Goal: Transaction & Acquisition: Obtain resource

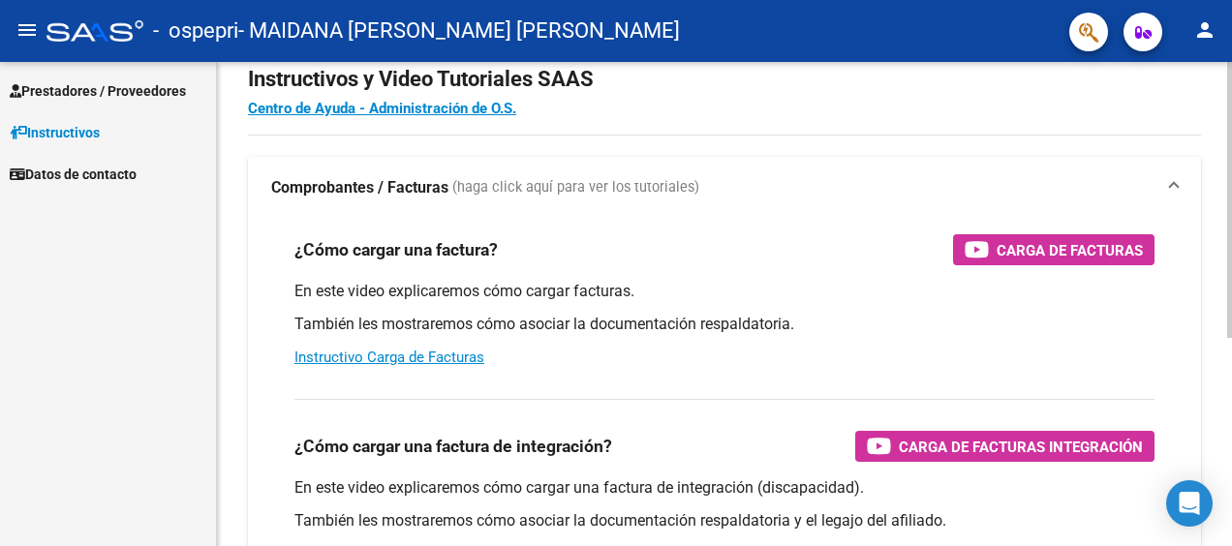
scroll to position [69, 0]
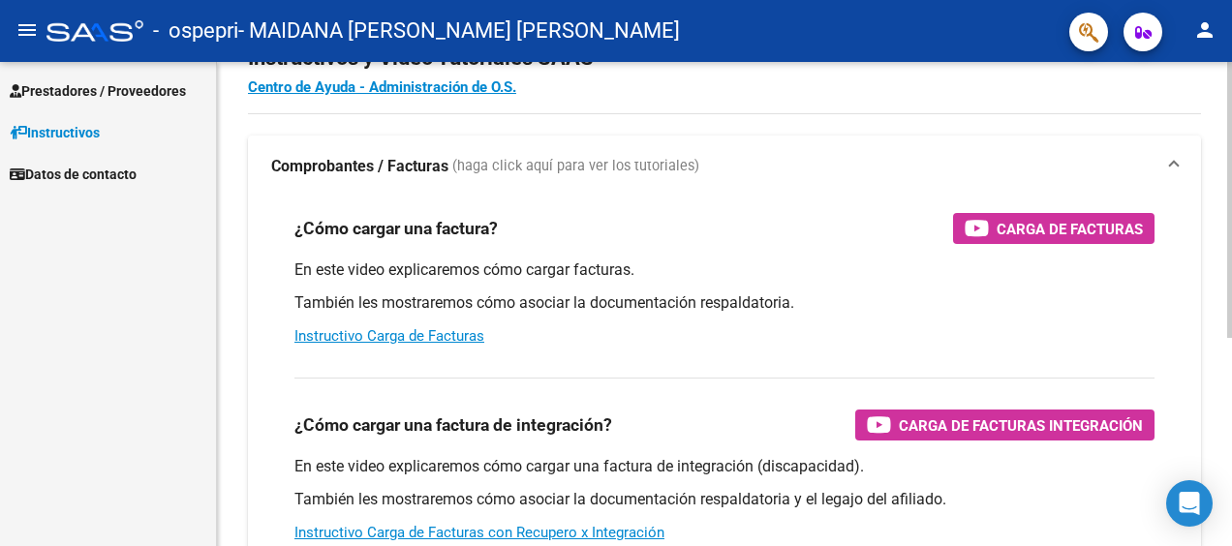
click at [1222, 133] on div "Instructivos y Video Tutoriales SAAS Centro de Ayuda - Administración de O.S. C…" at bounding box center [727, 417] width 1020 height 849
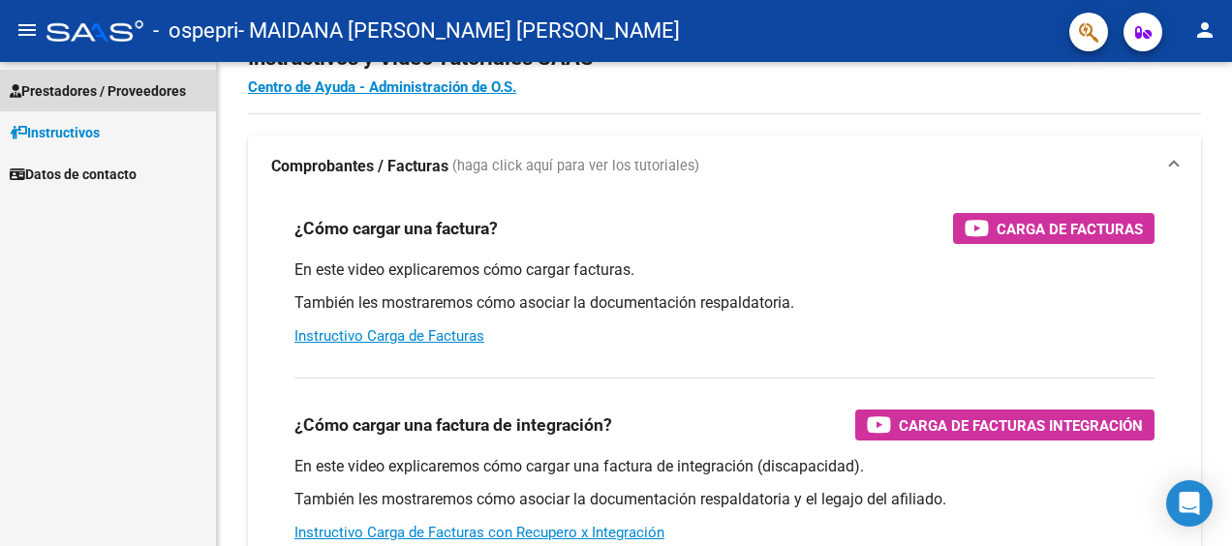
click at [157, 83] on span "Prestadores / Proveedores" at bounding box center [98, 90] width 176 height 21
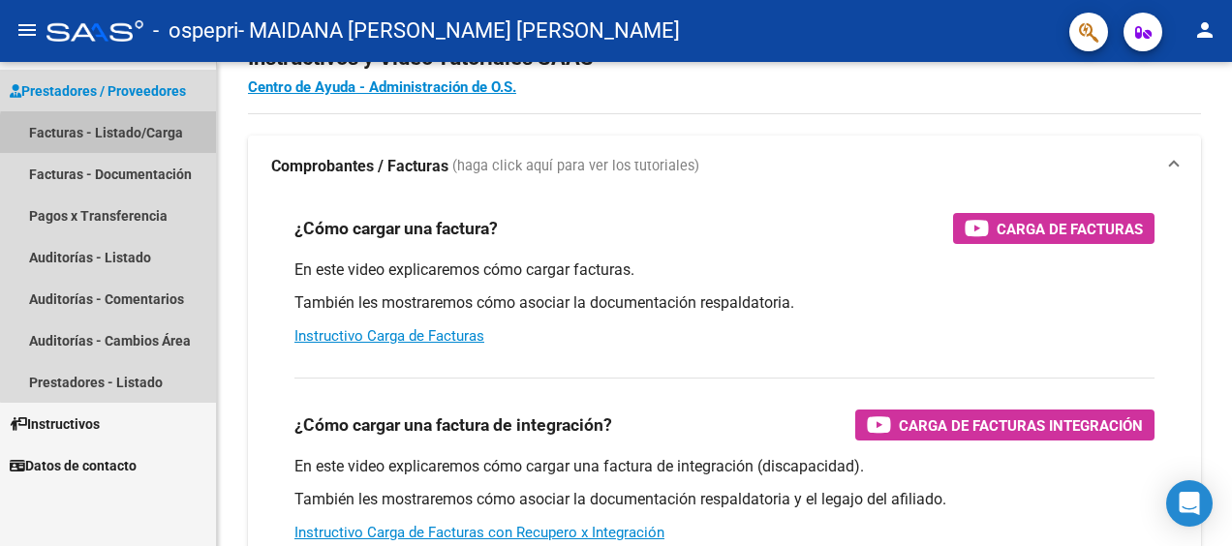
click at [168, 139] on link "Facturas - Listado/Carga" at bounding box center [108, 132] width 216 height 42
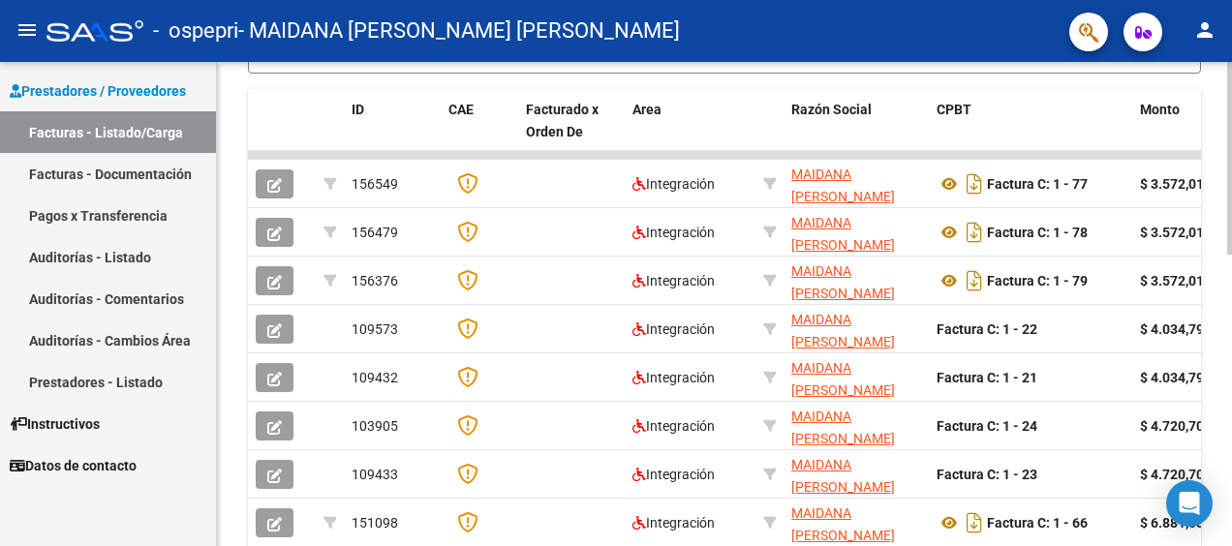
scroll to position [509, 0]
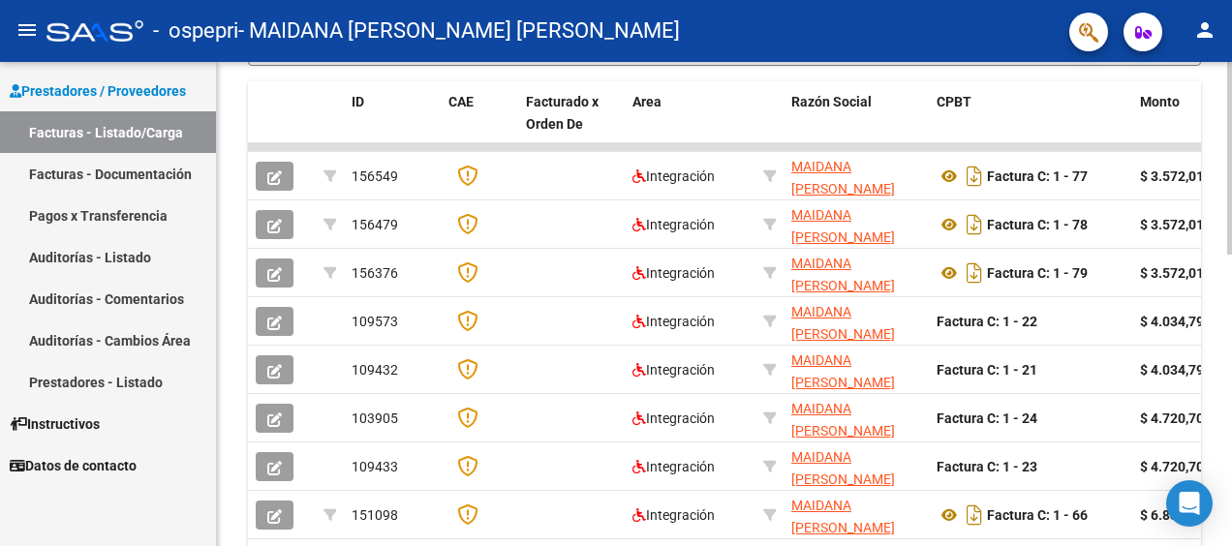
click at [1208, 309] on div "Video tutorial PRESTADORES -> Listado de CPBTs Emitidos por Prestadores / Prove…" at bounding box center [727, 153] width 1020 height 1201
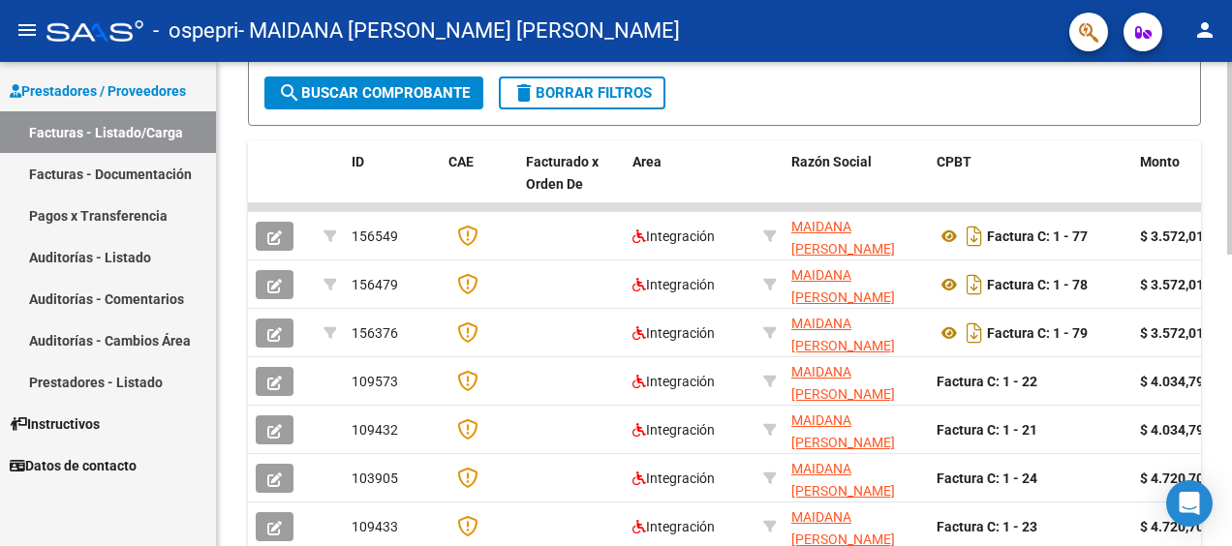
scroll to position [445, 0]
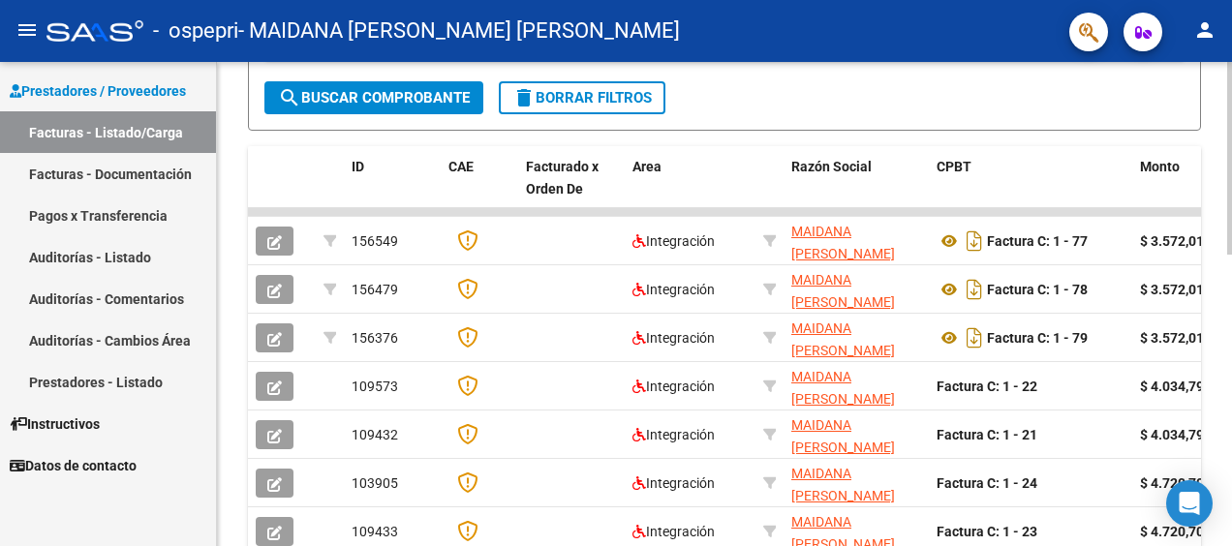
click at [1212, 261] on div "Video tutorial PRESTADORES -> Listado de CPBTs Emitidos por Prestadores / Prove…" at bounding box center [727, 217] width 1020 height 1201
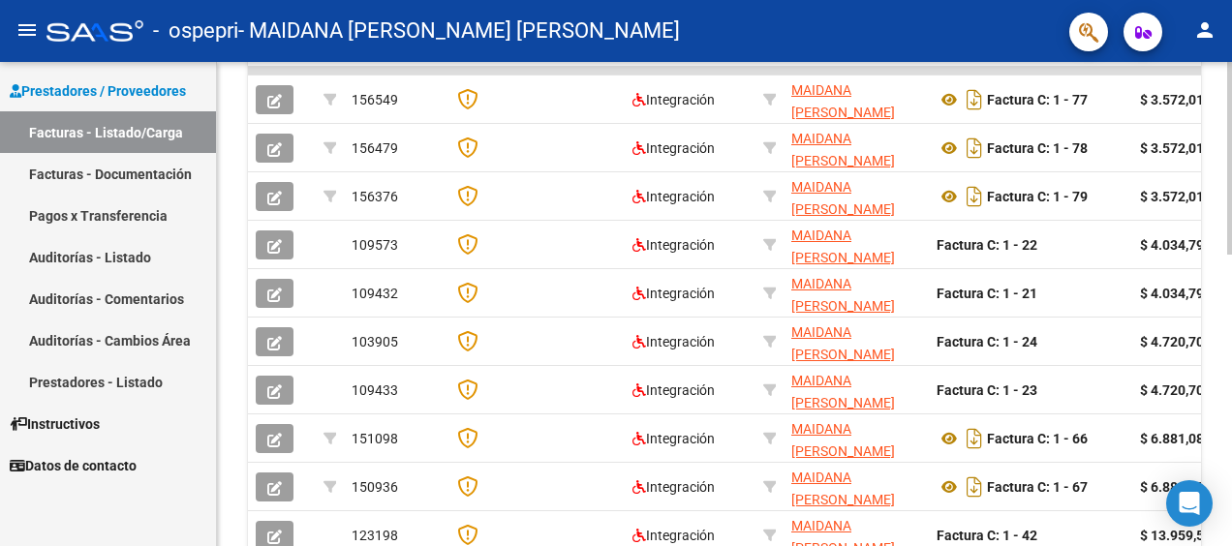
scroll to position [730, 0]
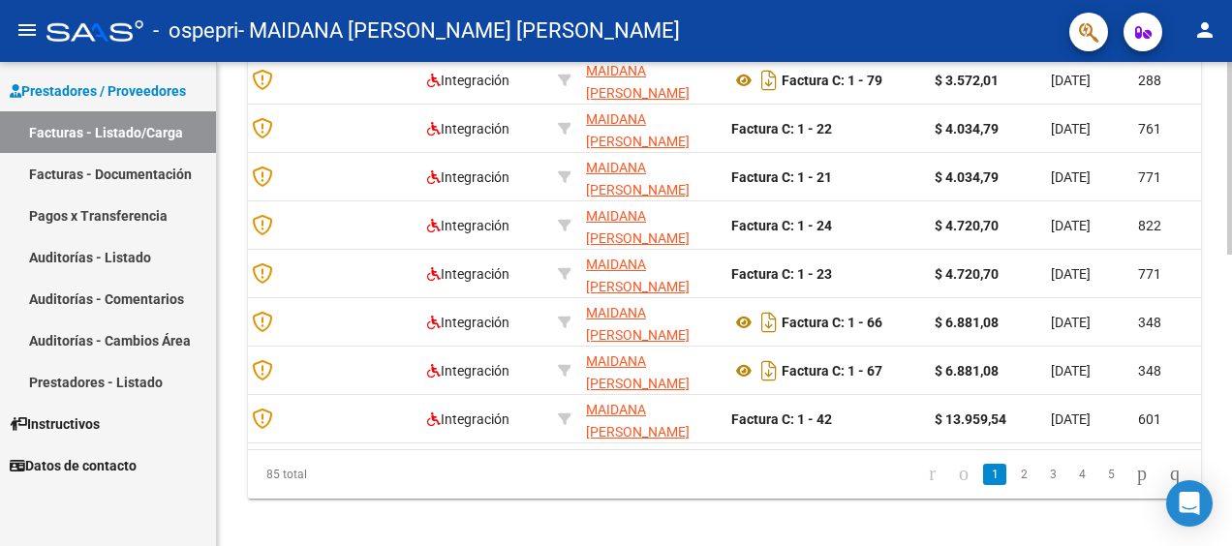
scroll to position [715, 0]
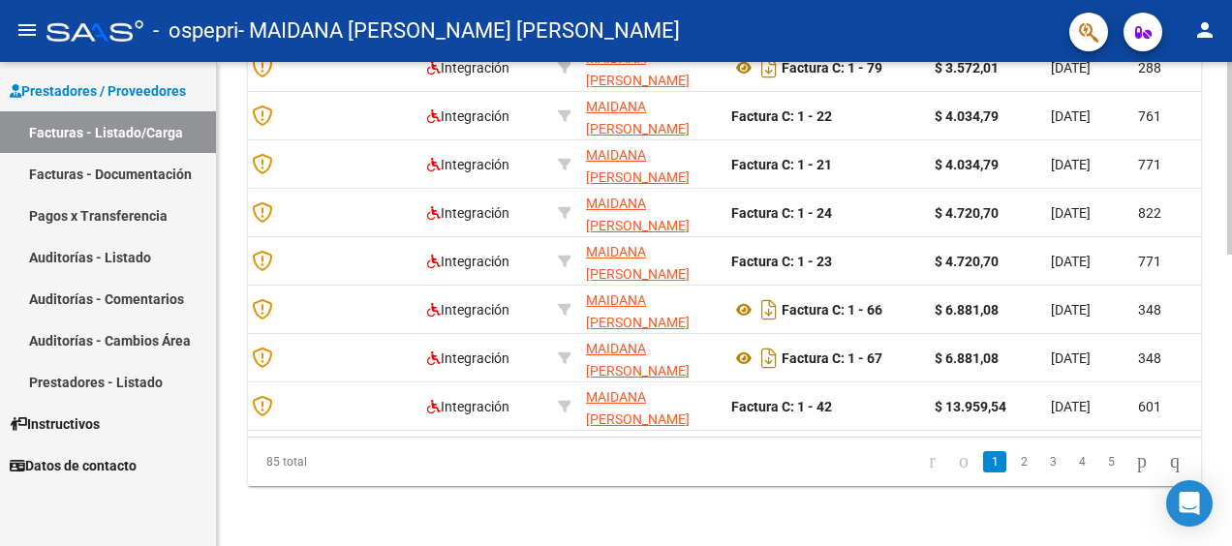
click at [1227, 415] on div at bounding box center [1229, 449] width 5 height 193
click at [1171, 473] on icon "go to last page" at bounding box center [1174, 460] width 15 height 23
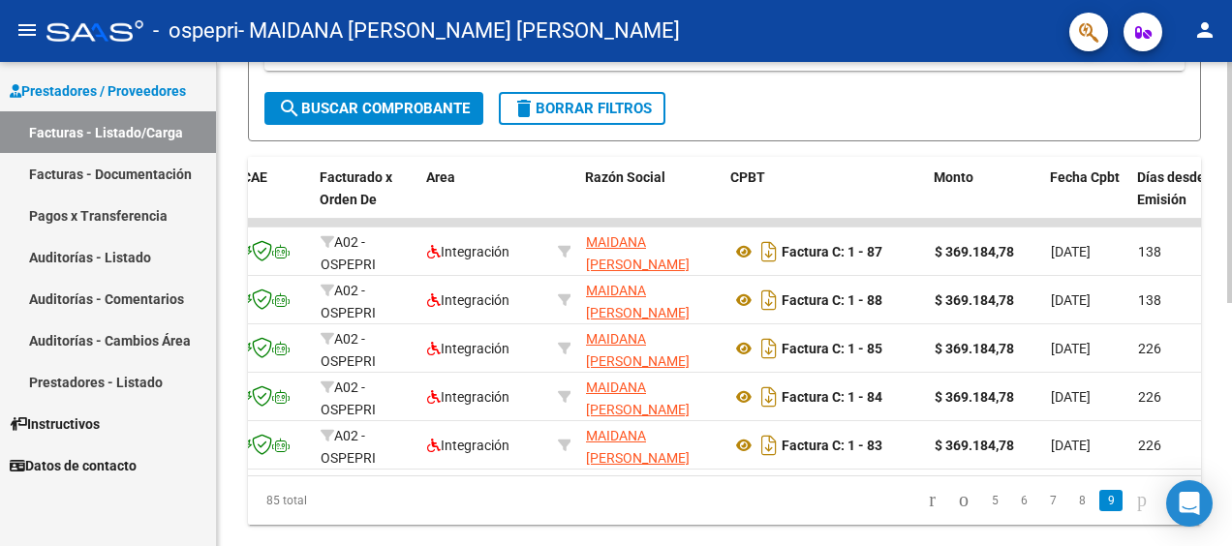
scroll to position [488, 0]
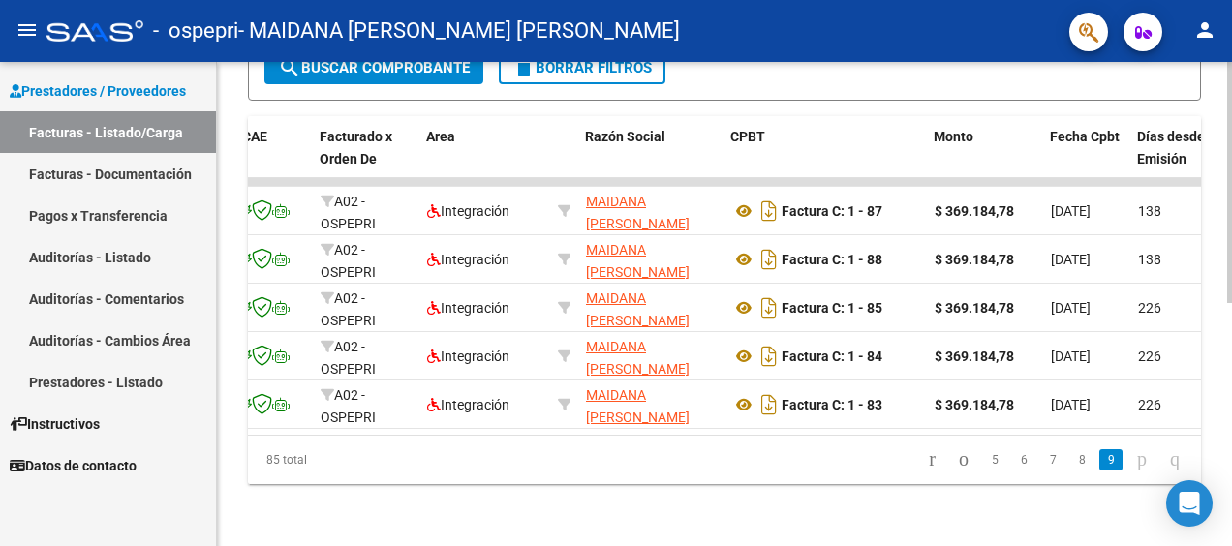
click at [1215, 384] on div "Video tutorial PRESTADORES -> Listado de CPBTs Emitidos por Prestadores / Prove…" at bounding box center [727, 66] width 1020 height 959
click at [926, 457] on icon "go to first page" at bounding box center [932, 458] width 13 height 23
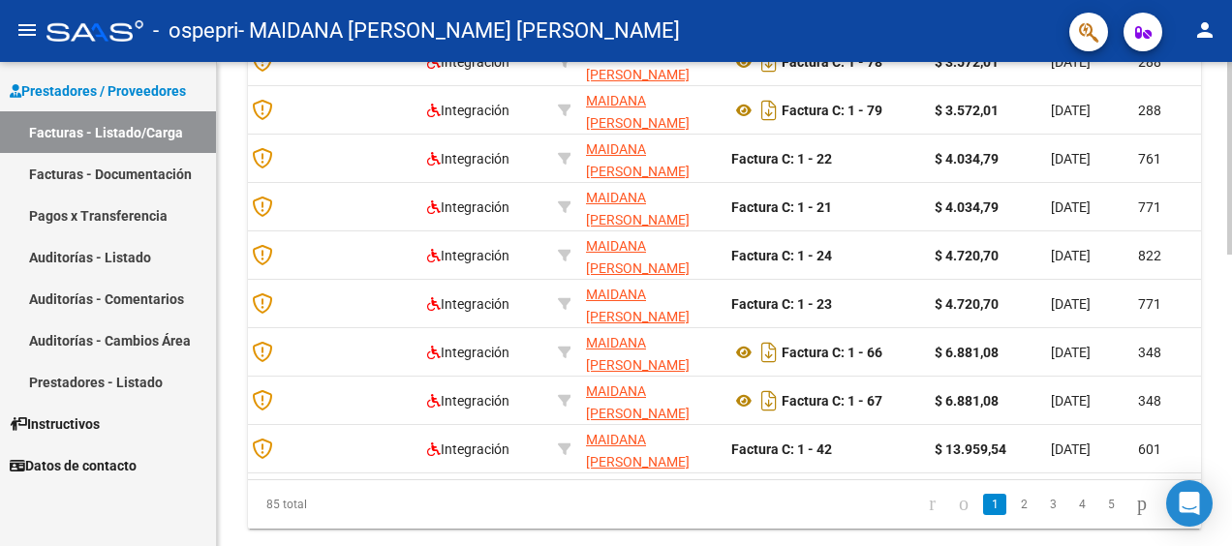
scroll to position [677, 0]
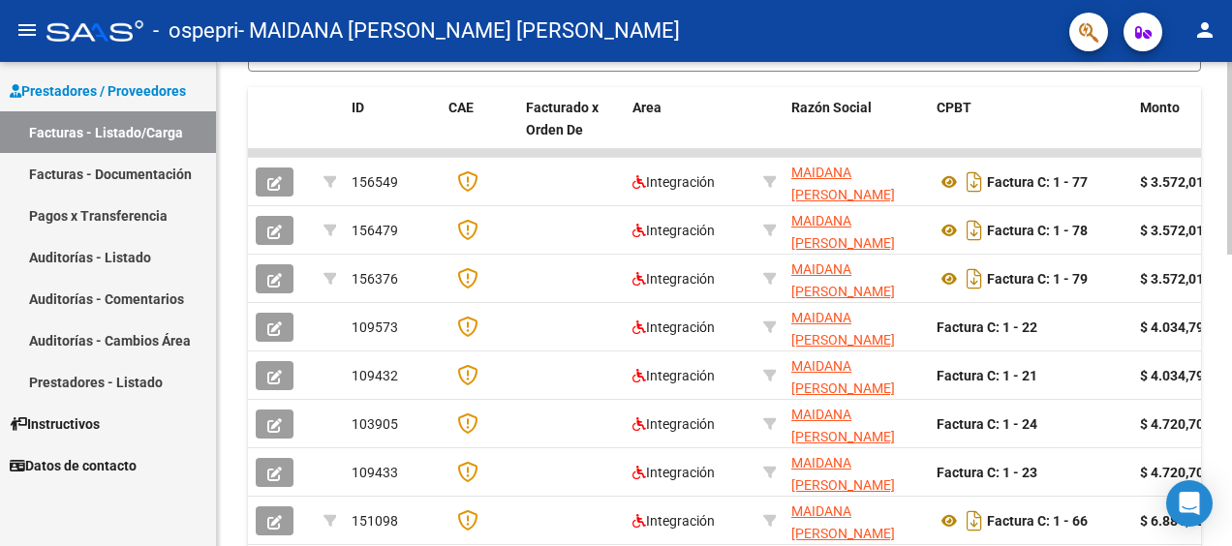
scroll to position [502, 0]
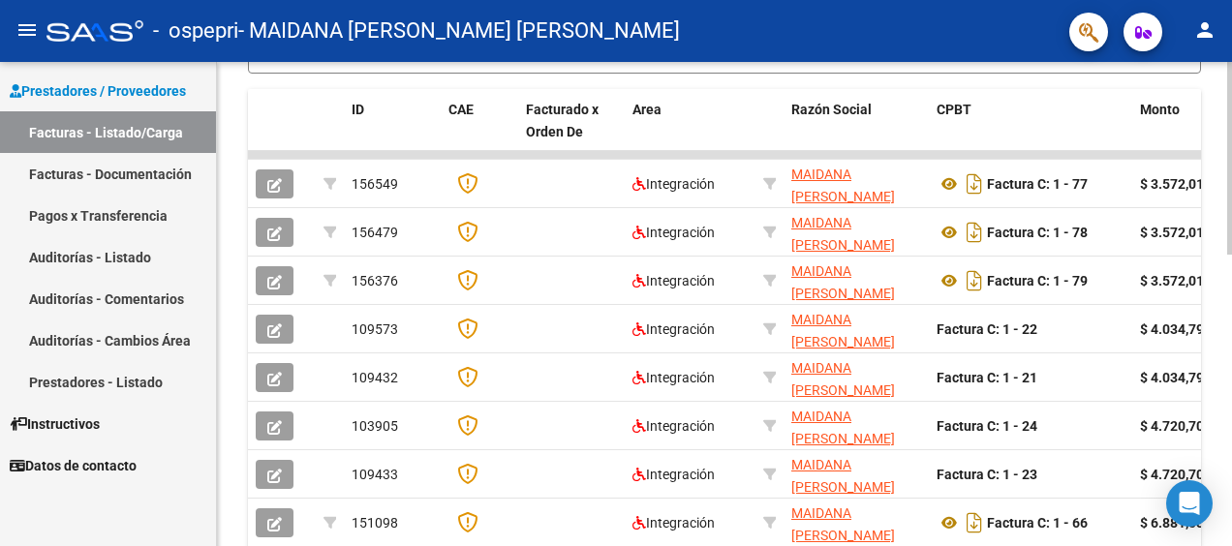
click at [1217, 343] on div "Video tutorial PRESTADORES -> Listado de CPBTs Emitidos por Prestadores / Prove…" at bounding box center [727, 160] width 1020 height 1201
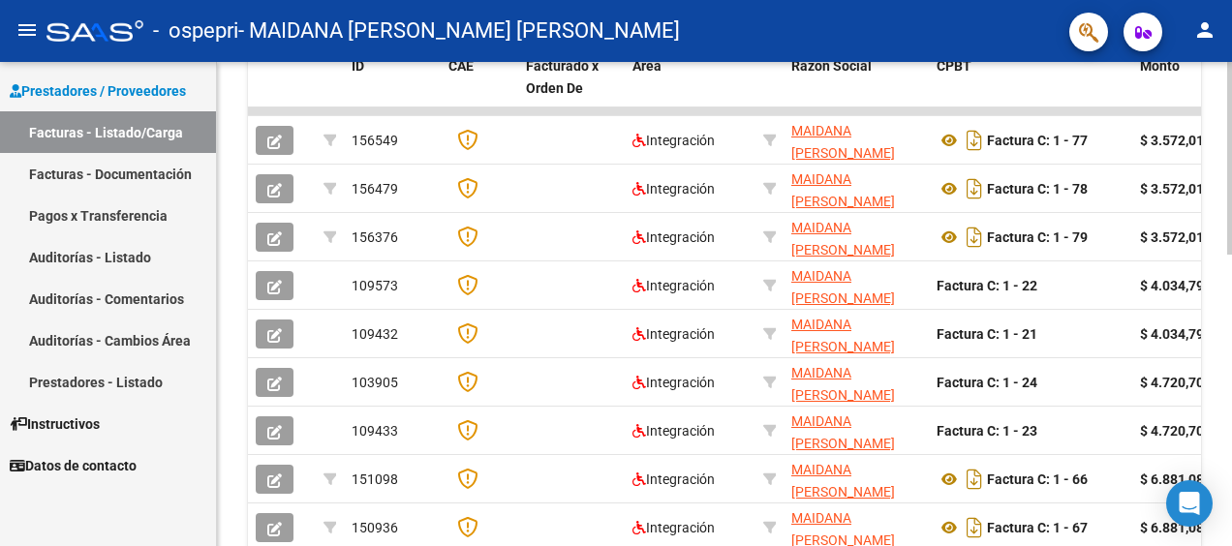
scroll to position [550, 0]
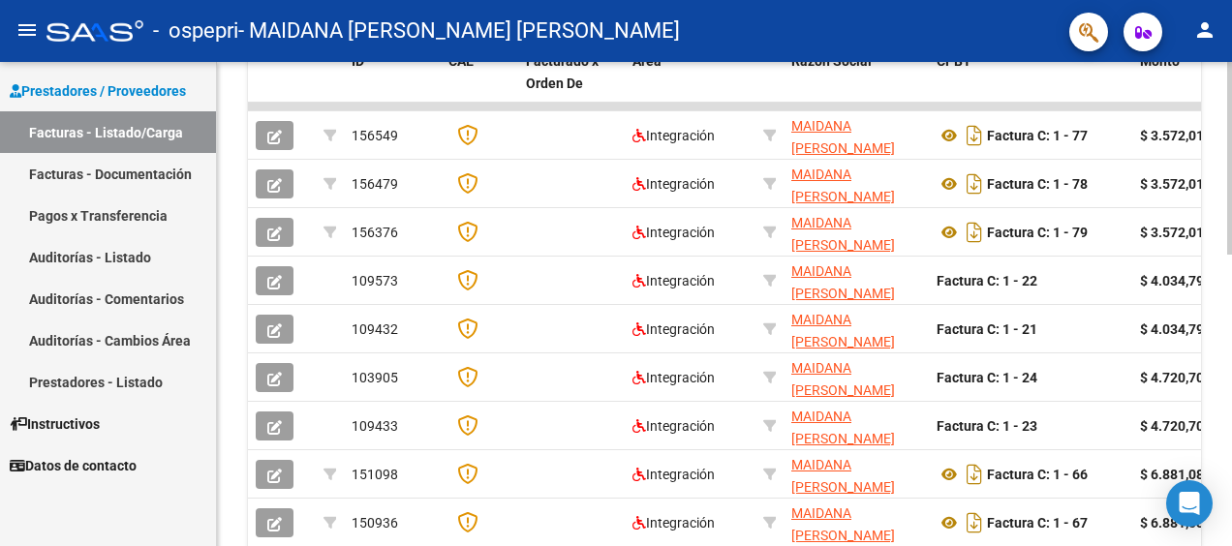
click at [1231, 378] on html "menu - ospepri - [PERSON_NAME] [PERSON_NAME] person Prestadores / Proveedores F…" at bounding box center [616, 273] width 1232 height 546
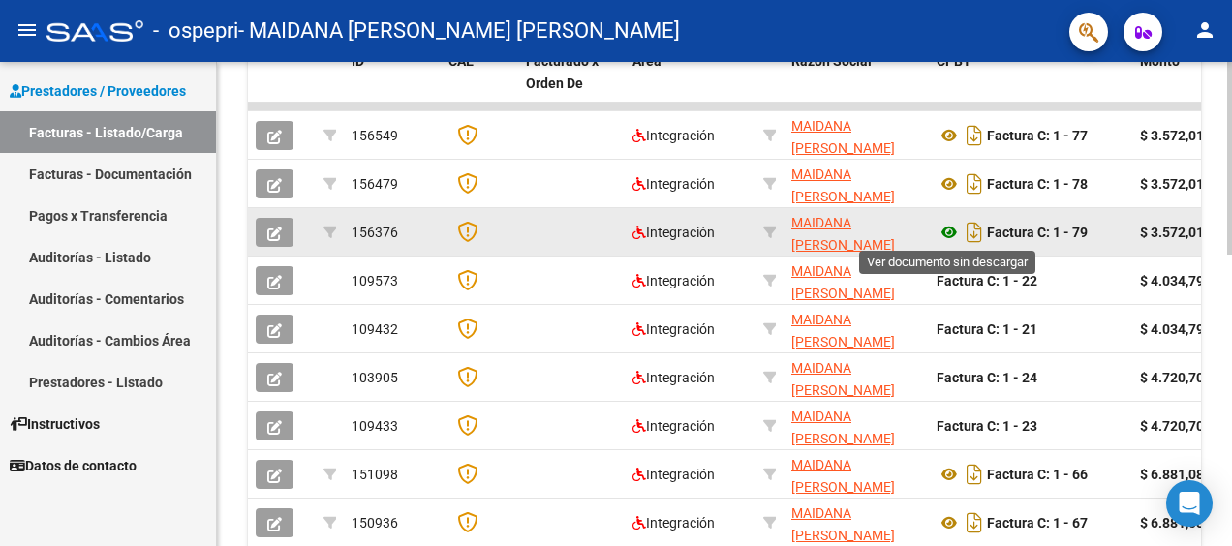
click at [937, 221] on icon at bounding box center [948, 232] width 25 height 23
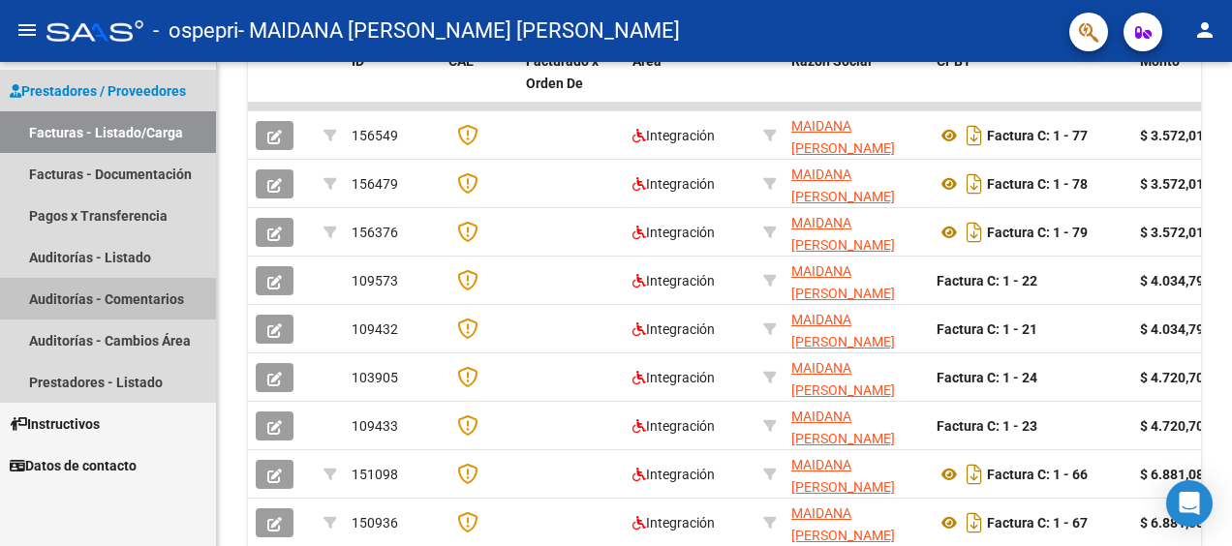
click at [124, 299] on link "Auditorías - Comentarios" at bounding box center [108, 299] width 216 height 42
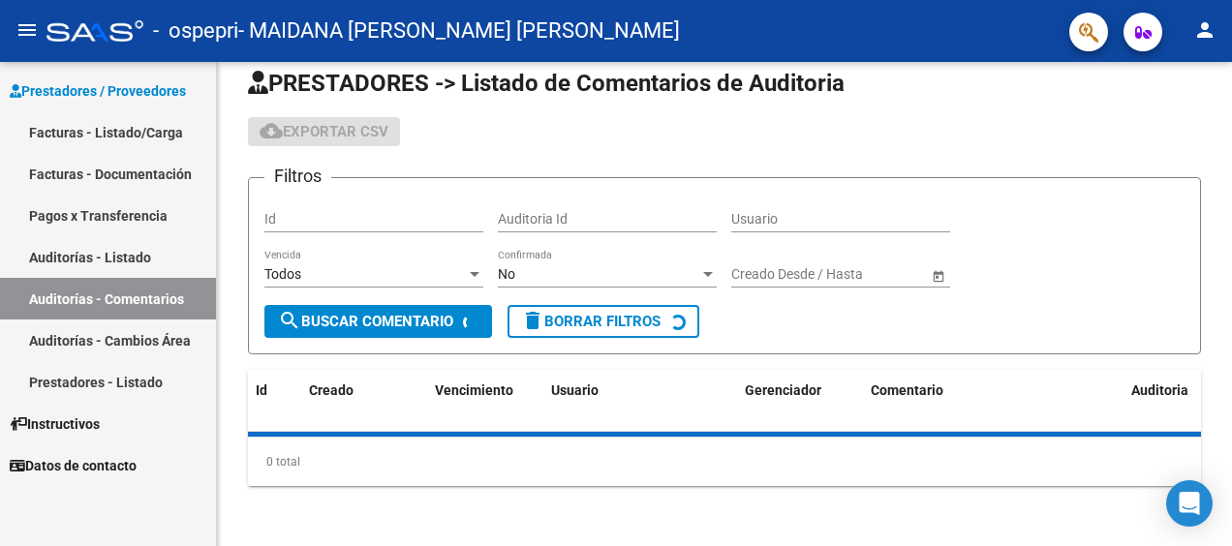
scroll to position [69, 0]
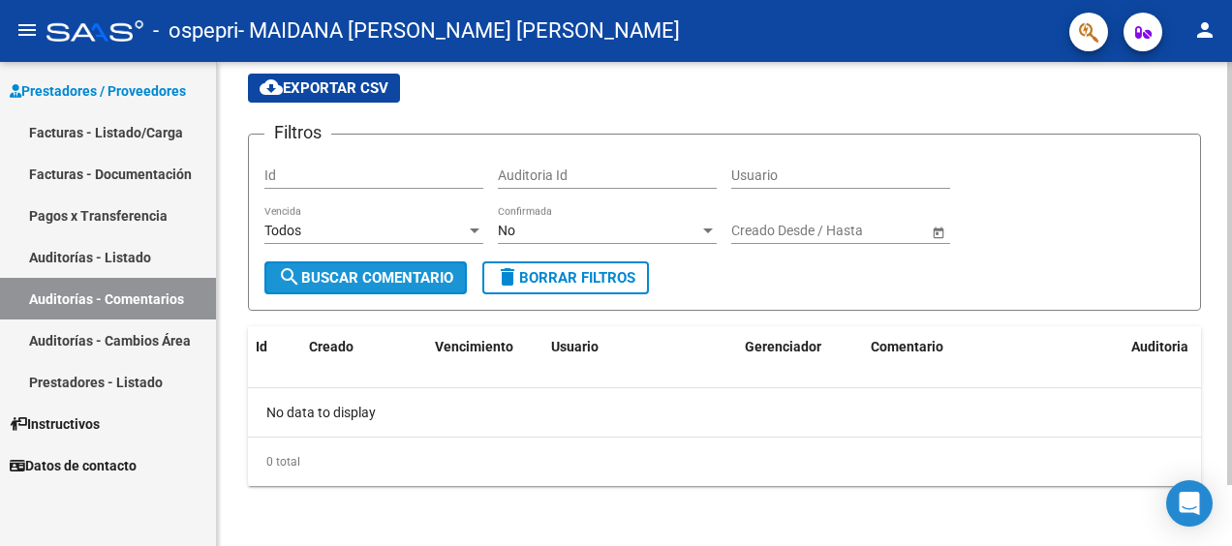
click at [401, 274] on span "search Buscar Comentario" at bounding box center [365, 277] width 175 height 17
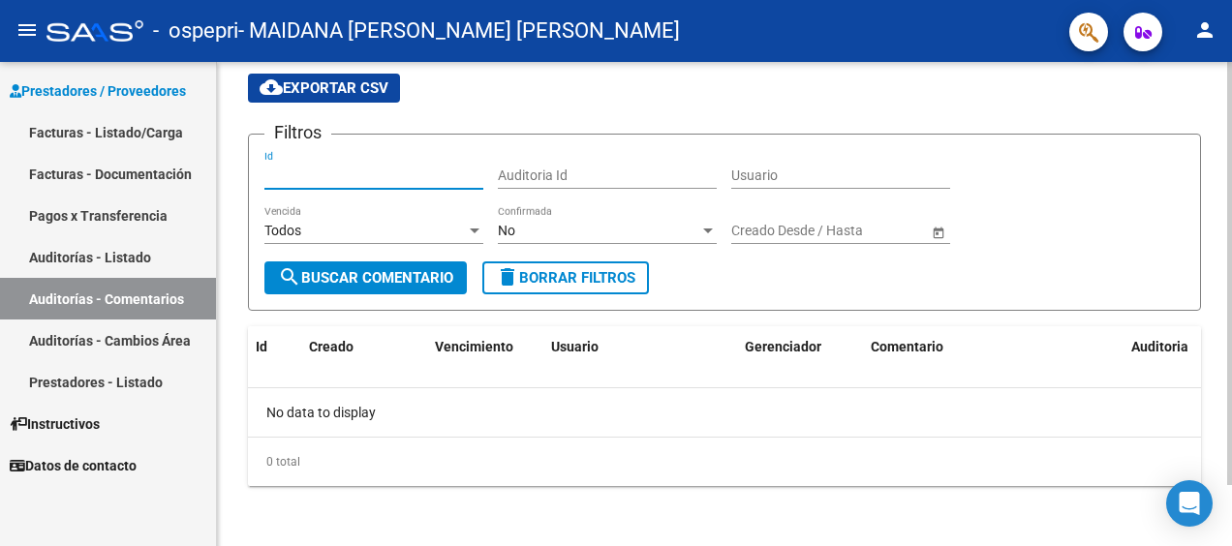
click at [397, 178] on input "Id" at bounding box center [373, 176] width 219 height 16
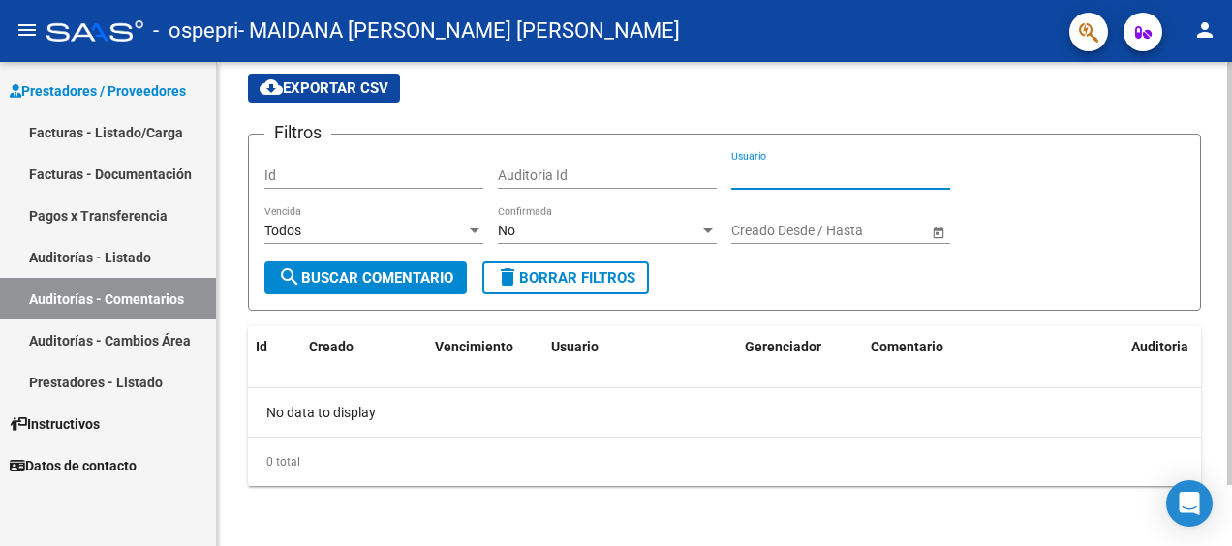
click at [784, 174] on input "Usuario" at bounding box center [840, 176] width 219 height 16
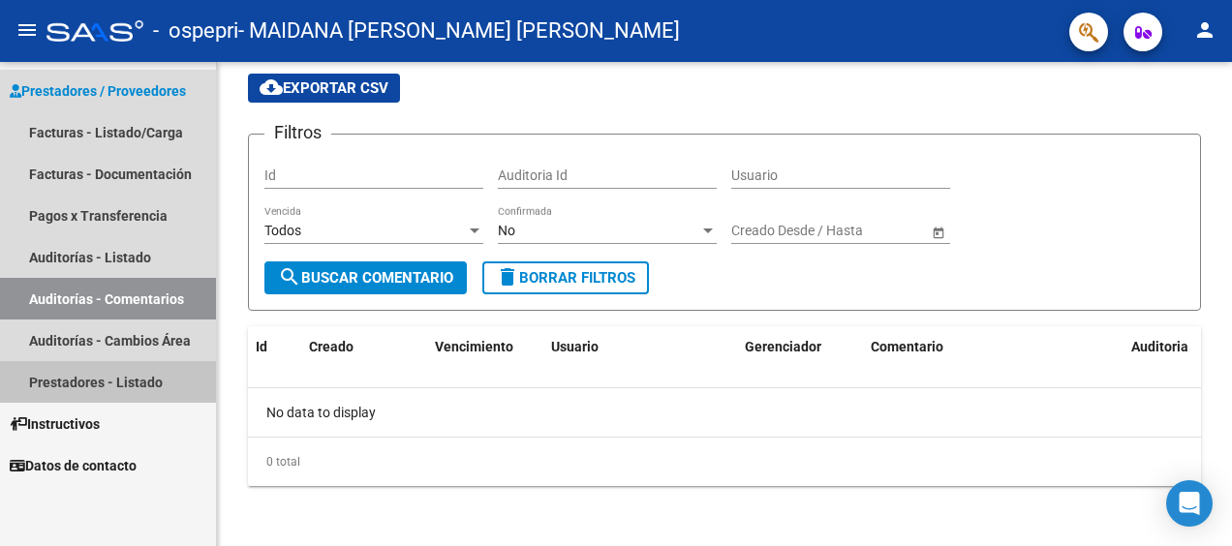
click at [96, 395] on link "Prestadores - Listado" at bounding box center [108, 382] width 216 height 42
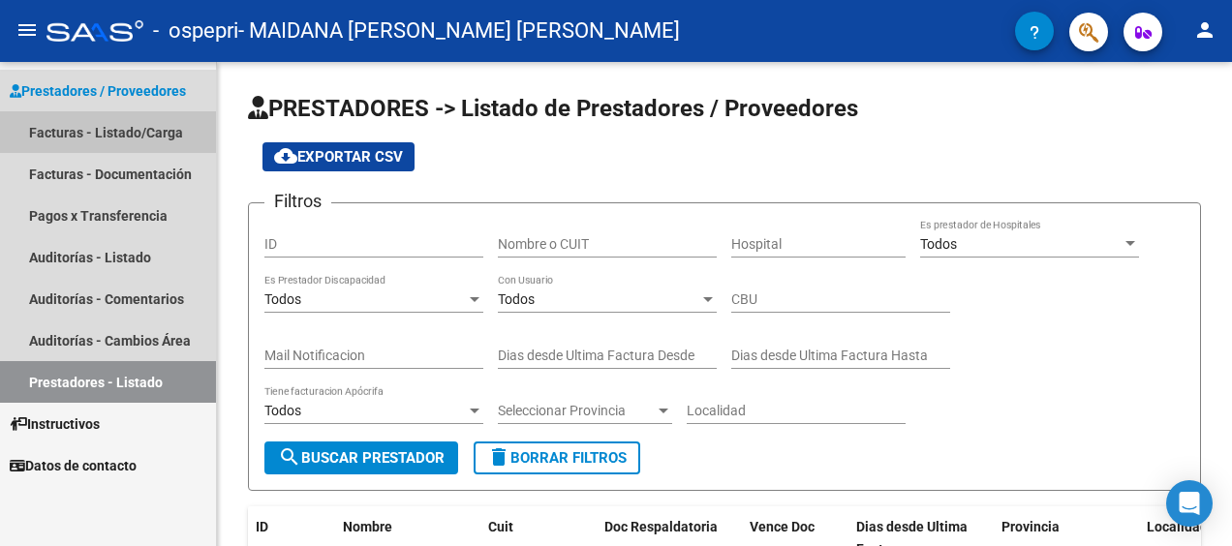
click at [144, 133] on link "Facturas - Listado/Carga" at bounding box center [108, 132] width 216 height 42
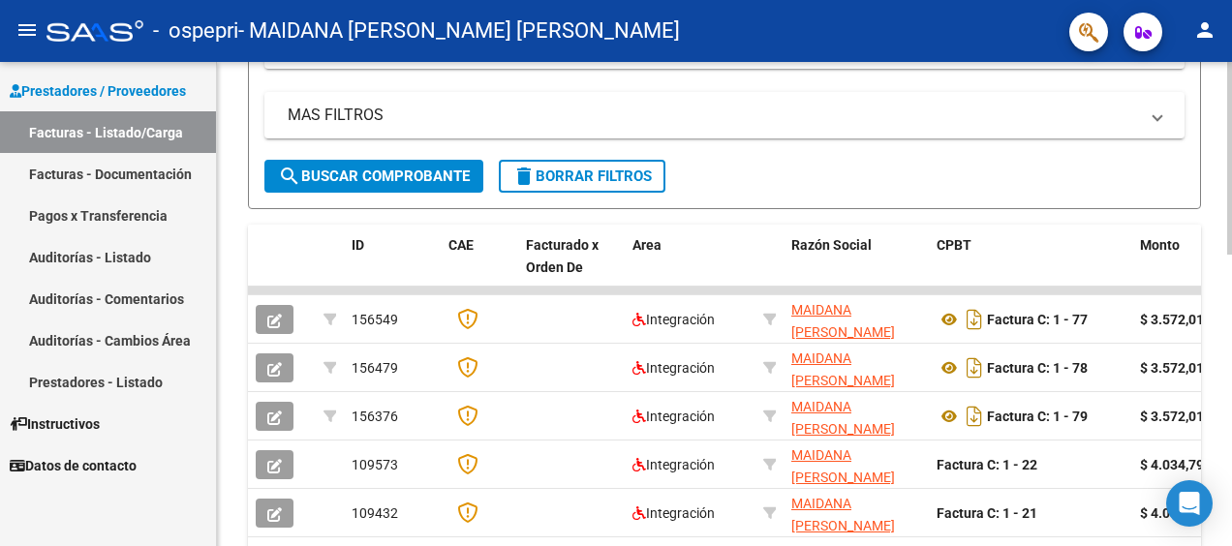
scroll to position [397, 0]
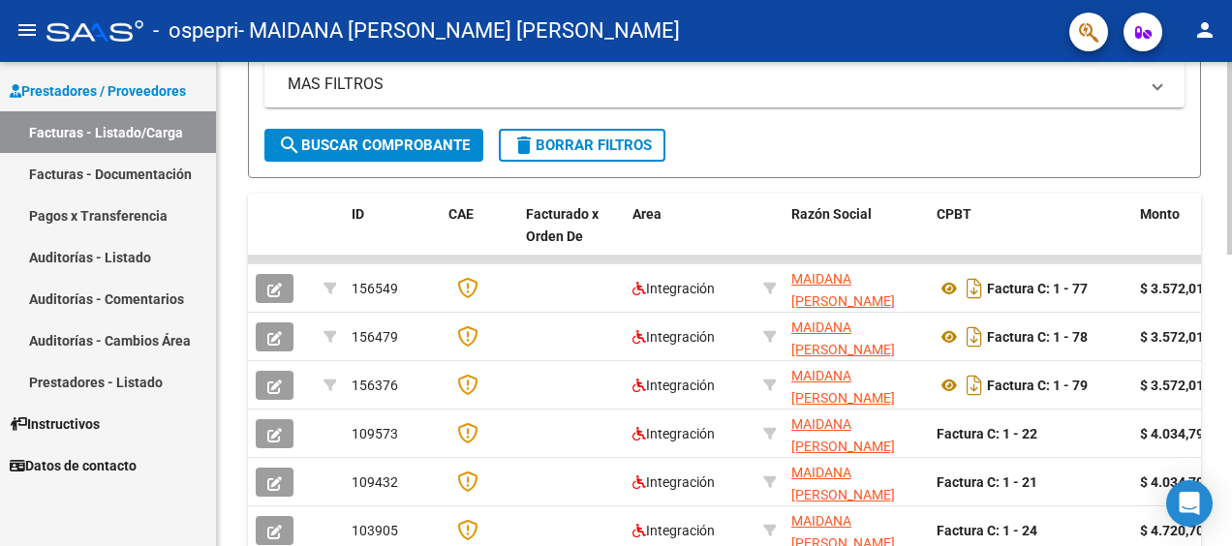
click at [1220, 325] on div "Video tutorial PRESTADORES -> Listado de CPBTs Emitidos por Prestadores / Prove…" at bounding box center [727, 265] width 1020 height 1201
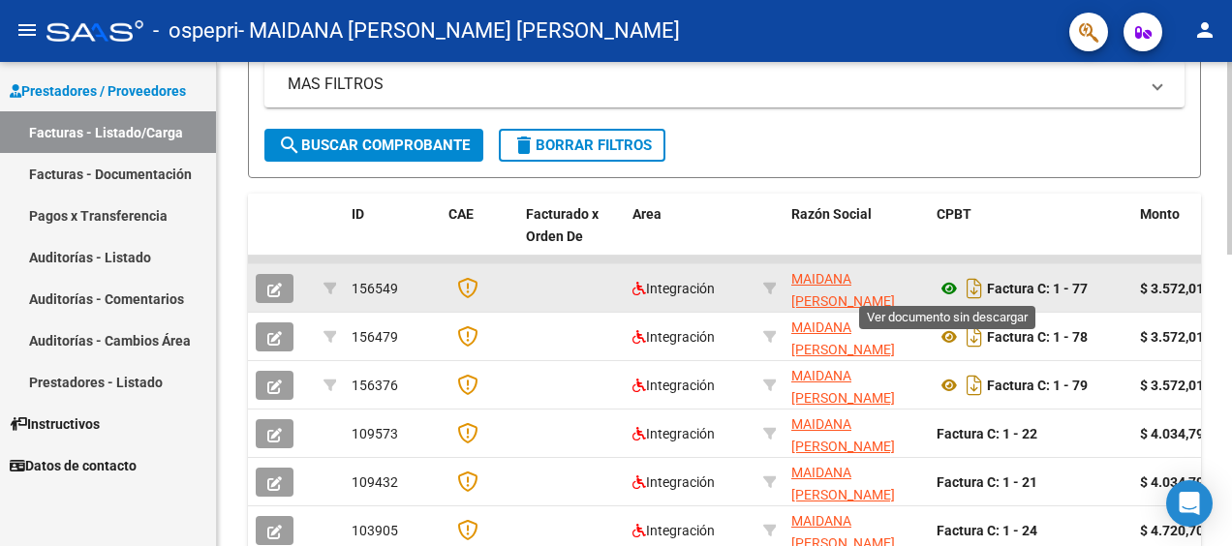
click at [945, 289] on icon at bounding box center [948, 288] width 25 height 23
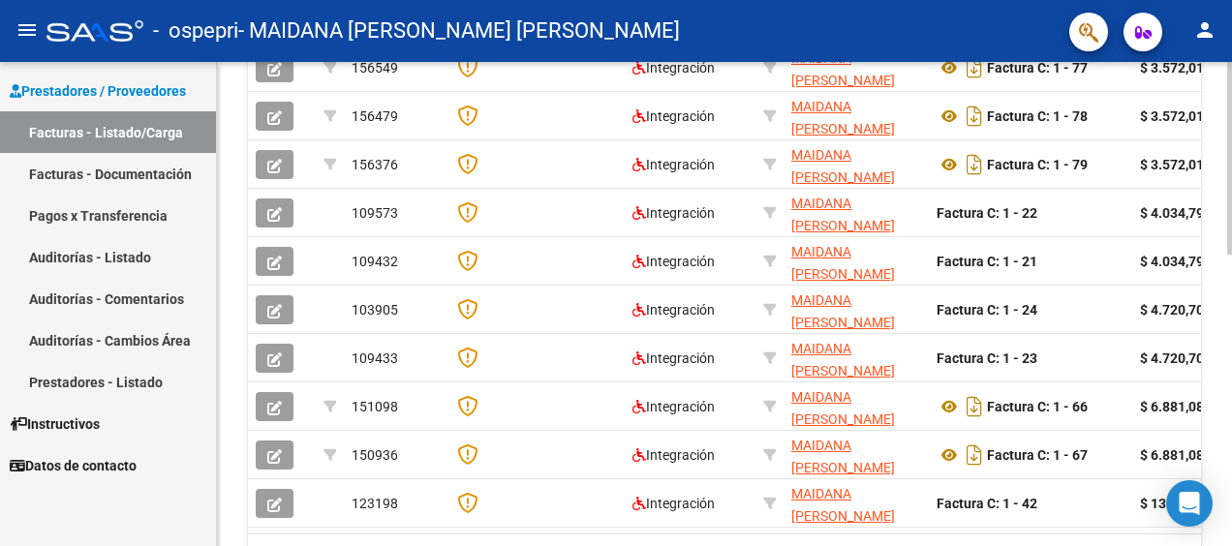
scroll to position [629, 0]
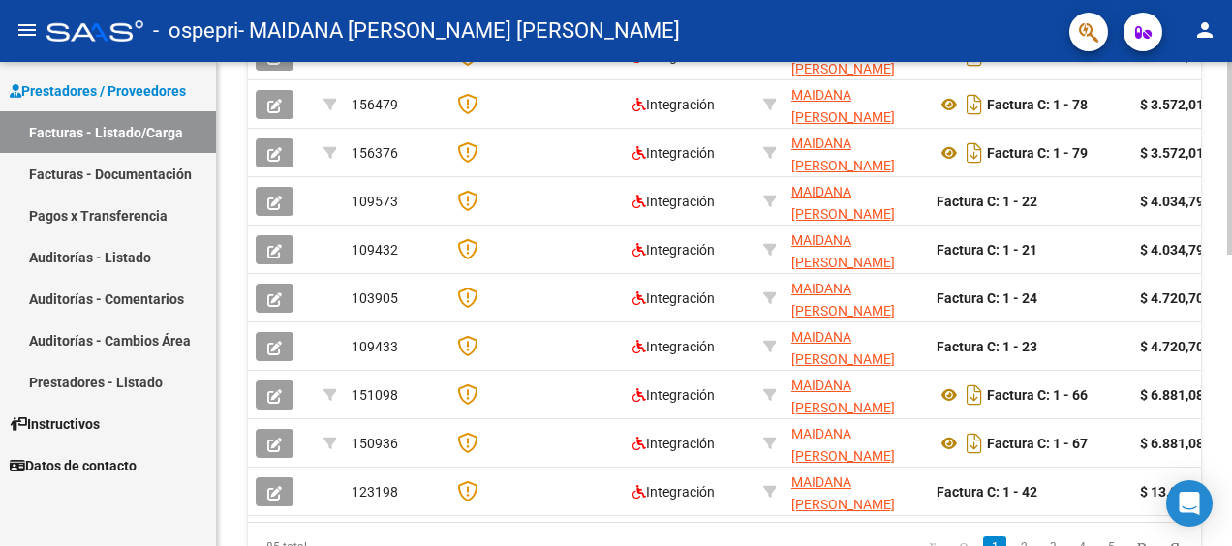
click at [1213, 375] on div "Video tutorial PRESTADORES -> Listado de CPBTs Emitidos por Prestadores / Prove…" at bounding box center [727, 33] width 1020 height 1201
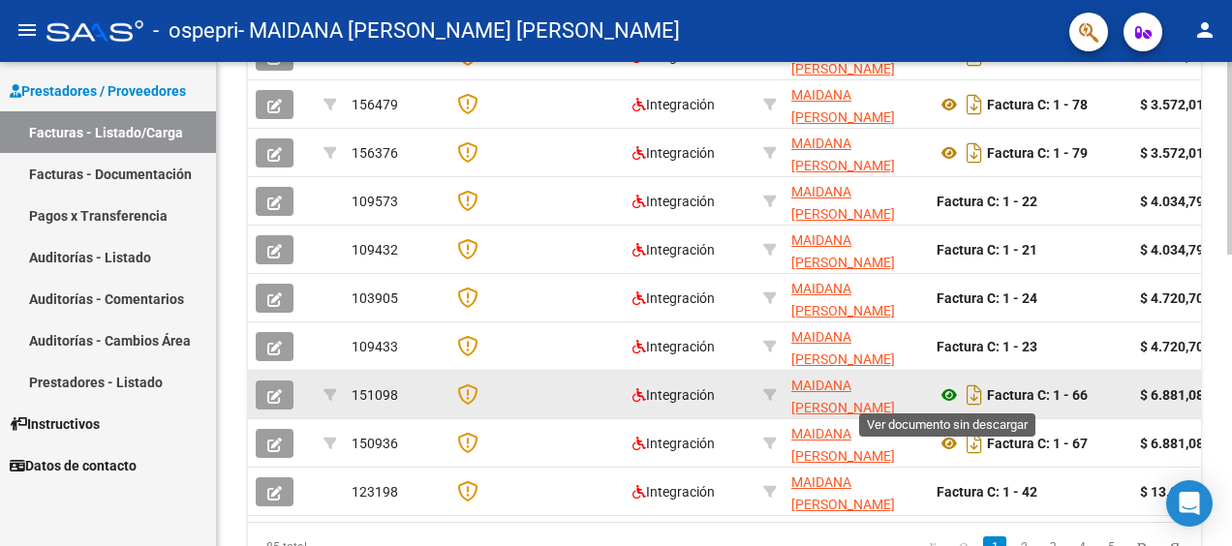
click at [946, 394] on icon at bounding box center [948, 394] width 25 height 23
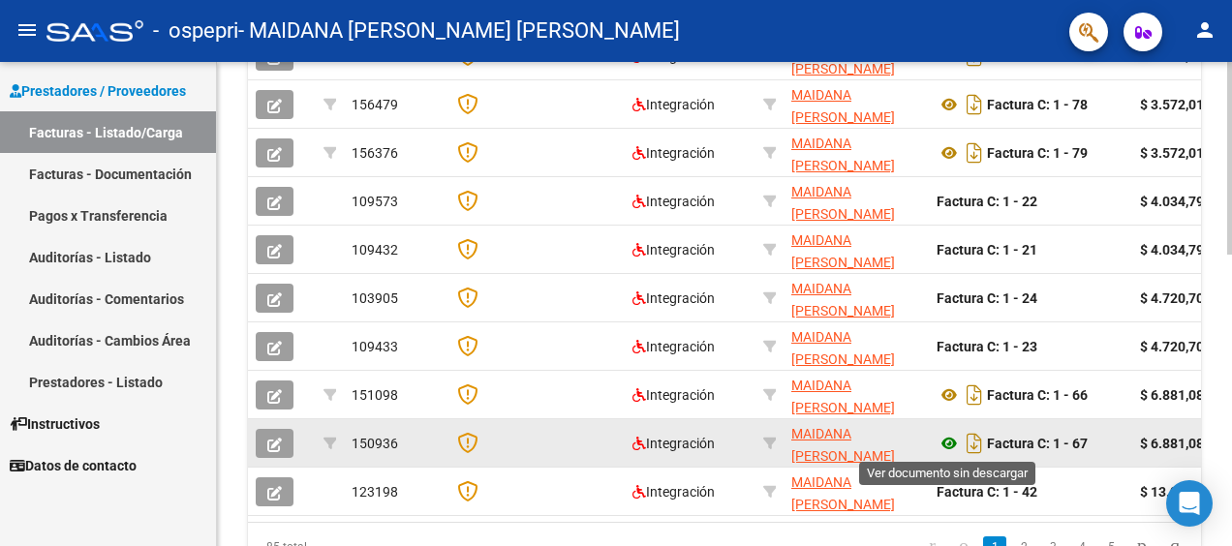
click at [951, 442] on icon at bounding box center [948, 443] width 25 height 23
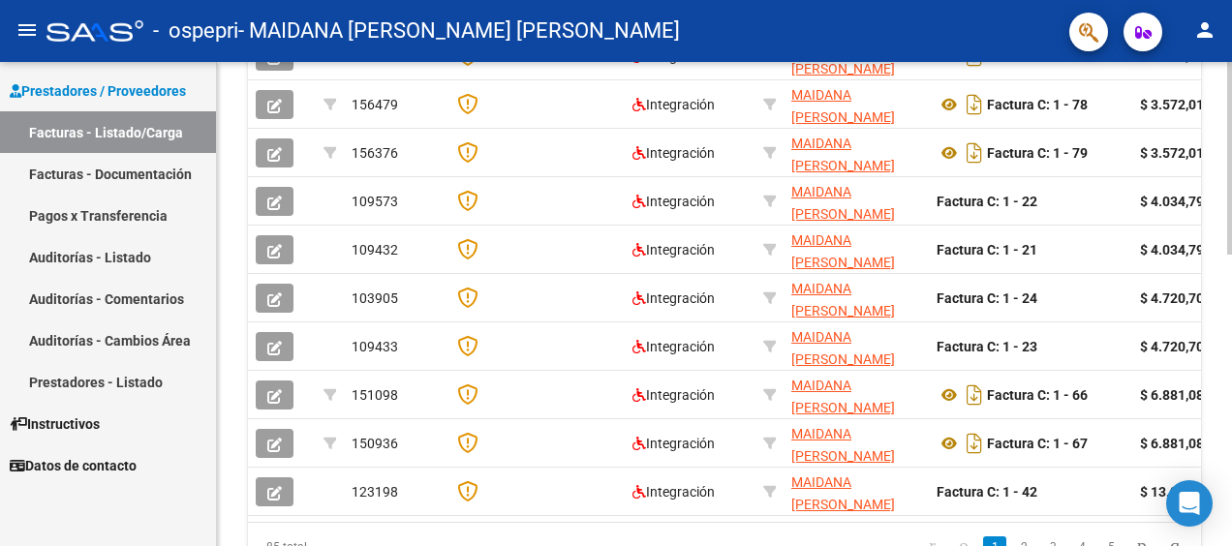
scroll to position [730, 0]
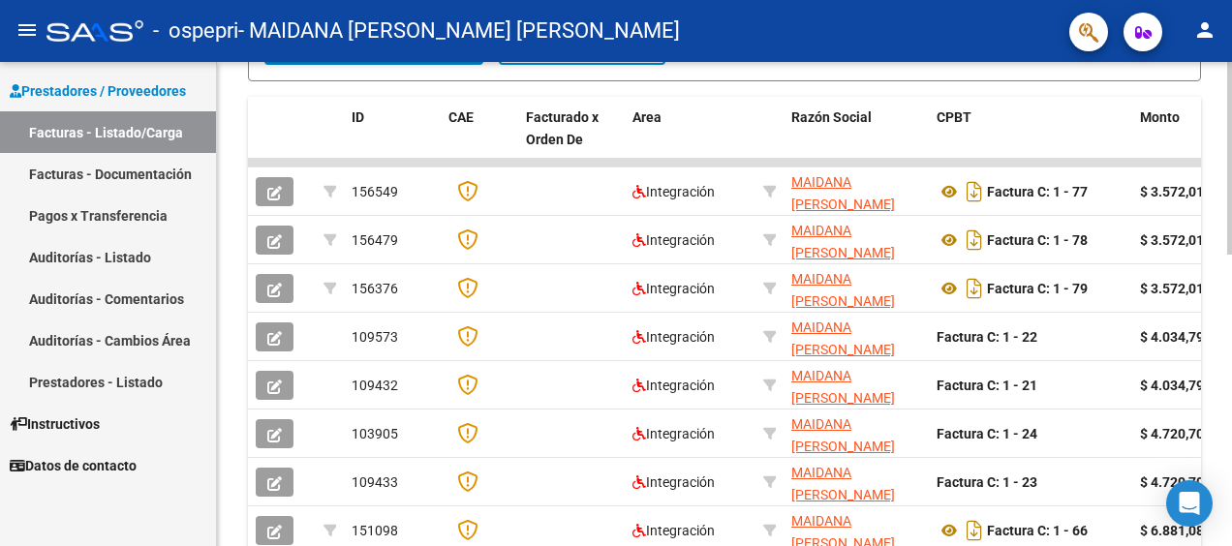
scroll to position [516, 0]
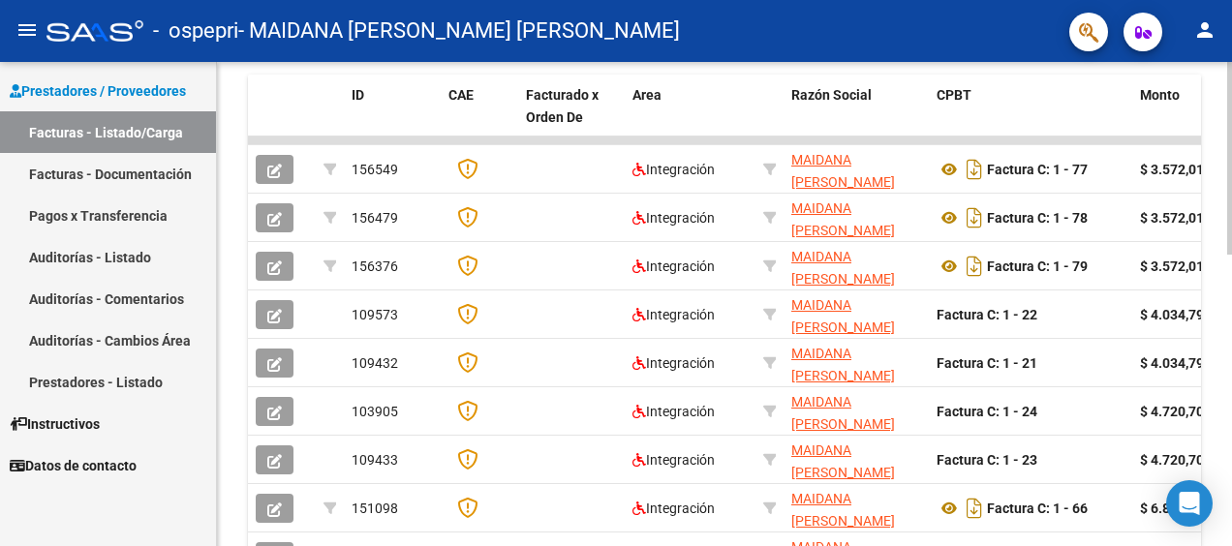
click at [1200, 300] on div "Video tutorial PRESTADORES -> Listado de CPBTs Emitidos por Prestadores / Prove…" at bounding box center [727, 146] width 1020 height 1201
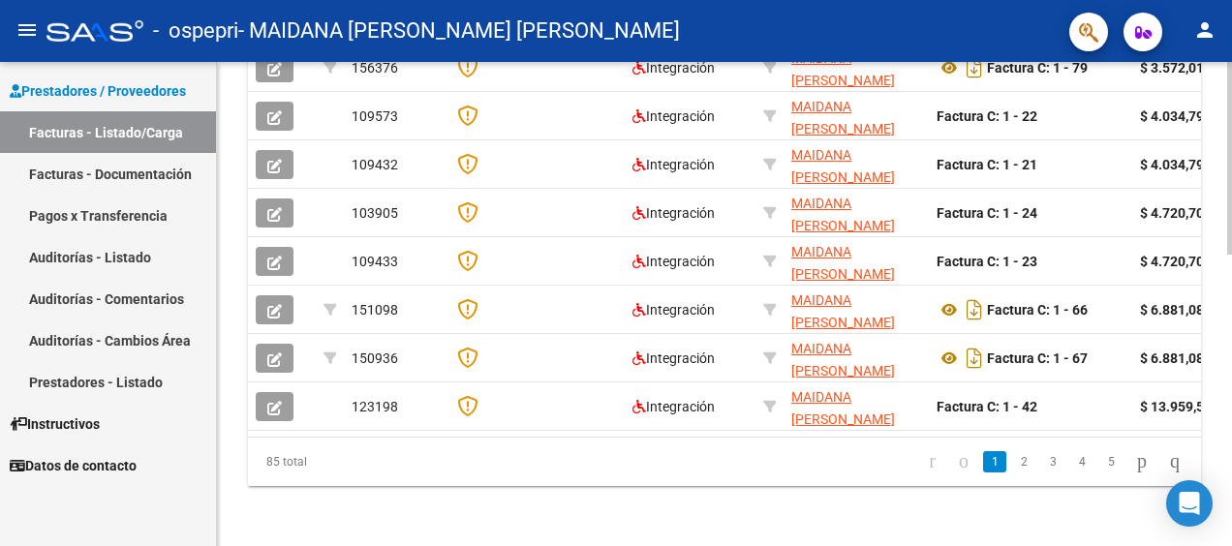
scroll to position [730, 0]
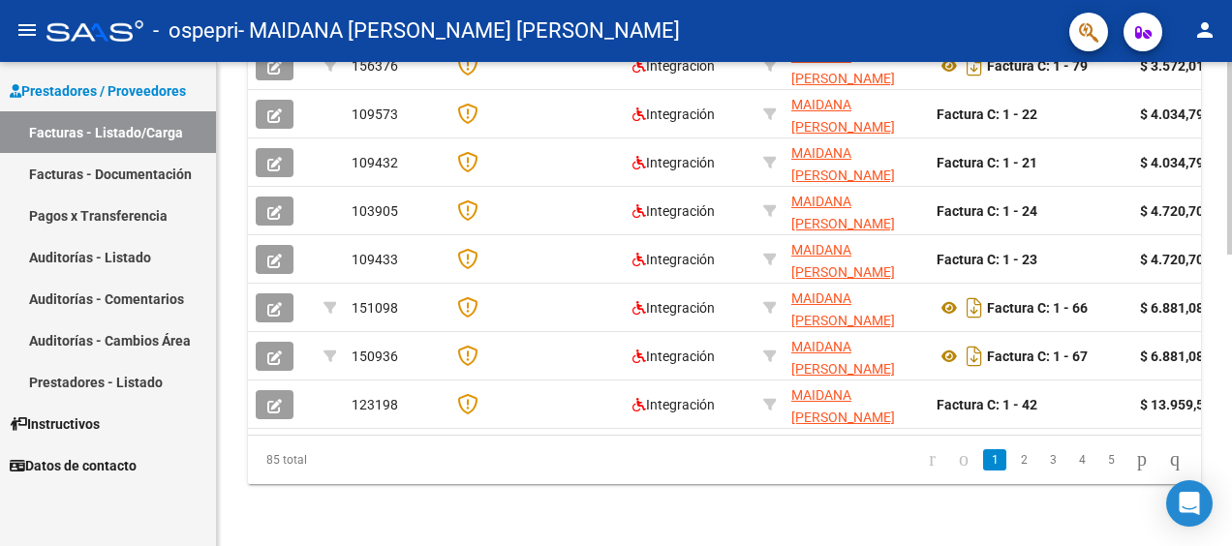
click at [1167, 454] on icon "go to last page" at bounding box center [1174, 458] width 15 height 23
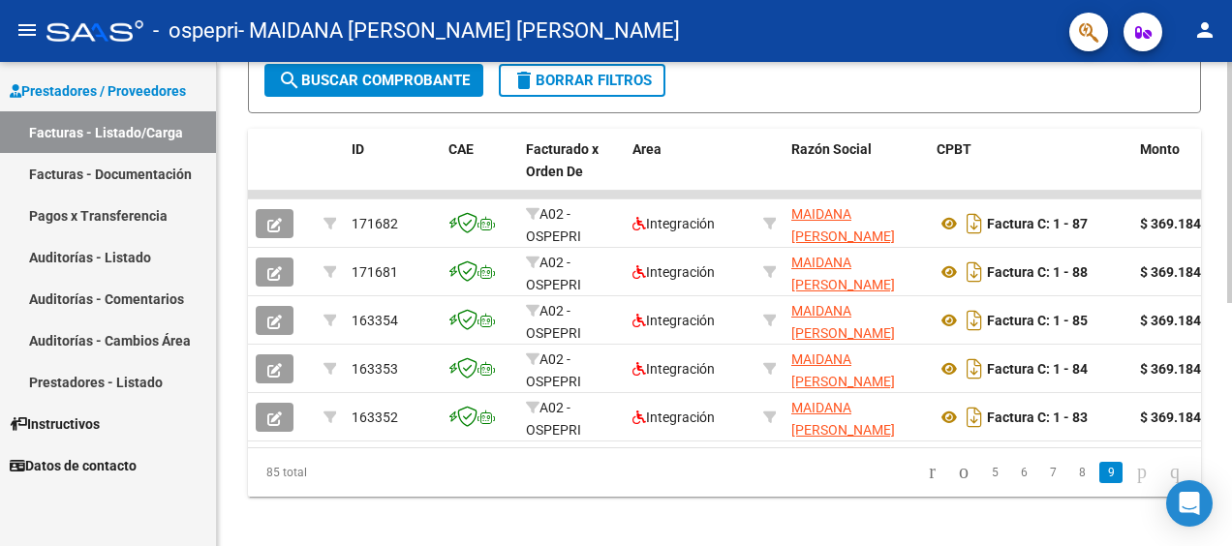
scroll to position [488, 0]
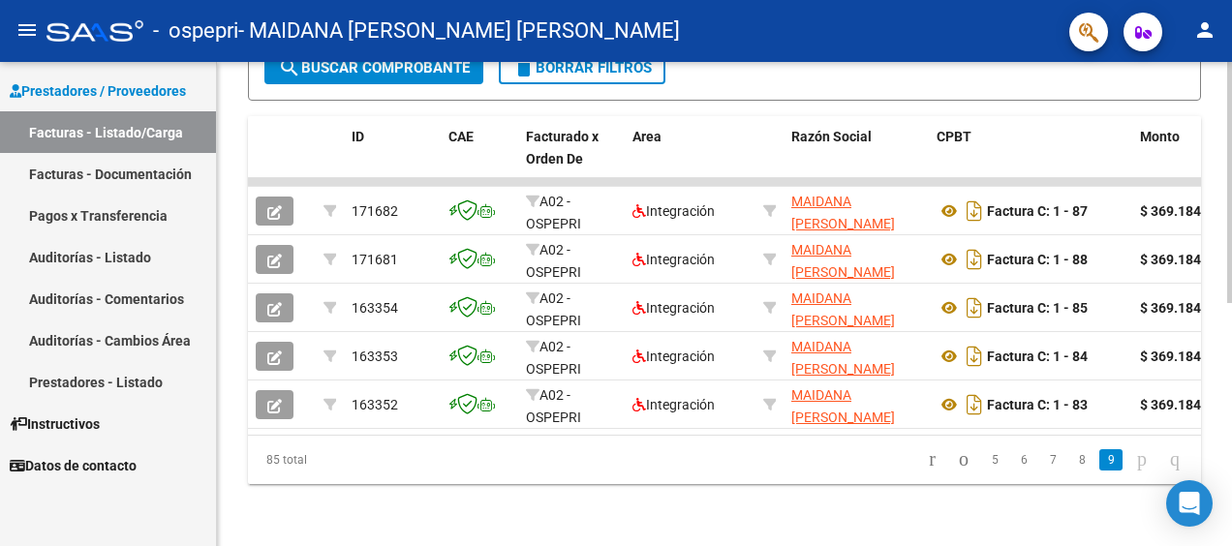
click at [1227, 449] on div at bounding box center [1229, 425] width 5 height 241
click at [1070, 465] on link "8" at bounding box center [1081, 459] width 23 height 21
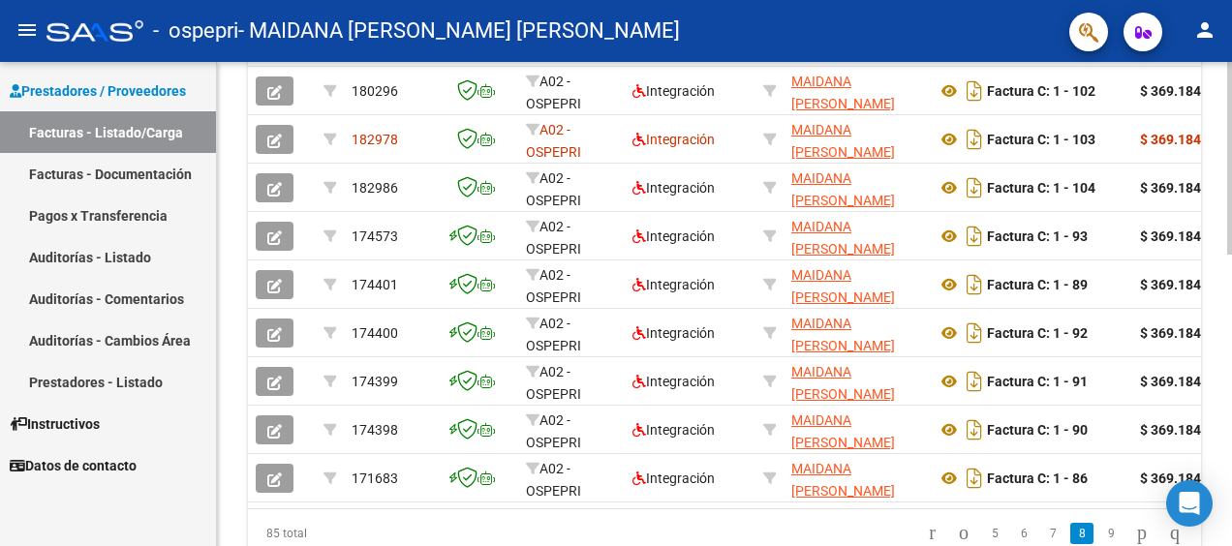
scroll to position [671, 0]
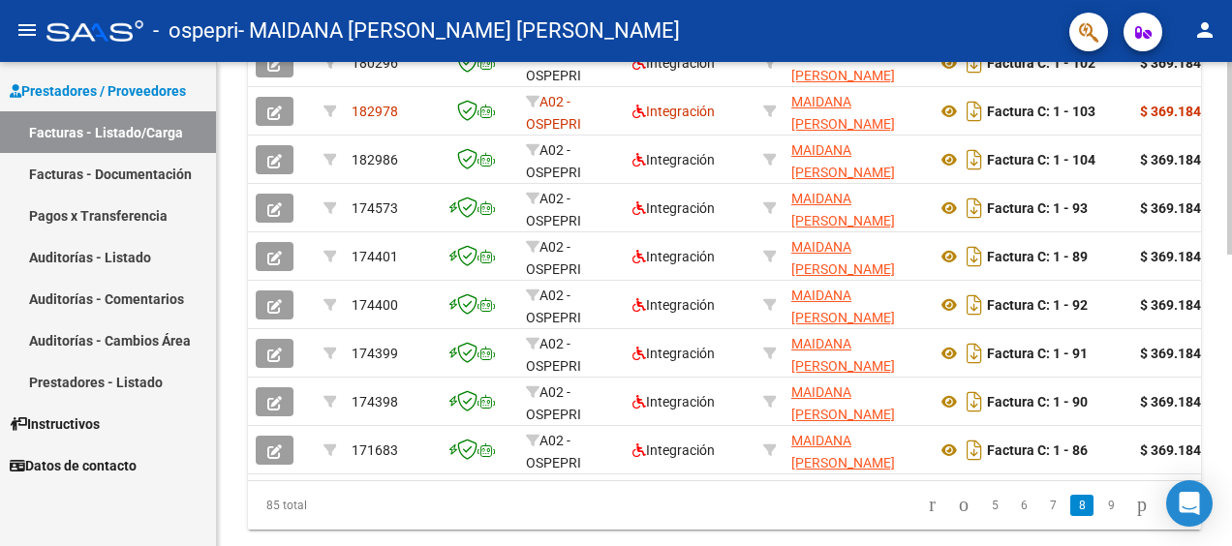
click at [1230, 426] on div at bounding box center [1229, 431] width 5 height 193
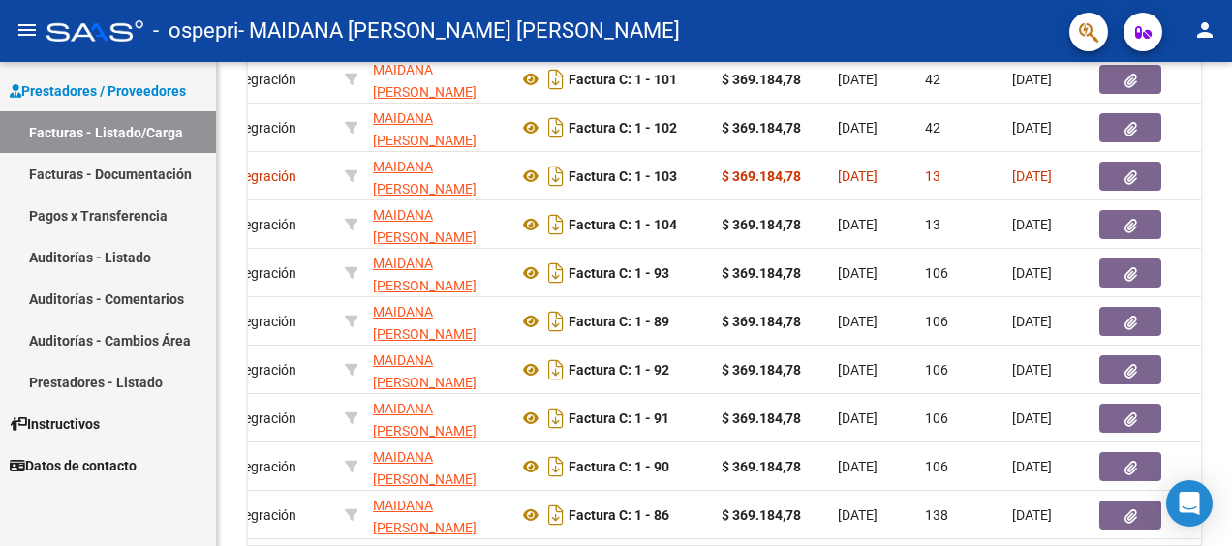
scroll to position [603, 0]
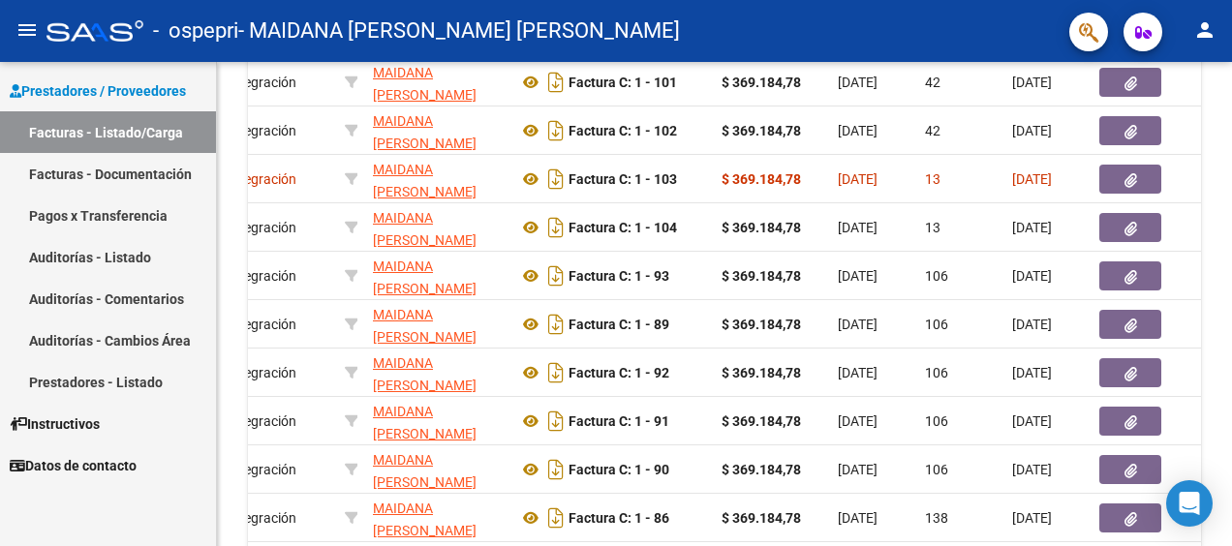
click at [1228, 347] on div at bounding box center [1229, 403] width 5 height 193
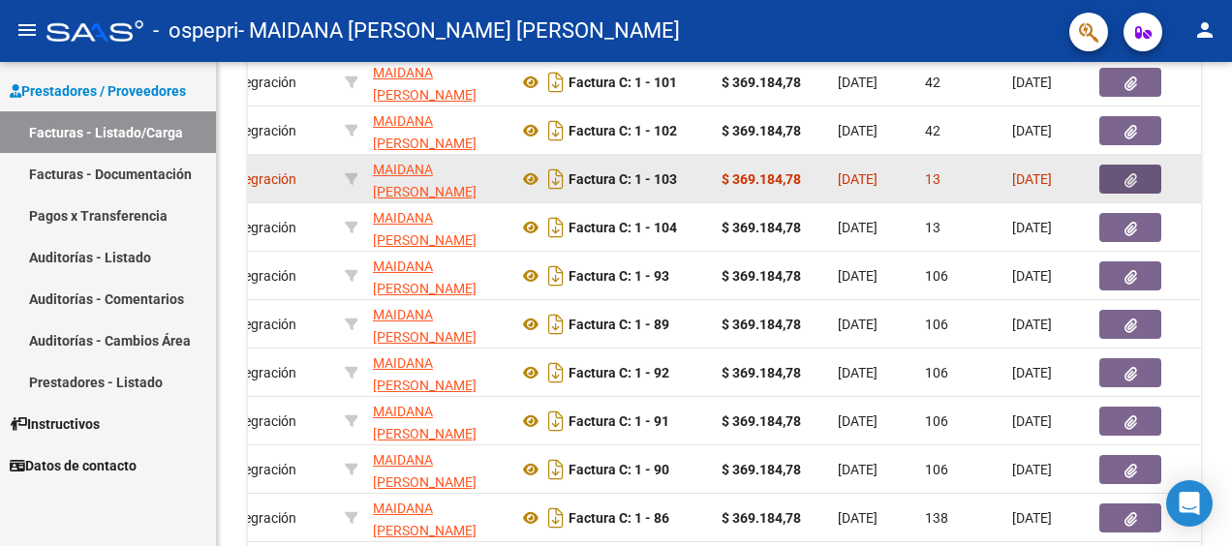
click at [1129, 173] on icon "button" at bounding box center [1130, 180] width 13 height 15
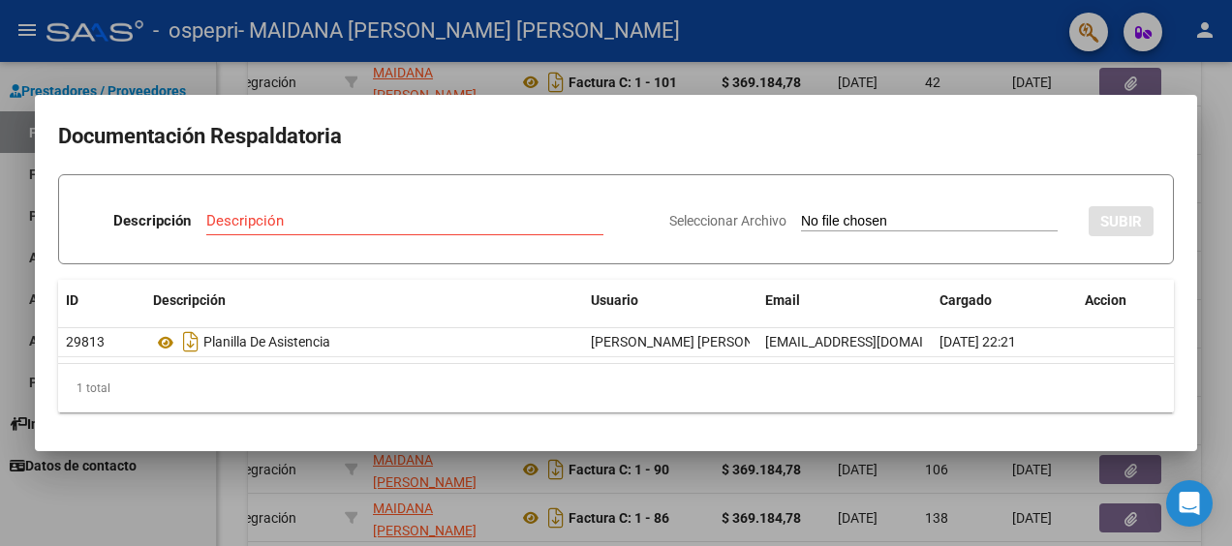
click at [1218, 112] on div at bounding box center [616, 273] width 1232 height 546
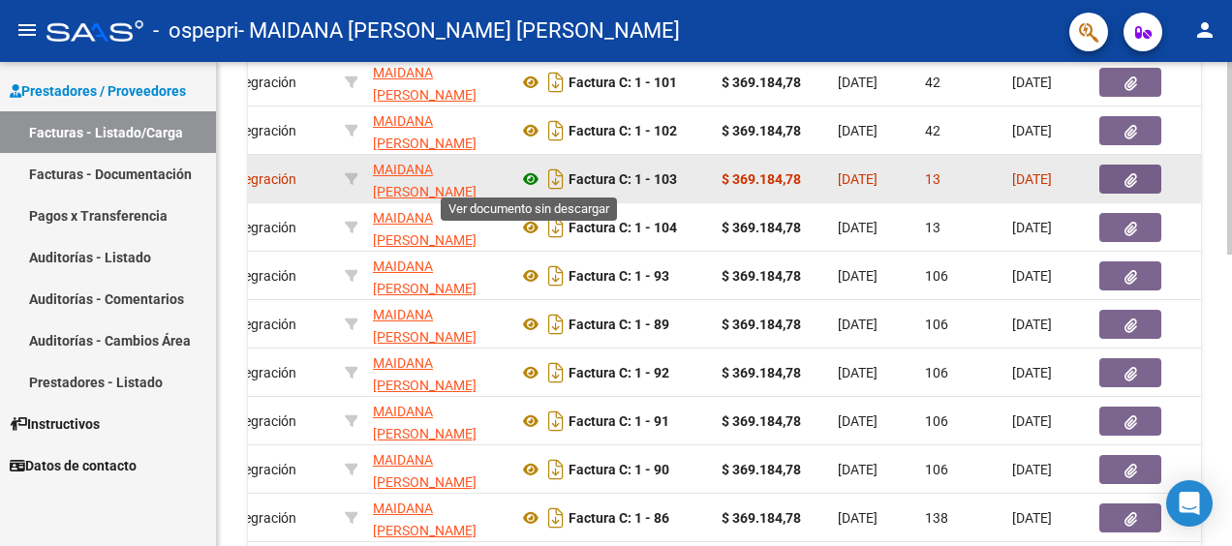
click at [533, 178] on icon at bounding box center [530, 179] width 25 height 23
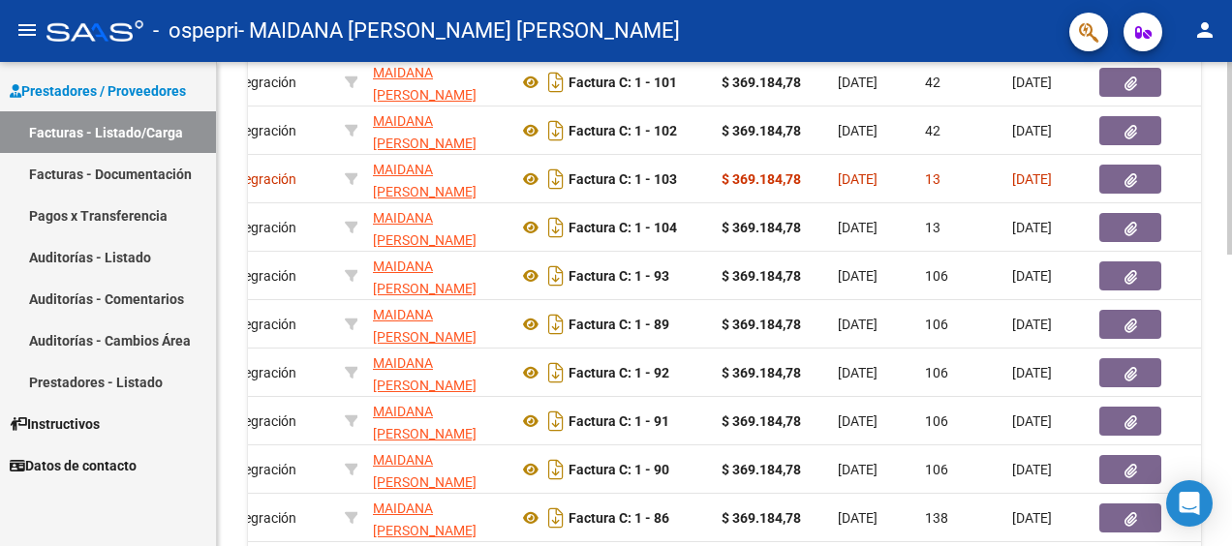
click at [1223, 409] on div "Video tutorial PRESTADORES -> Listado de CPBTs Emitidos por Prestadores / Prove…" at bounding box center [724, 59] width 1015 height 1201
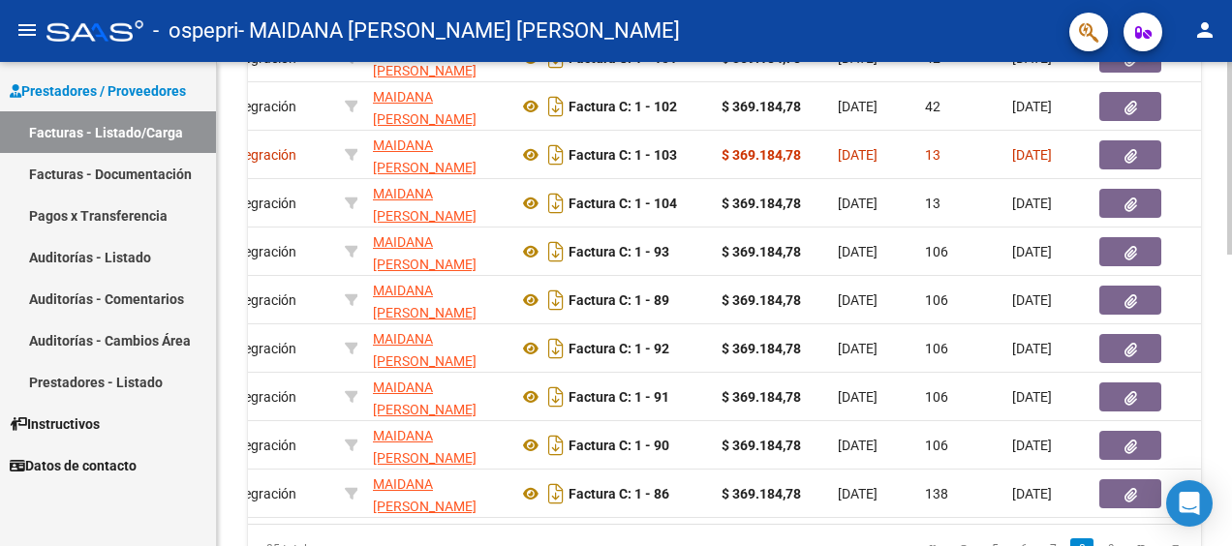
scroll to position [632, 0]
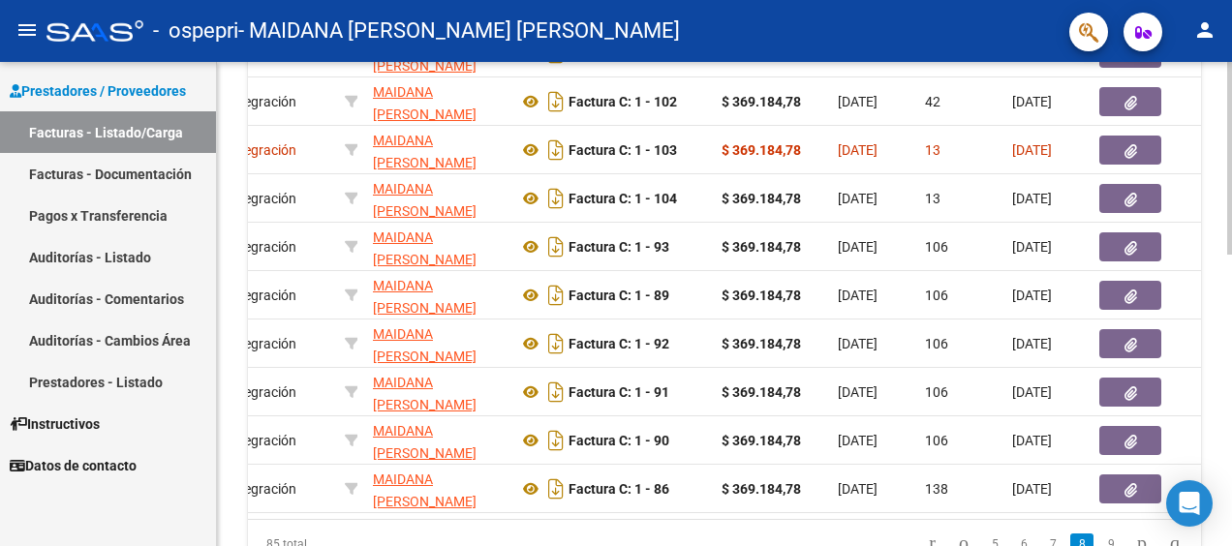
click at [1231, 401] on html "menu - ospepri - [PERSON_NAME] [PERSON_NAME] person Prestadores / Proveedores F…" at bounding box center [616, 273] width 1232 height 546
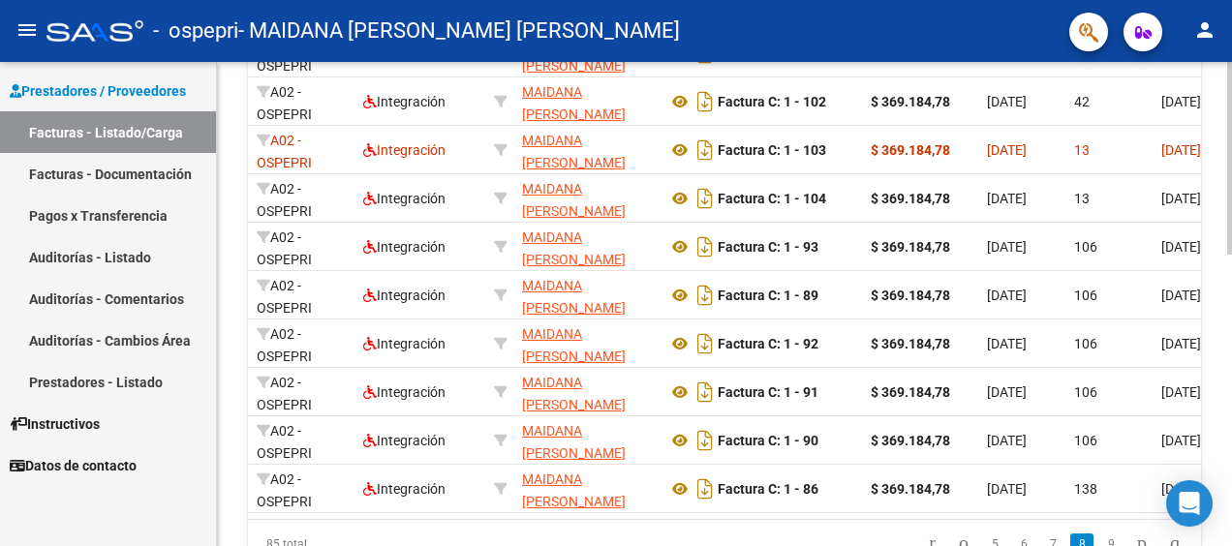
scroll to position [0, 0]
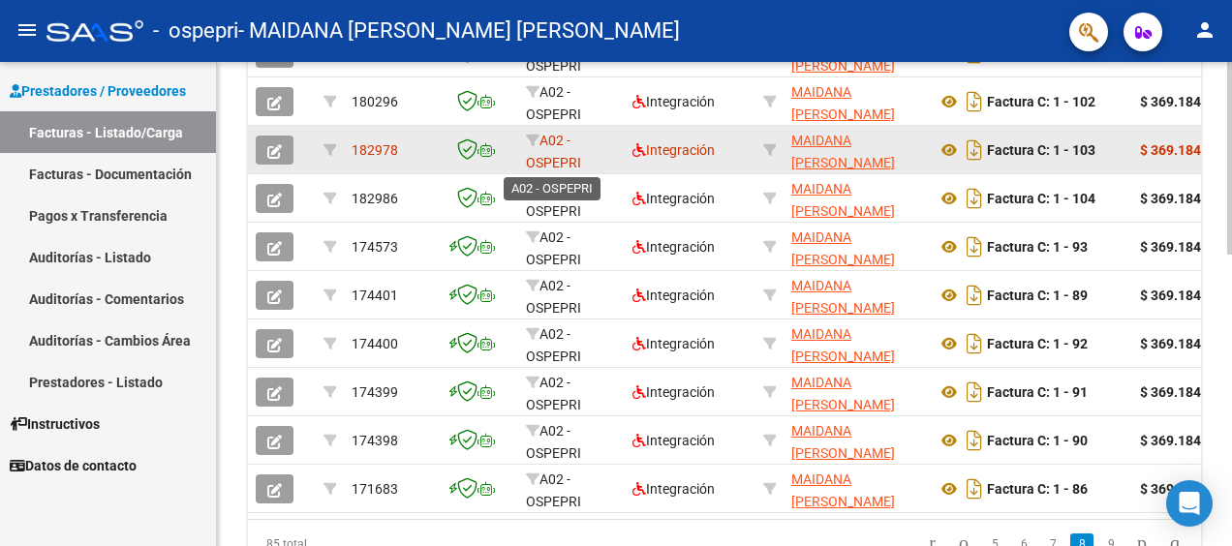
click at [551, 163] on span "A02 - OSPEPRI" at bounding box center [553, 152] width 55 height 38
click at [383, 143] on span "182978" at bounding box center [375, 149] width 46 height 15
click at [648, 151] on span "Integración" at bounding box center [673, 149] width 82 height 15
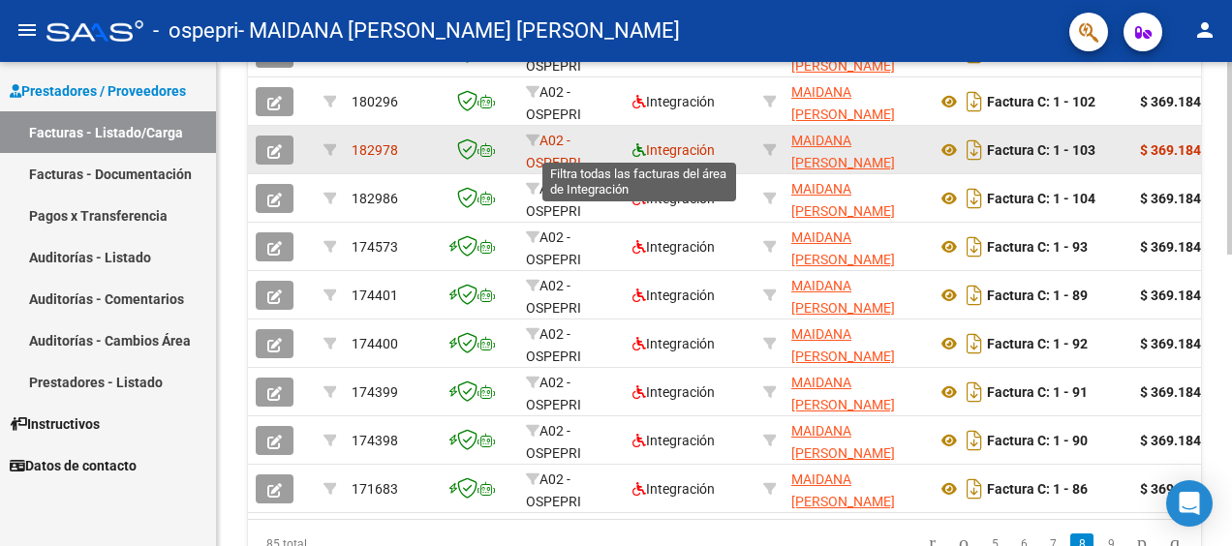
click at [639, 143] on icon at bounding box center [639, 150] width 14 height 14
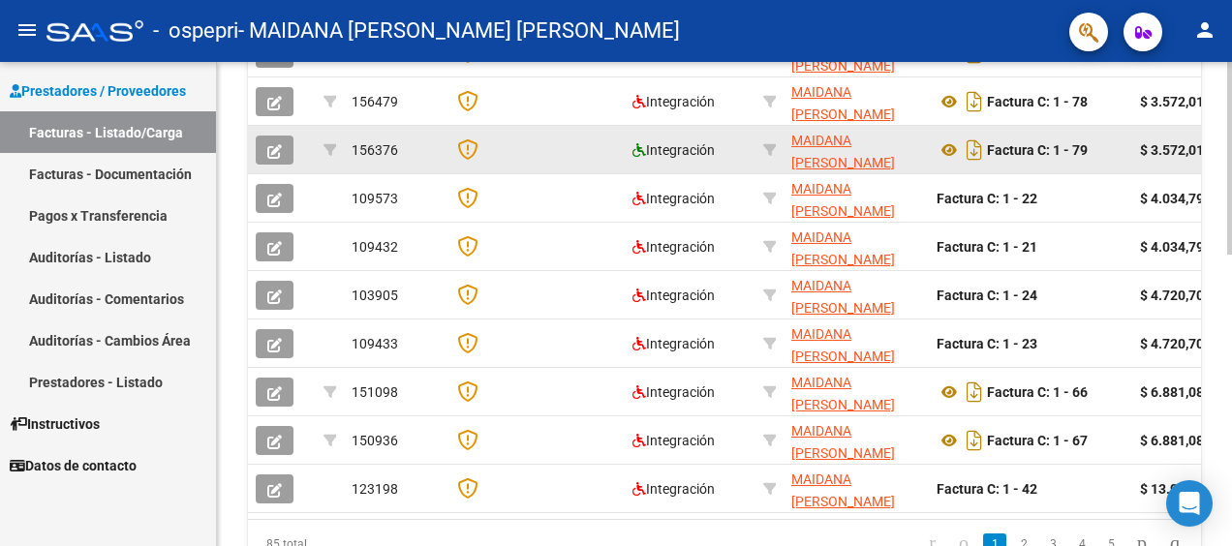
click at [639, 143] on icon at bounding box center [639, 150] width 14 height 14
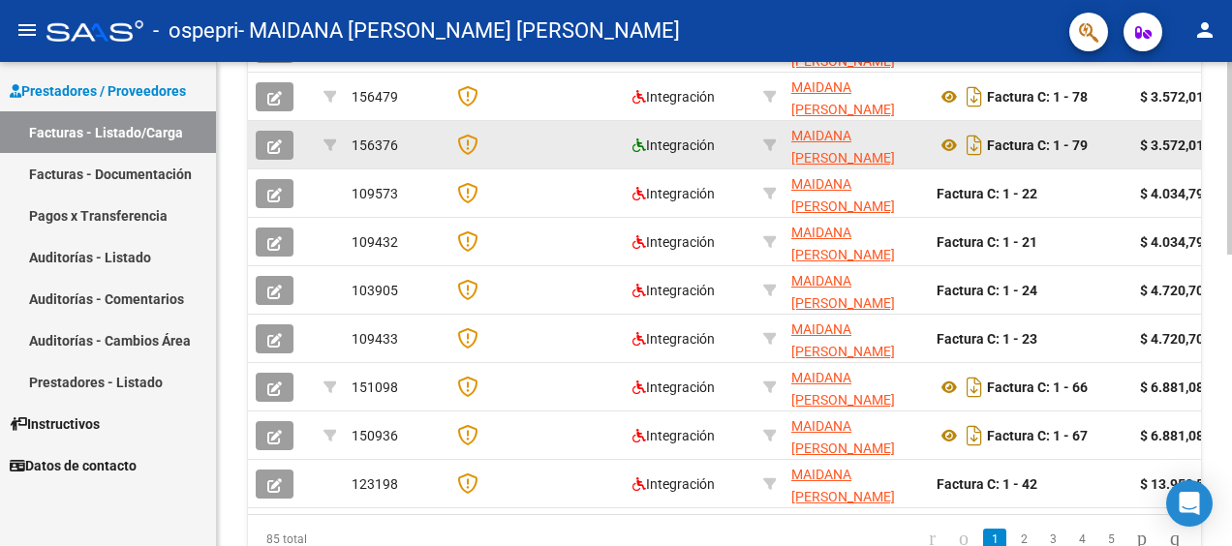
scroll to position [632, 0]
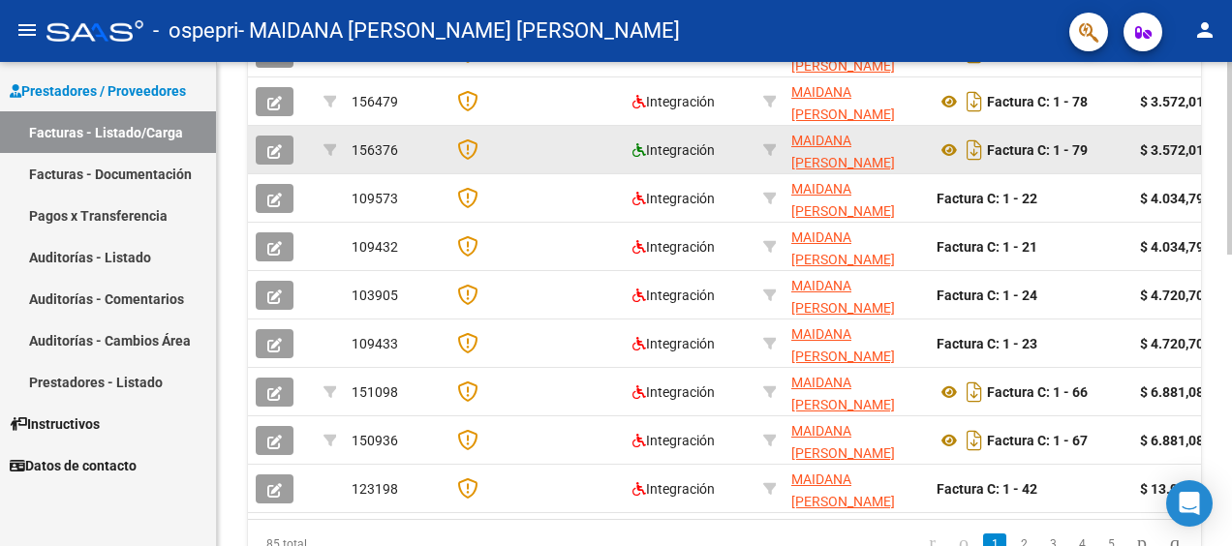
click at [639, 143] on icon at bounding box center [639, 150] width 14 height 14
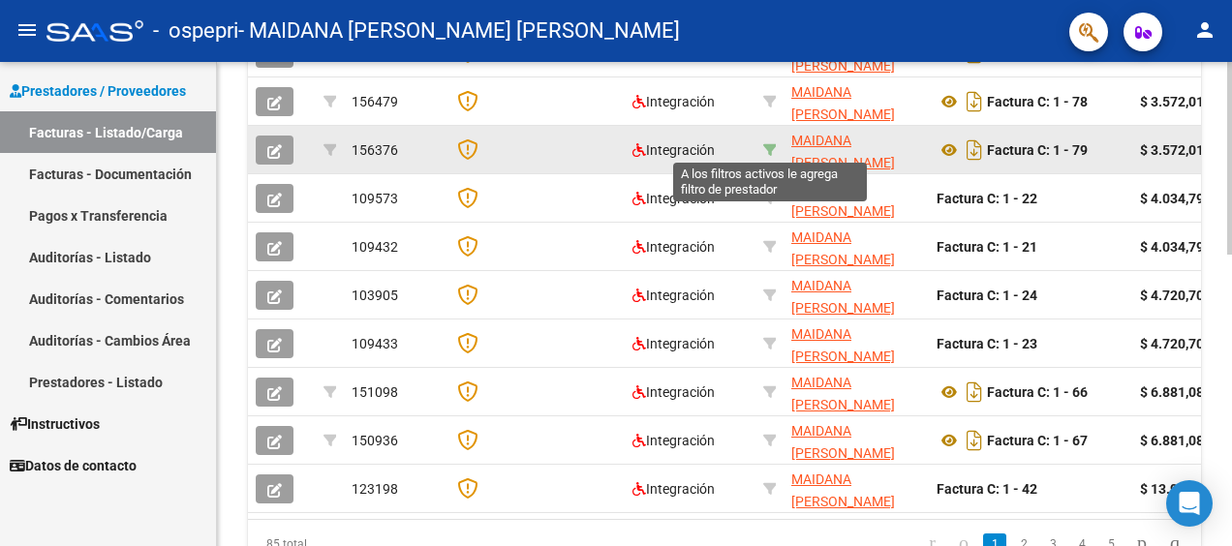
click at [774, 147] on icon at bounding box center [770, 150] width 14 height 14
type input "23324096604"
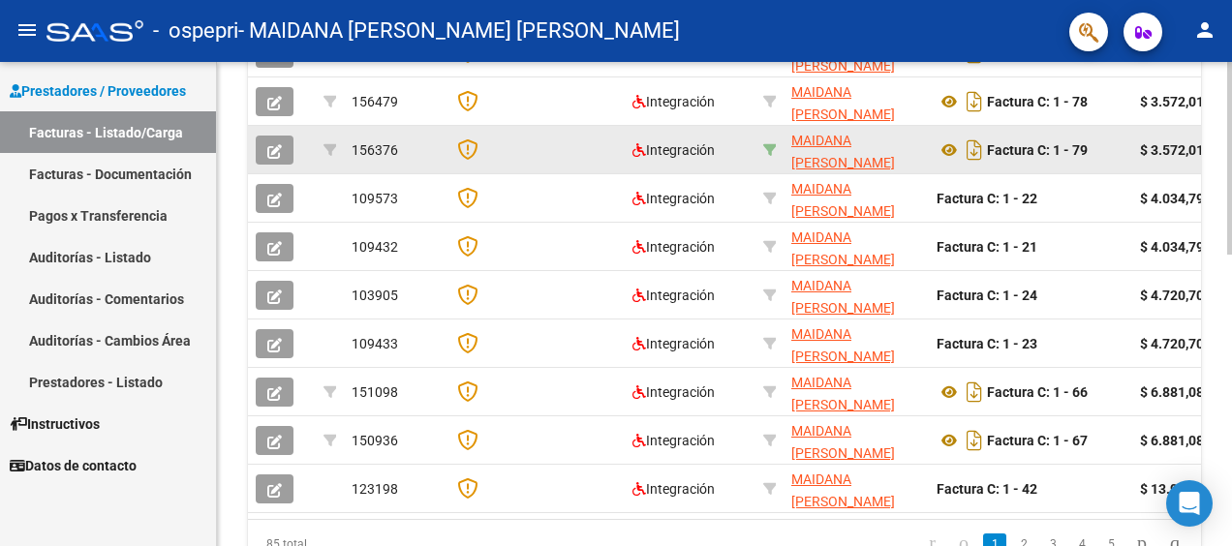
click at [774, 147] on icon at bounding box center [770, 150] width 14 height 14
click at [772, 143] on icon at bounding box center [770, 150] width 14 height 14
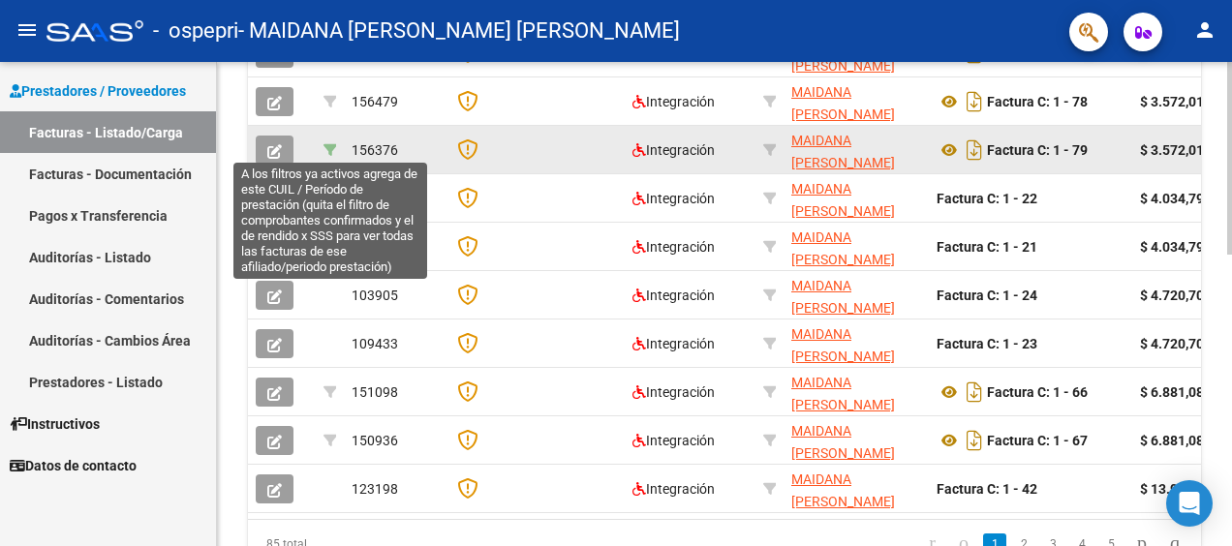
click at [326, 145] on icon at bounding box center [330, 150] width 14 height 14
type input "202409"
type input "20523160320"
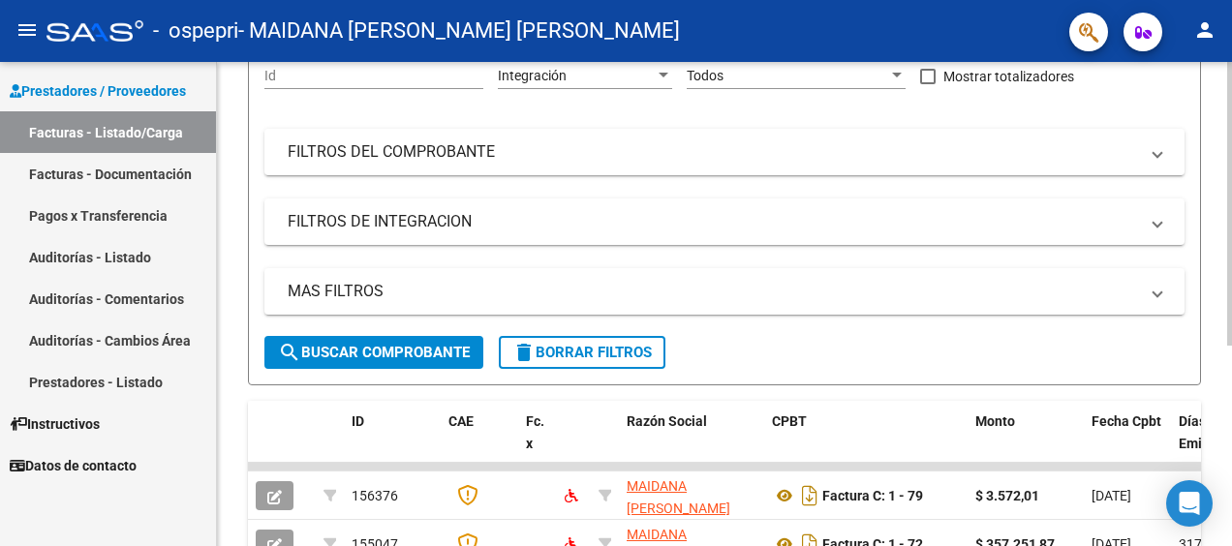
scroll to position [343, 0]
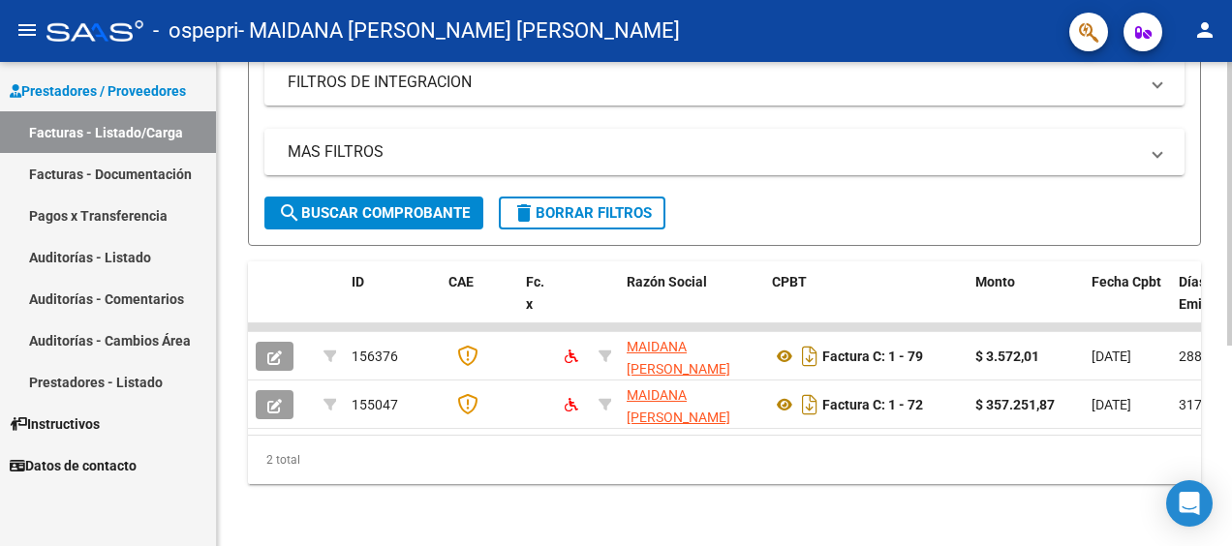
click at [1220, 513] on div "Video tutorial PRESTADORES -> Listado de CPBTs Emitidos por Prestadores / Prove…" at bounding box center [727, 139] width 1020 height 813
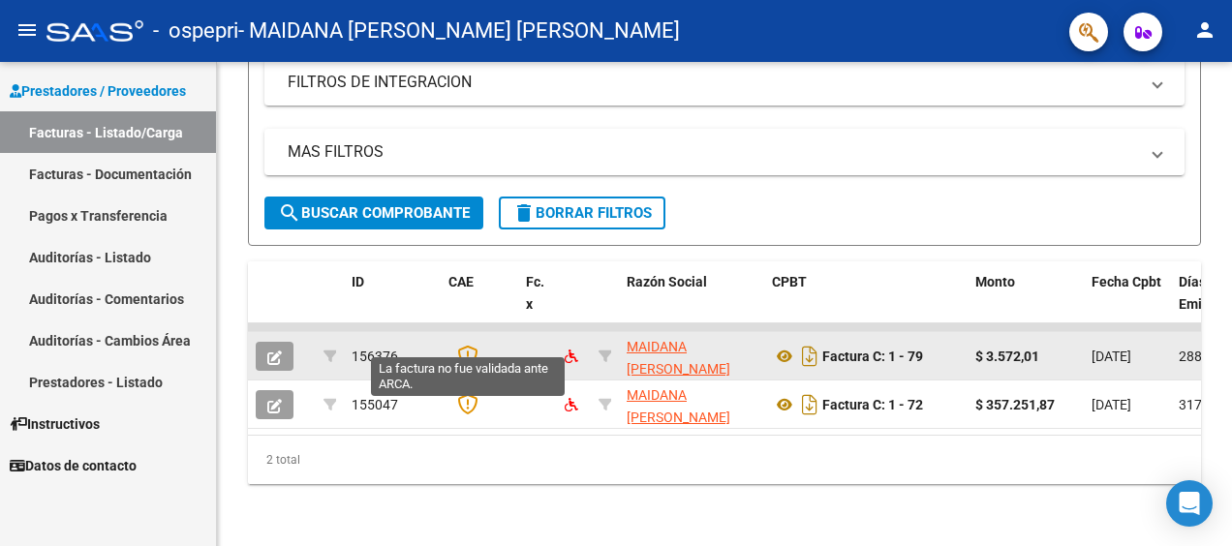
click at [462, 345] on icon at bounding box center [467, 355] width 20 height 21
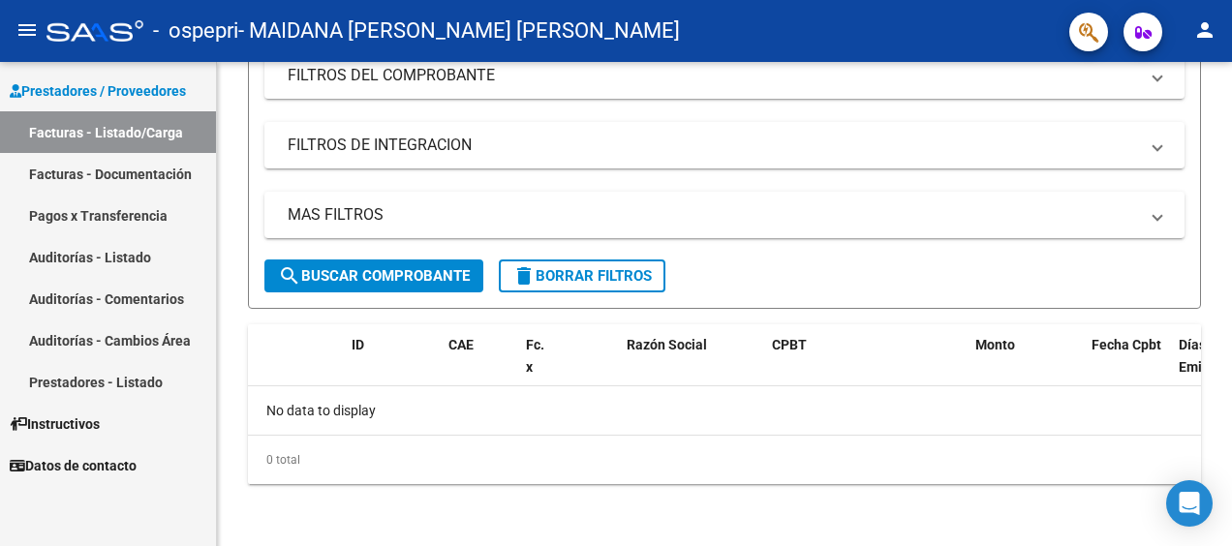
scroll to position [265, 0]
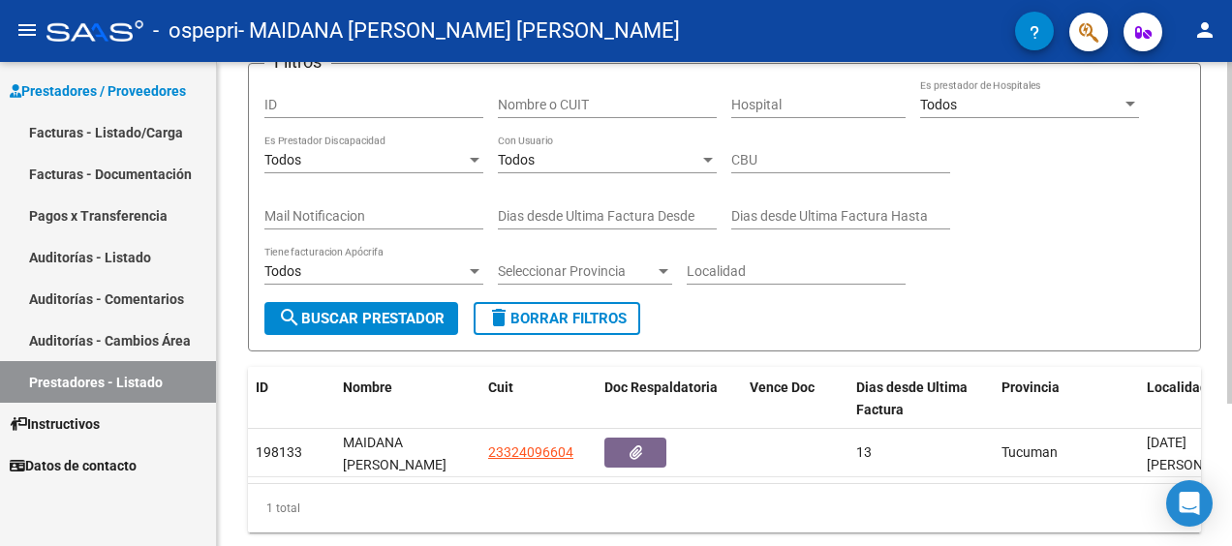
scroll to position [201, 0]
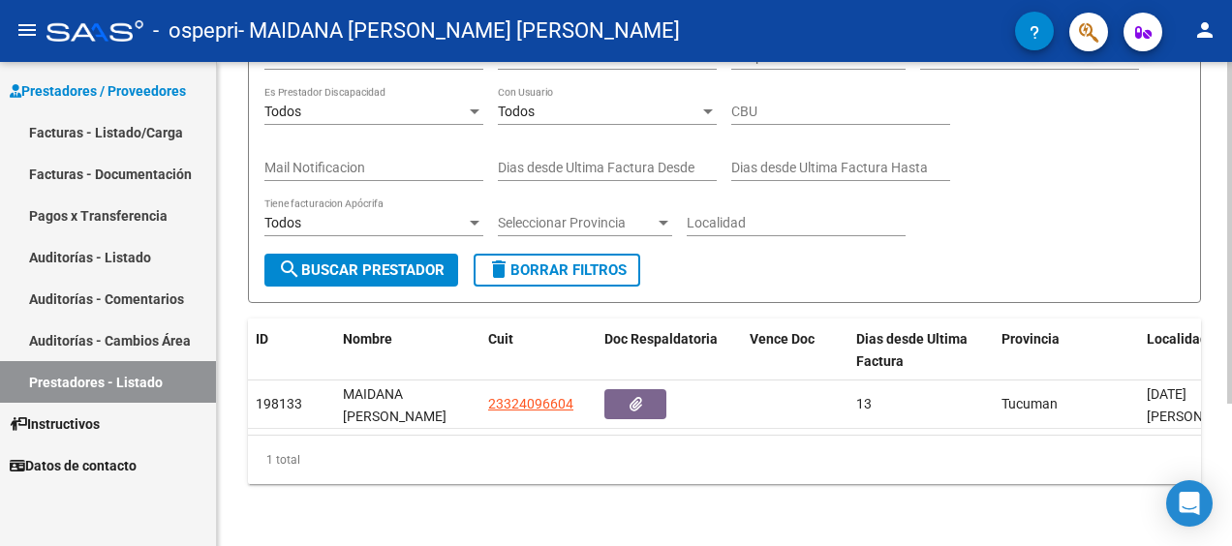
click at [1178, 354] on div "PRESTADORES -> Listado de Prestadores / Proveedores cloud_download Exportar CSV…" at bounding box center [727, 210] width 1020 height 672
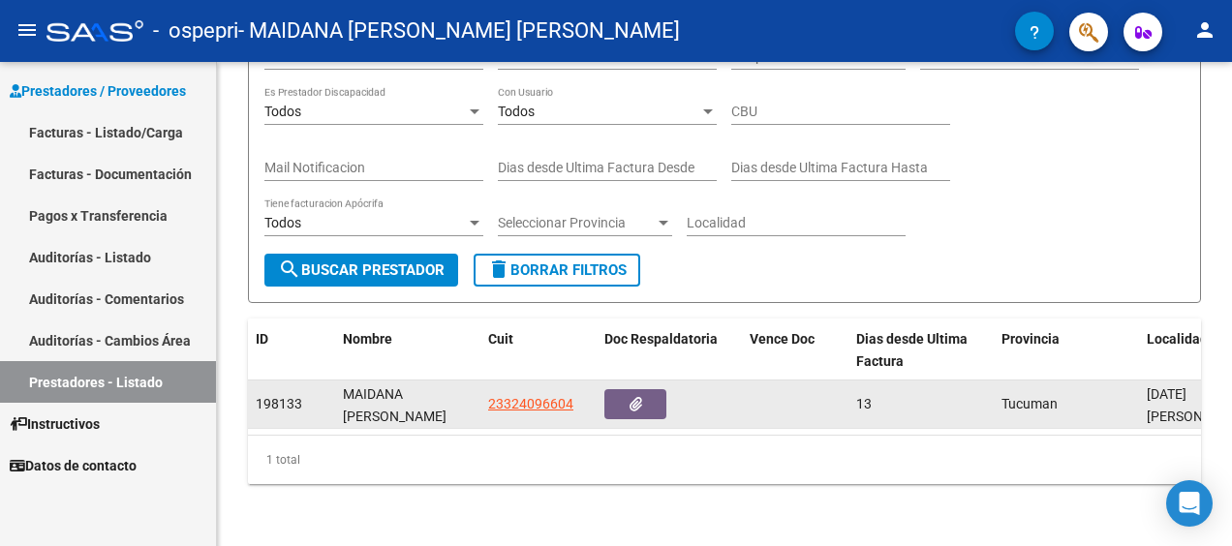
click at [368, 393] on div "MAIDANA [PERSON_NAME] [PERSON_NAME]" at bounding box center [408, 403] width 130 height 41
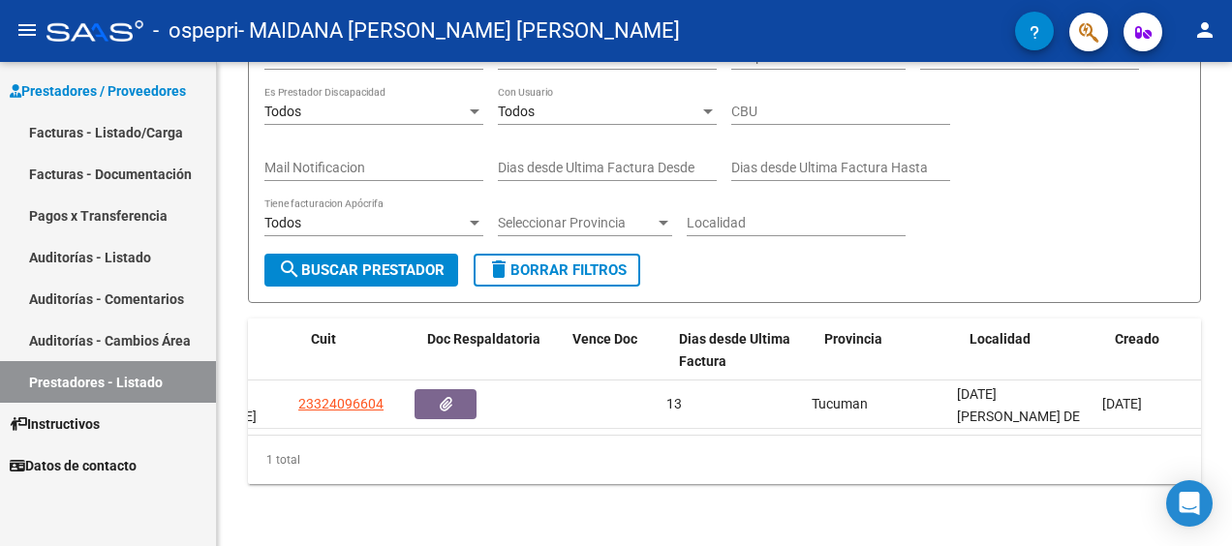
scroll to position [0, 177]
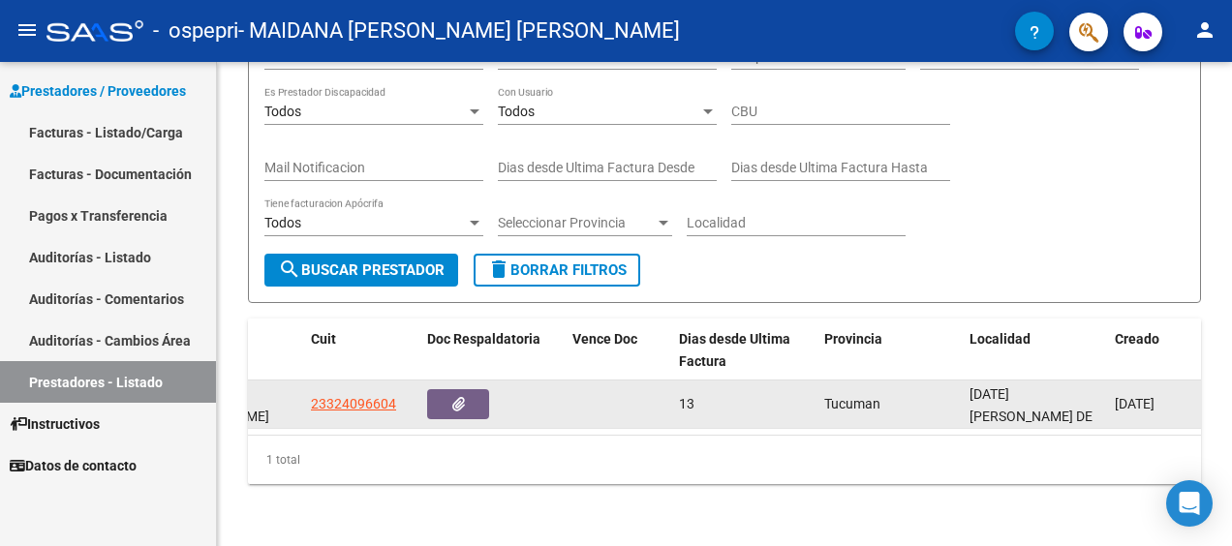
click at [1012, 387] on span "[DATE][PERSON_NAME] DE T" at bounding box center [1030, 416] width 123 height 60
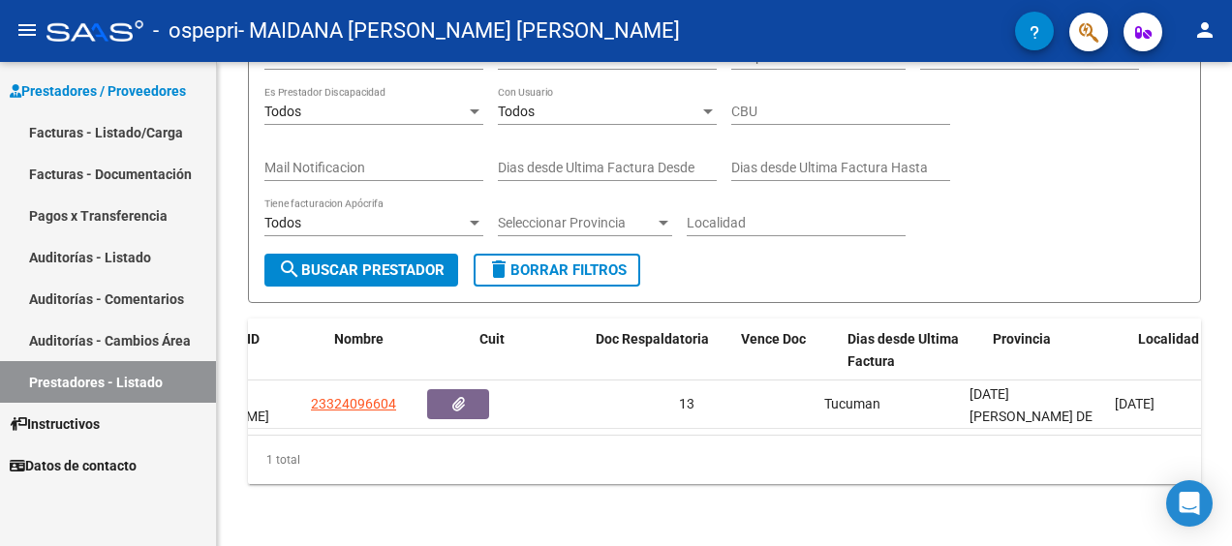
scroll to position [0, 0]
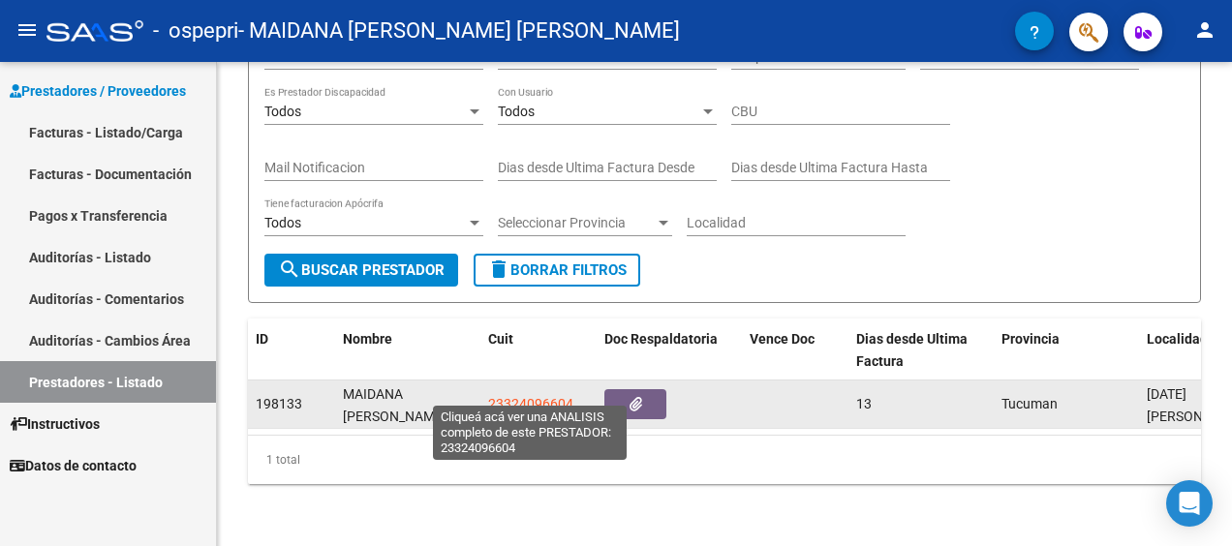
click at [514, 396] on span "23324096604" at bounding box center [530, 403] width 85 height 15
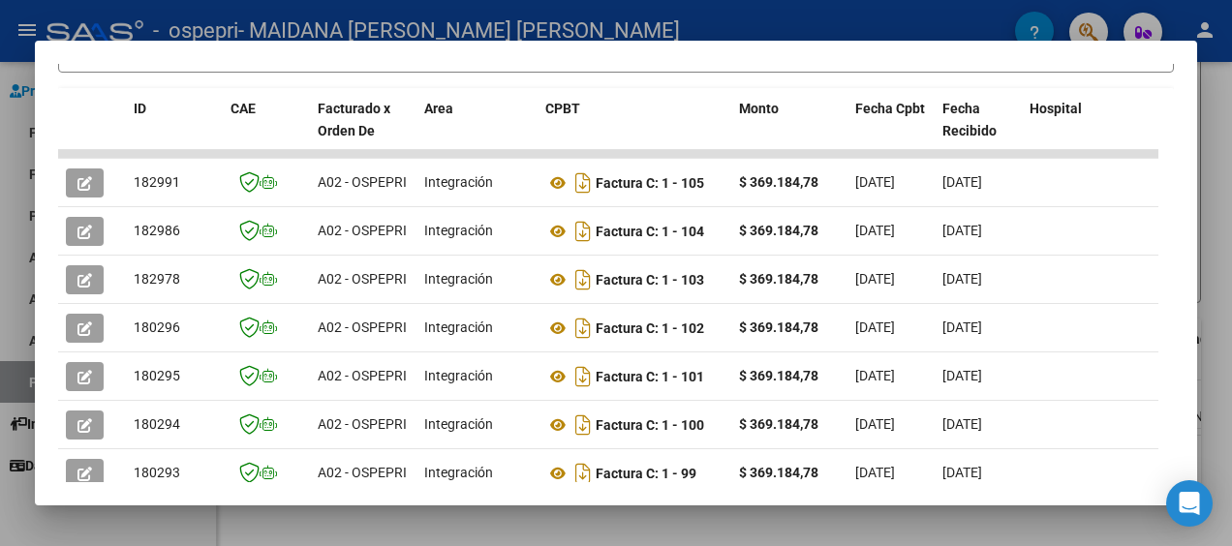
scroll to position [438, 0]
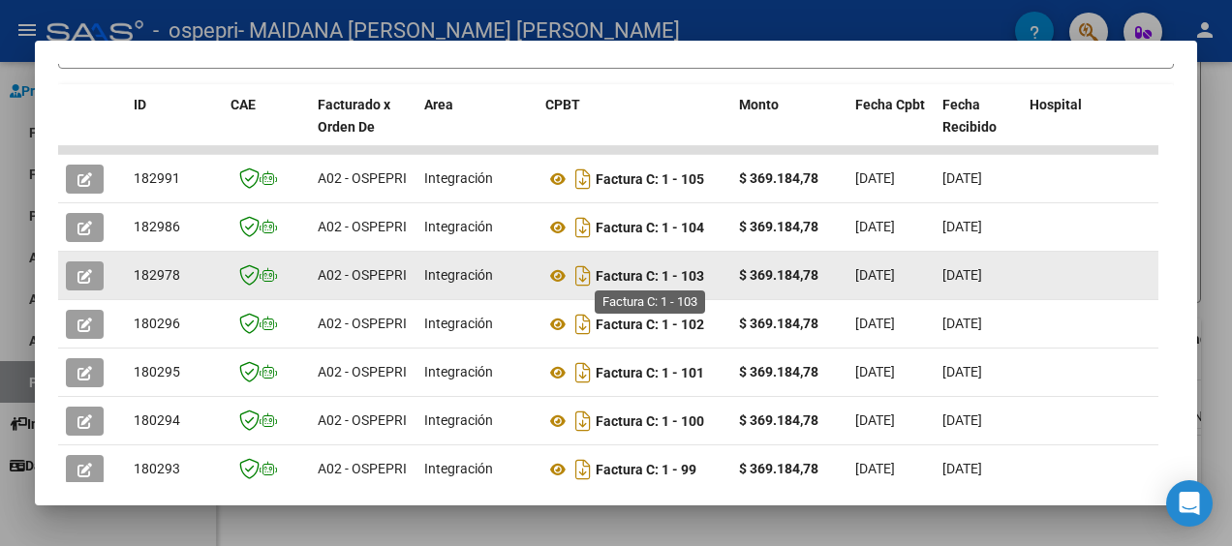
click at [630, 277] on strong "Factura C: 1 - 103" at bounding box center [650, 275] width 108 height 15
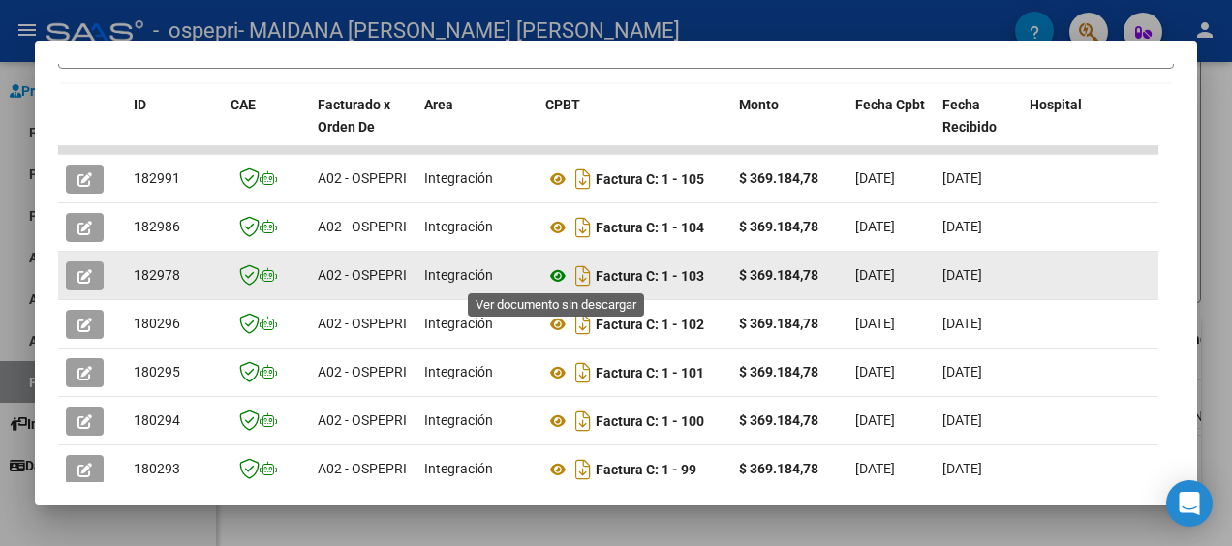
click at [559, 275] on icon at bounding box center [557, 275] width 25 height 23
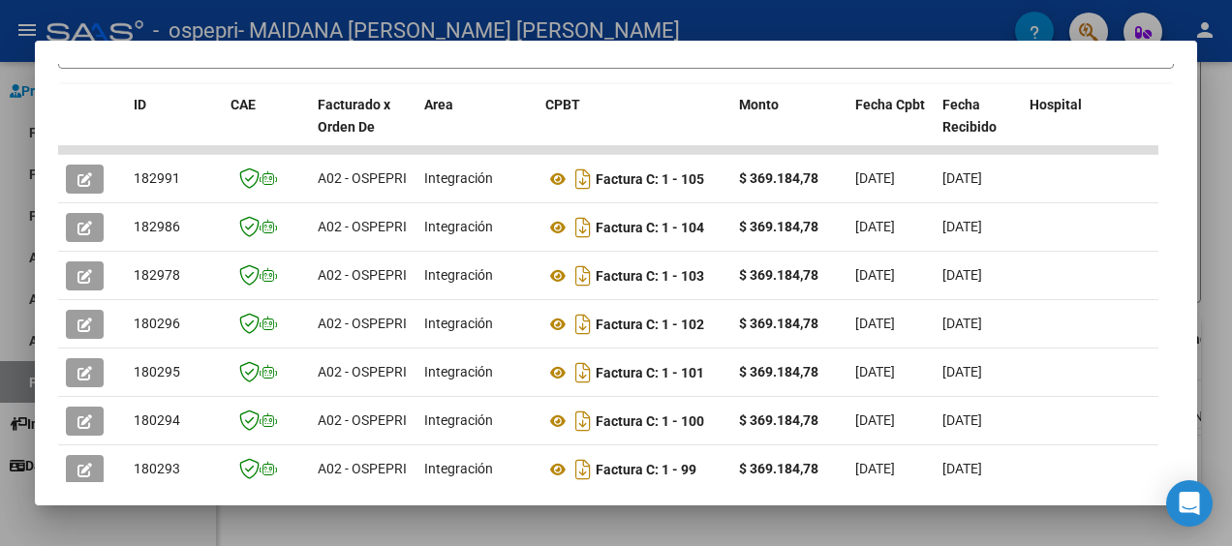
click at [1223, 107] on div at bounding box center [616, 273] width 1232 height 546
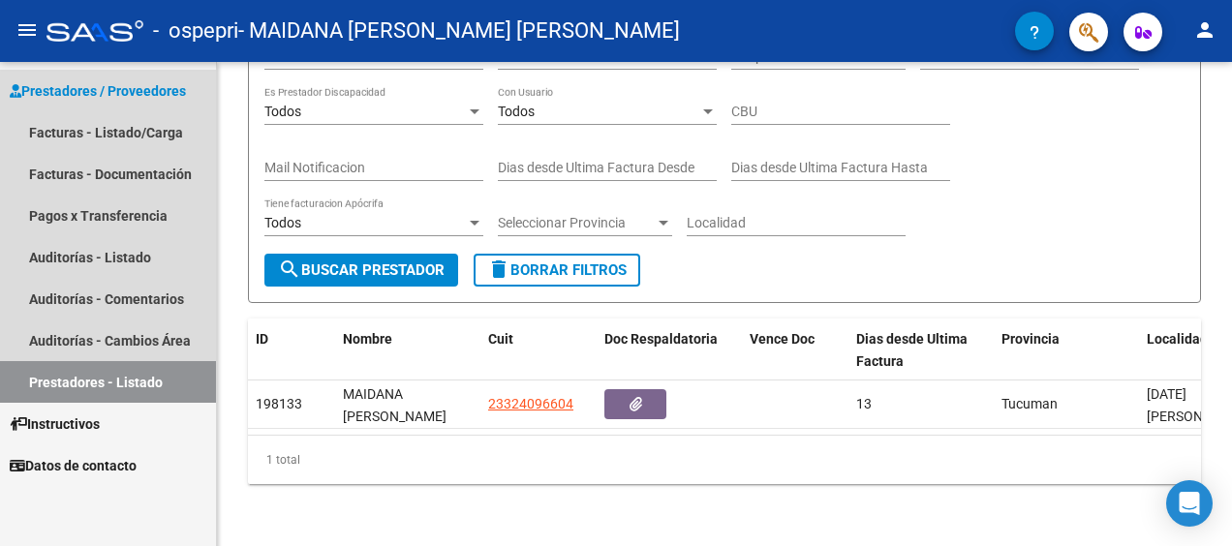
click at [124, 93] on span "Prestadores / Proveedores" at bounding box center [98, 90] width 176 height 21
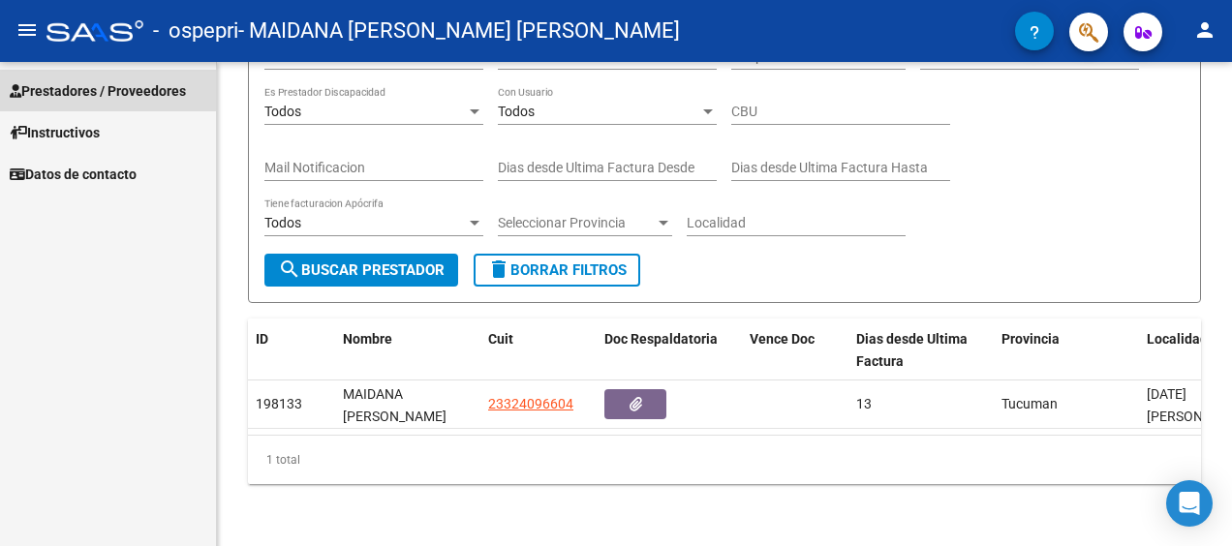
click at [88, 89] on span "Prestadores / Proveedores" at bounding box center [98, 90] width 176 height 21
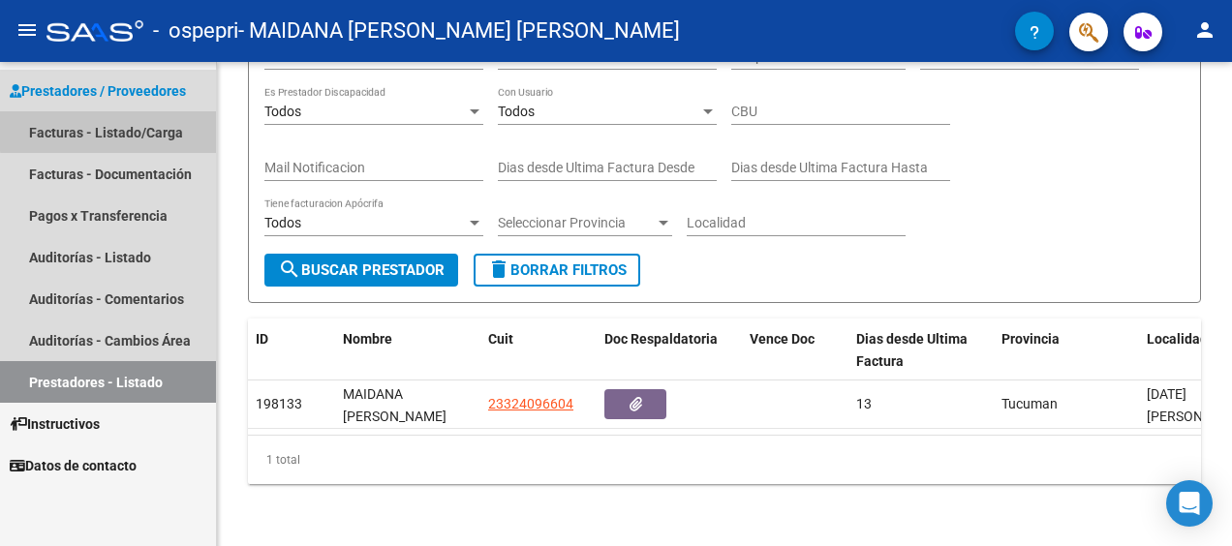
click at [126, 130] on link "Facturas - Listado/Carga" at bounding box center [108, 132] width 216 height 42
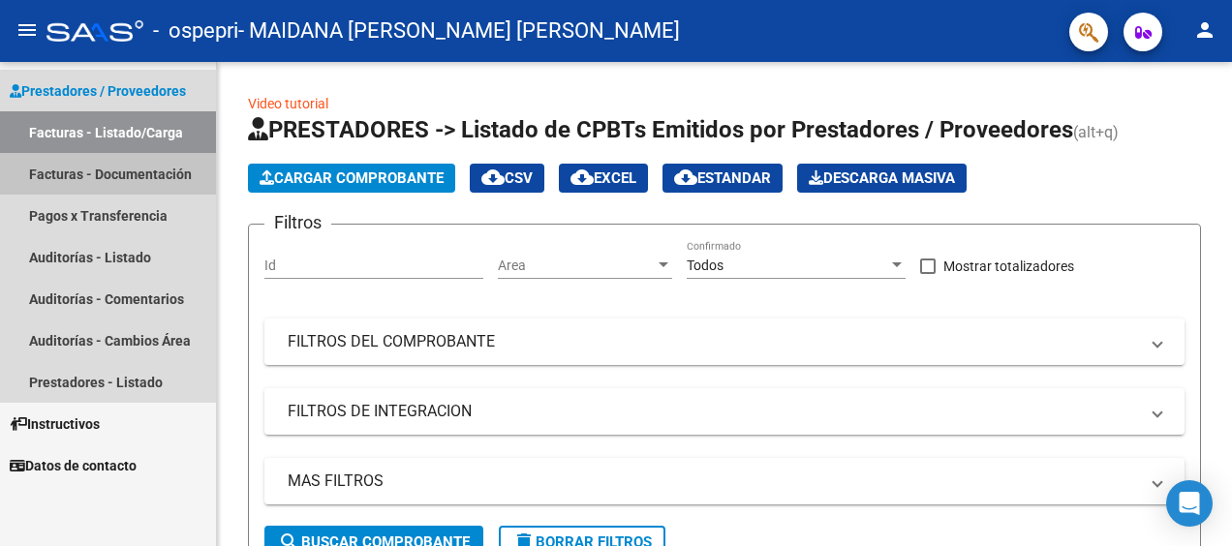
click at [131, 172] on link "Facturas - Documentación" at bounding box center [108, 174] width 216 height 42
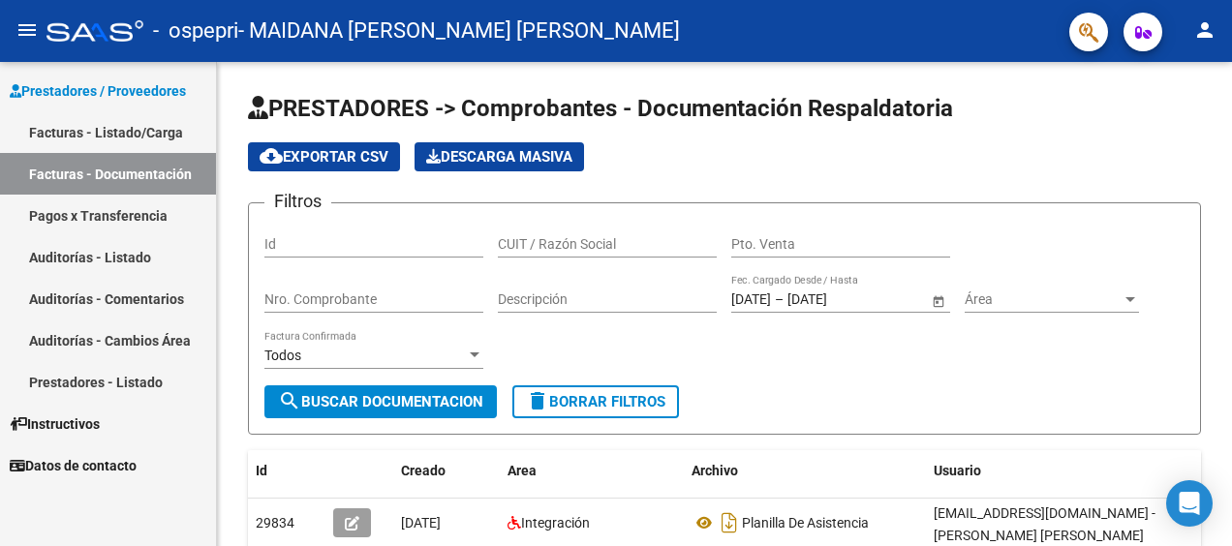
click at [124, 220] on link "Pagos x Transferencia" at bounding box center [108, 216] width 216 height 42
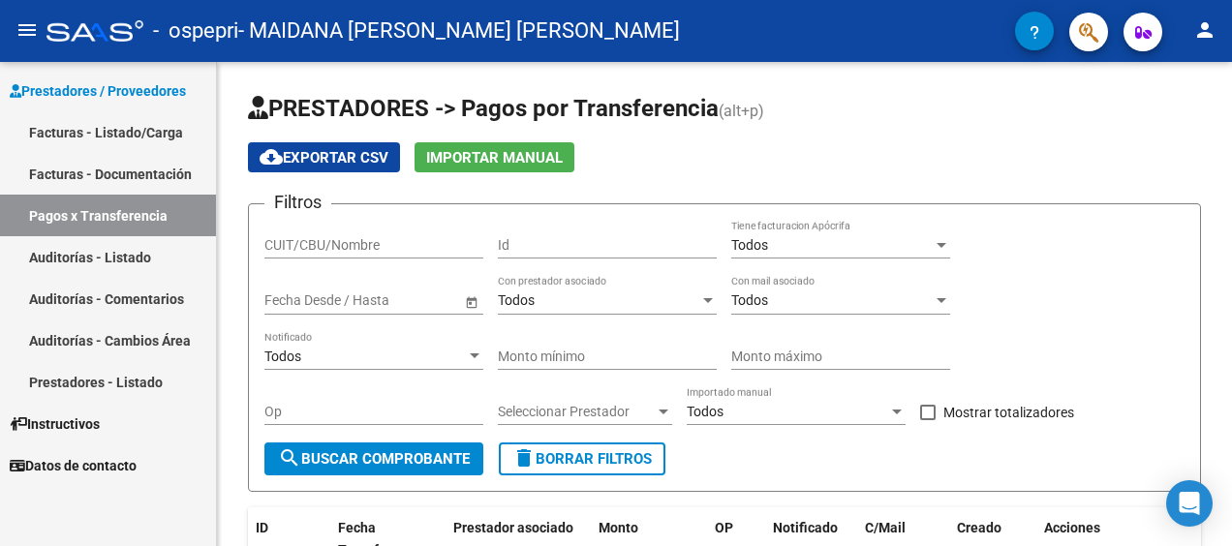
click at [116, 257] on link "Auditorías - Listado" at bounding box center [108, 257] width 216 height 42
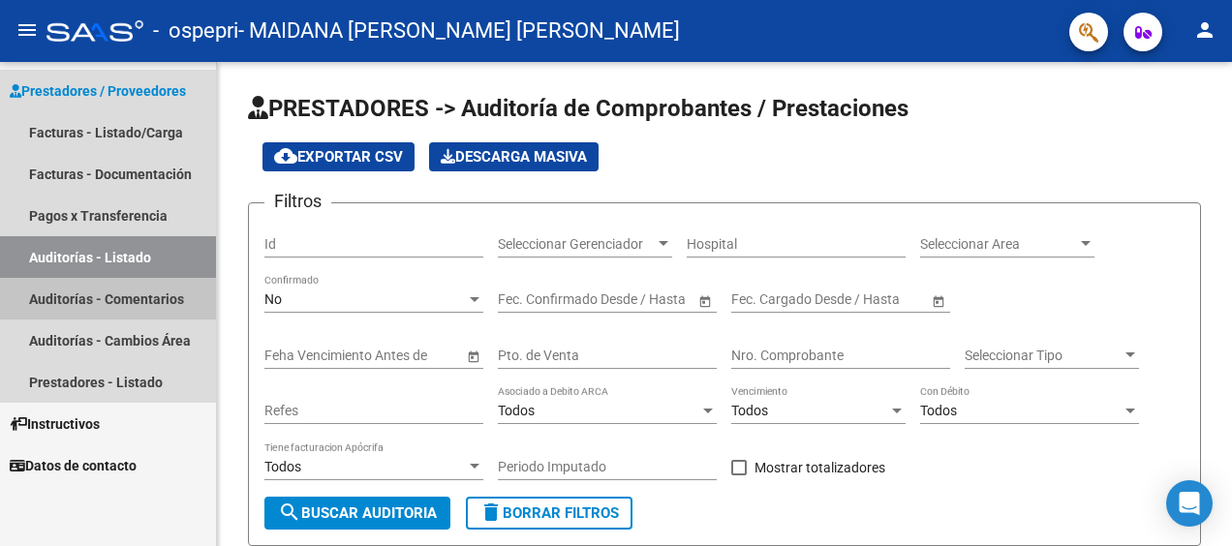
click at [103, 306] on link "Auditorías - Comentarios" at bounding box center [108, 299] width 216 height 42
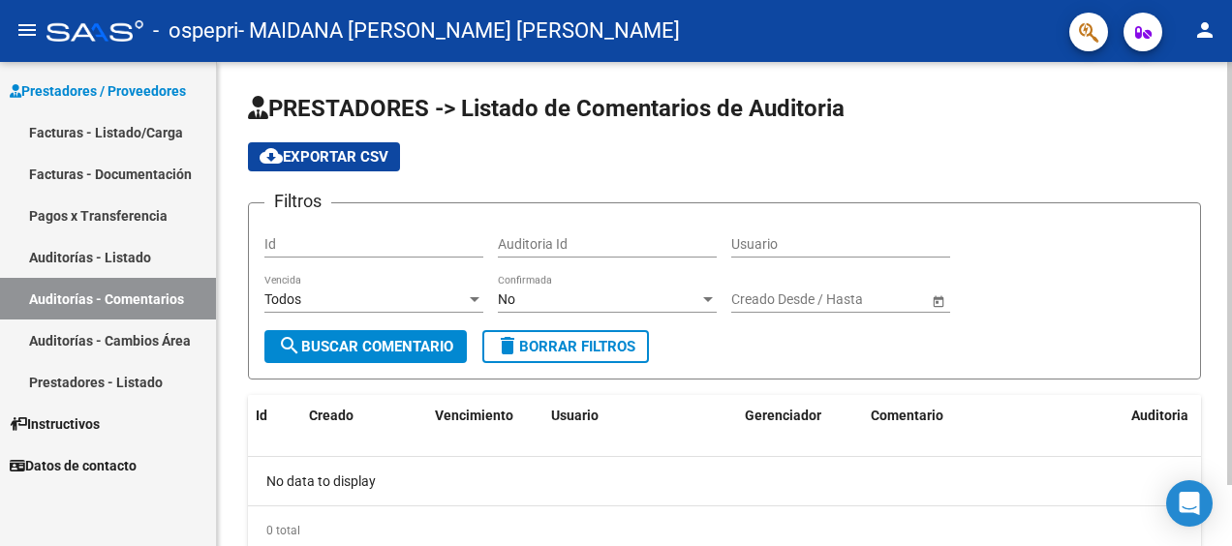
click at [598, 232] on div "Auditoria Id" at bounding box center [607, 238] width 219 height 39
click at [116, 85] on span "Prestadores / Proveedores" at bounding box center [98, 90] width 176 height 21
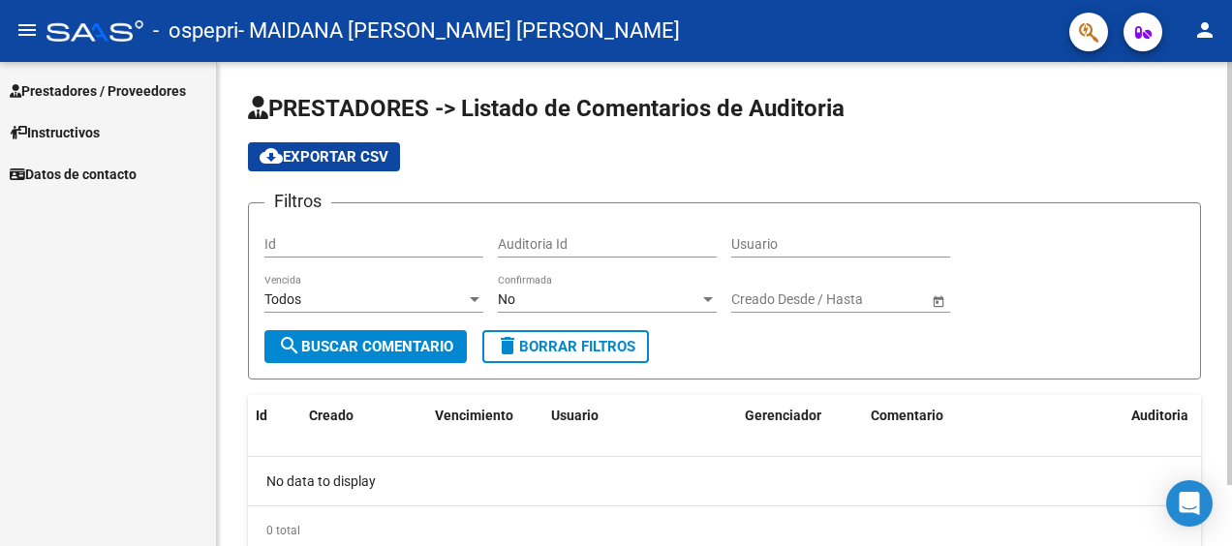
click at [376, 351] on span "search Buscar Comentario" at bounding box center [365, 346] width 175 height 17
click at [358, 243] on input "Id" at bounding box center [373, 244] width 219 height 16
click at [387, 340] on span "search Buscar Comentario" at bounding box center [365, 346] width 175 height 17
click at [391, 245] on input "32409660" at bounding box center [373, 244] width 219 height 16
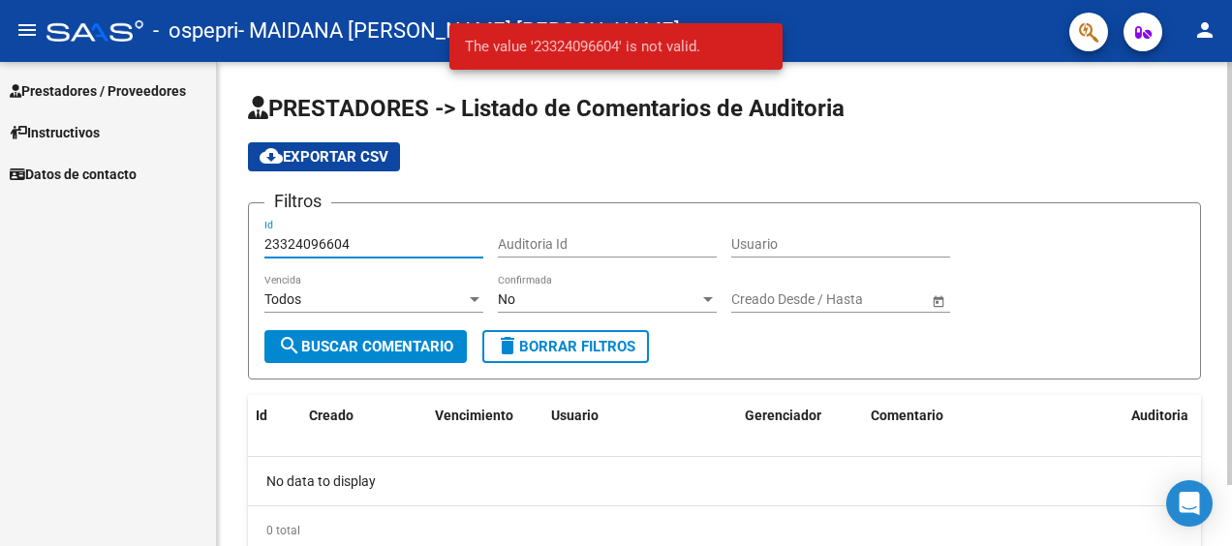
type input "23324096604"
click at [765, 244] on input "Usuario" at bounding box center [840, 244] width 219 height 16
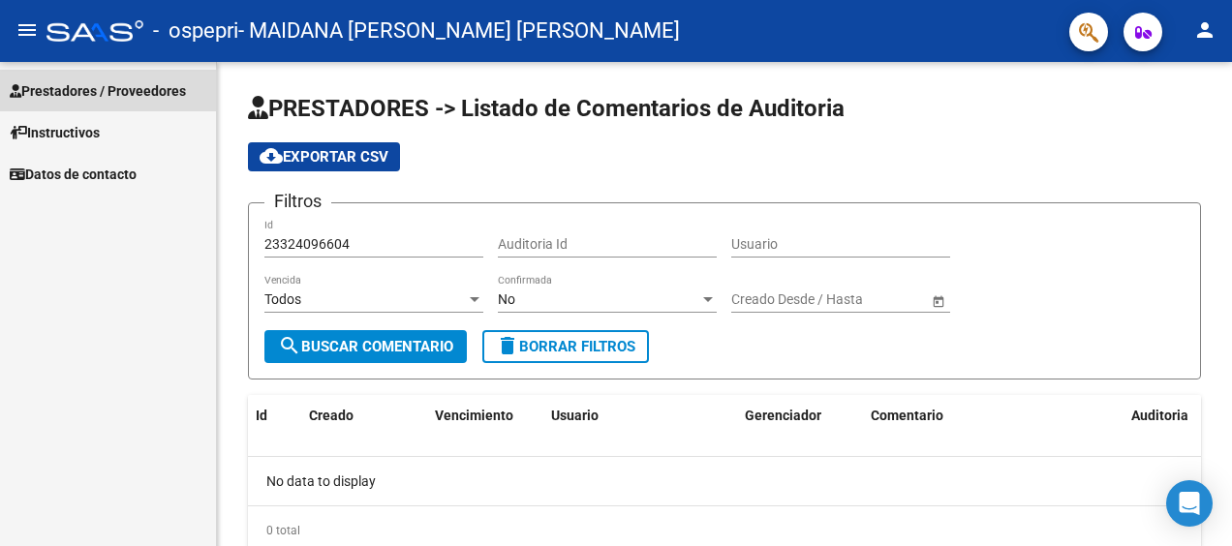
click at [99, 78] on link "Prestadores / Proveedores" at bounding box center [108, 91] width 216 height 42
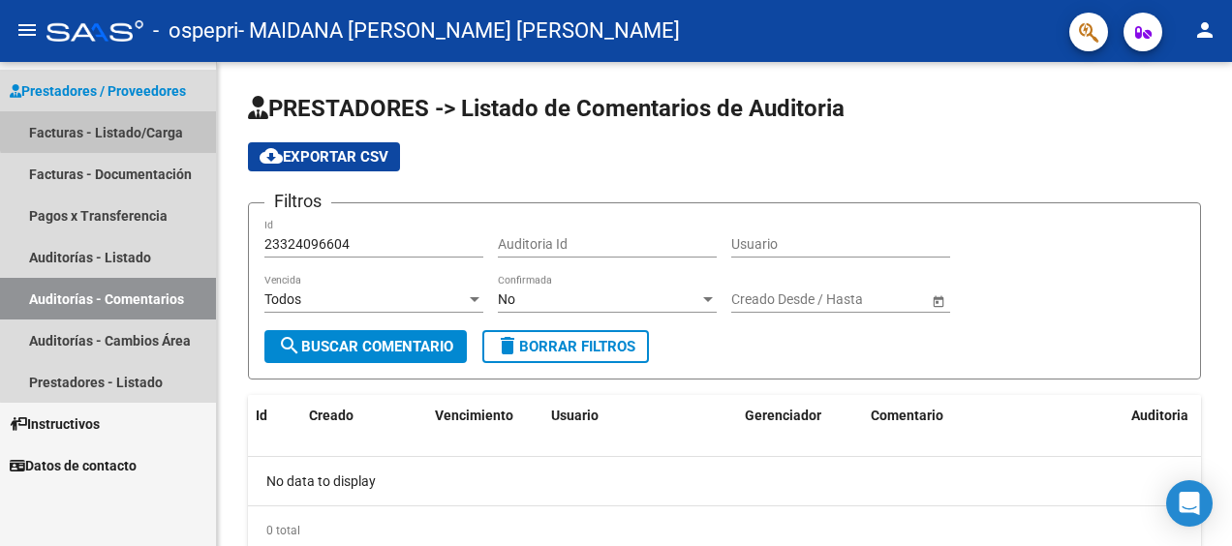
click at [124, 124] on link "Facturas - Listado/Carga" at bounding box center [108, 132] width 216 height 42
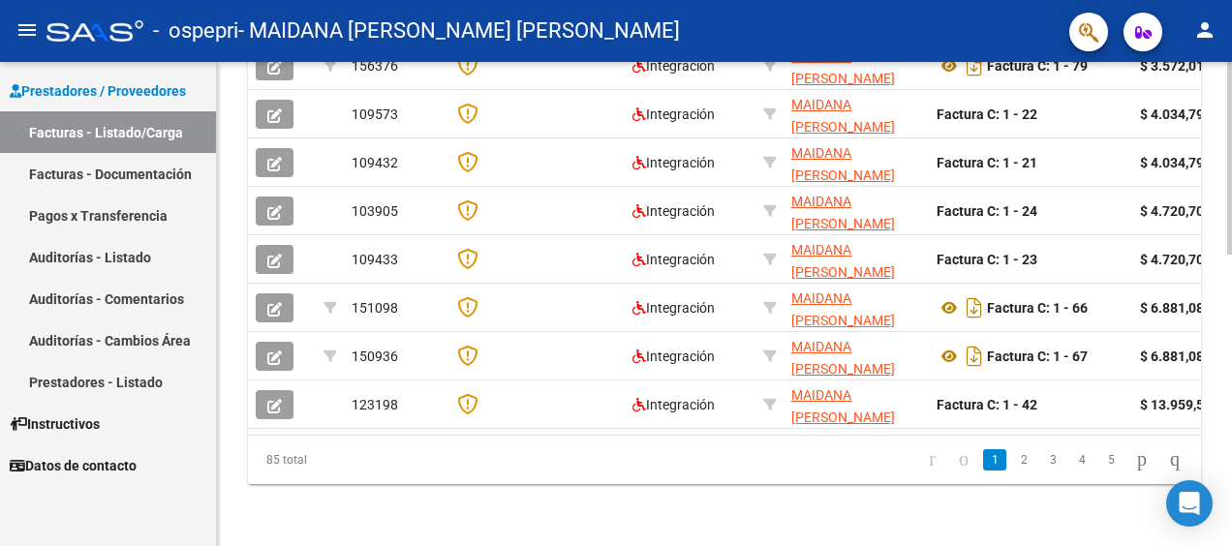
scroll to position [730, 0]
click at [1188, 545] on html "menu - ospepri - [PERSON_NAME] [PERSON_NAME] person Prestadores / Proveedores F…" at bounding box center [616, 273] width 1232 height 546
click at [1135, 461] on icon "go to next page" at bounding box center [1141, 458] width 15 height 23
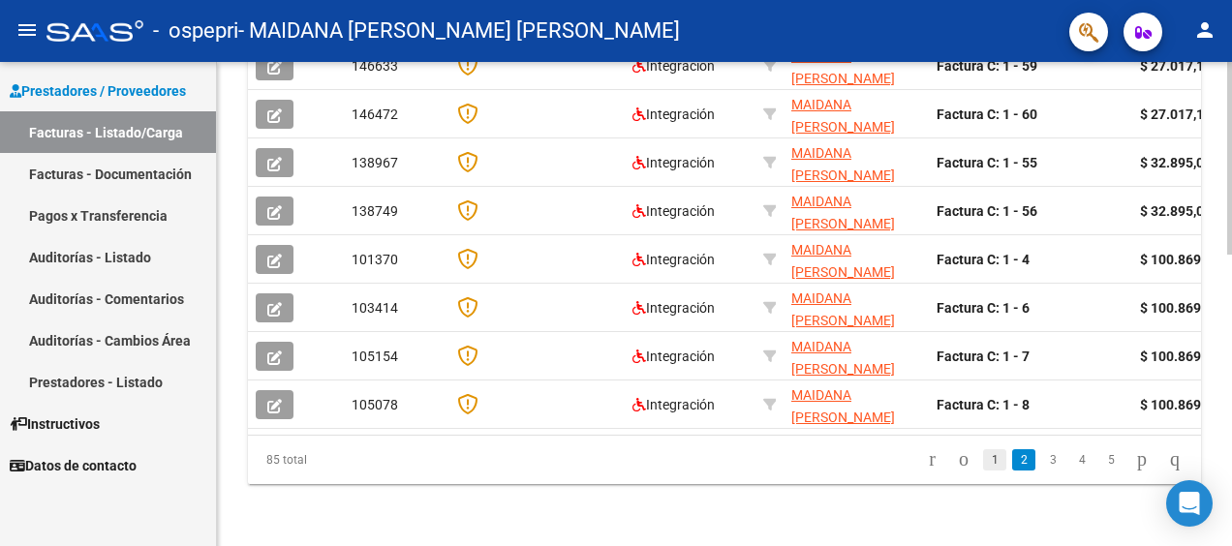
click at [983, 459] on link "1" at bounding box center [994, 459] width 23 height 21
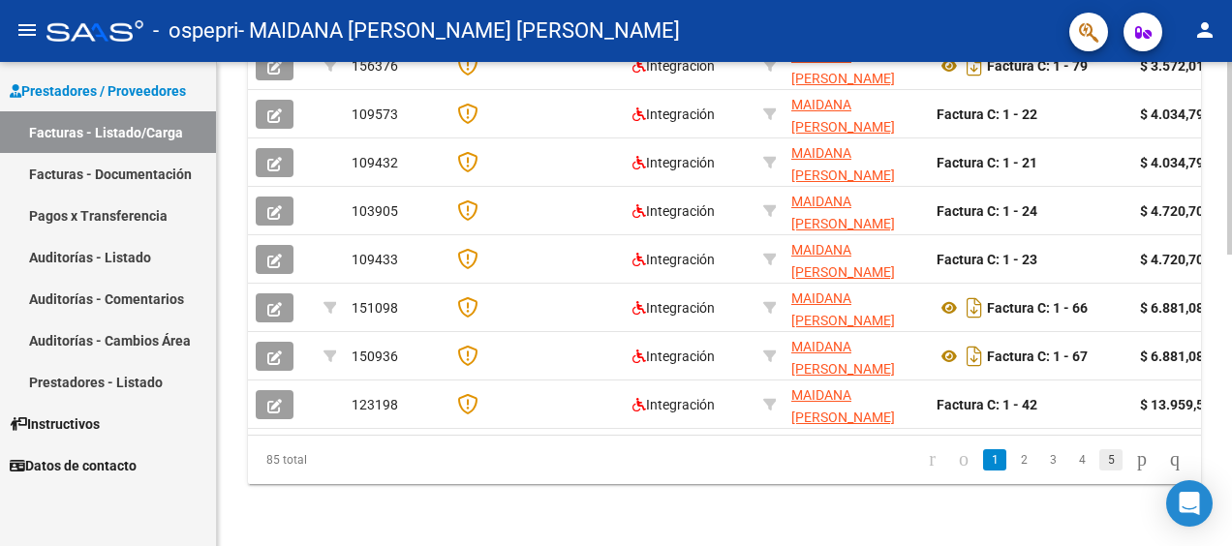
click at [1099, 461] on link "5" at bounding box center [1110, 459] width 23 height 21
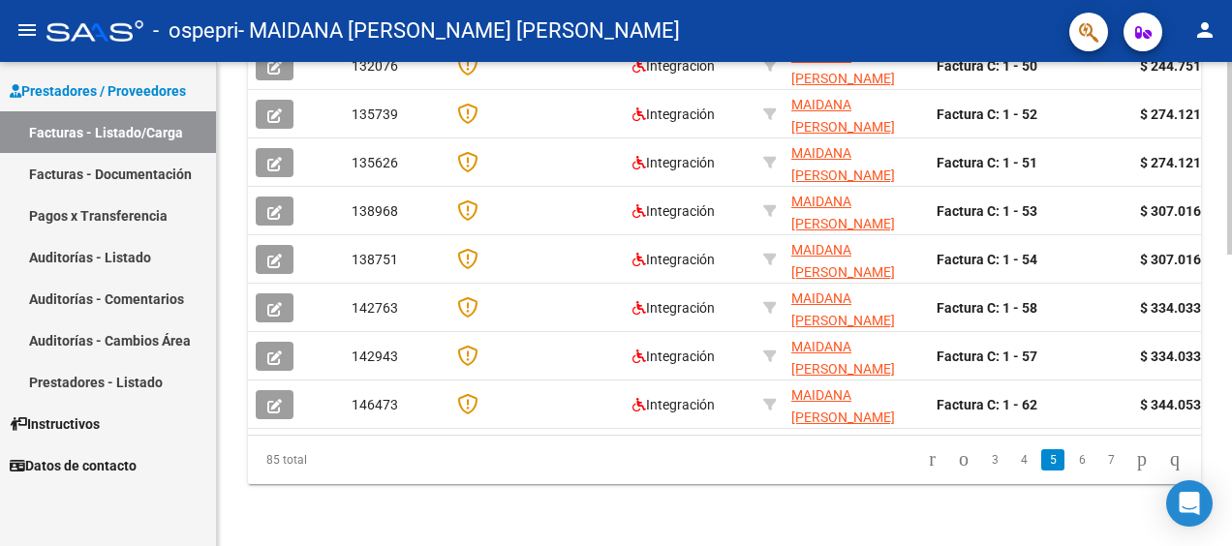
click at [1099, 461] on link "7" at bounding box center [1110, 459] width 23 height 21
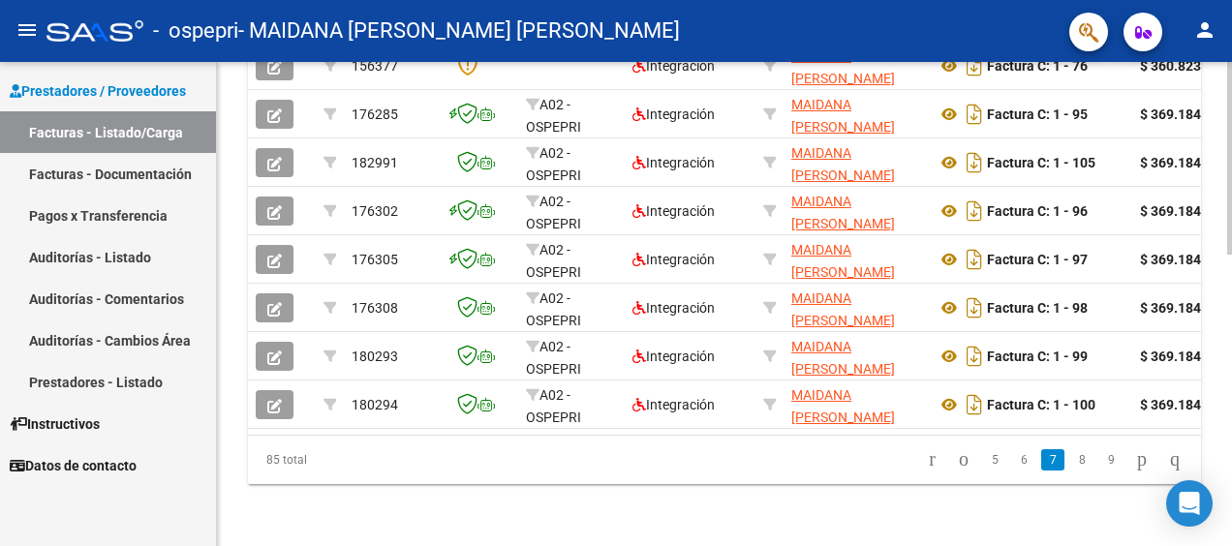
click at [1070, 458] on link "8" at bounding box center [1081, 459] width 23 height 21
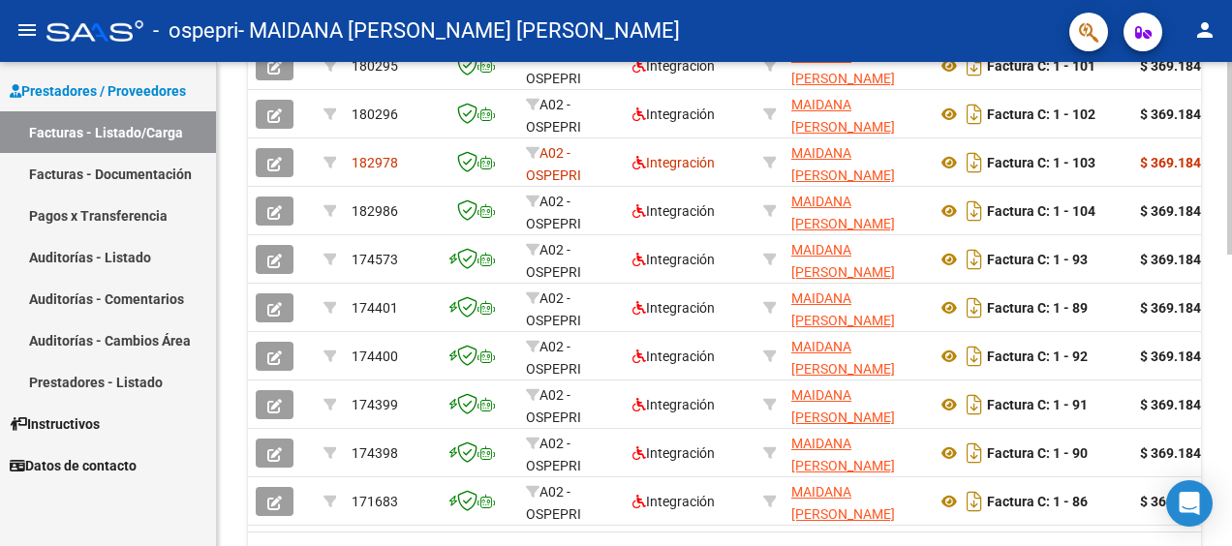
scroll to position [618, 0]
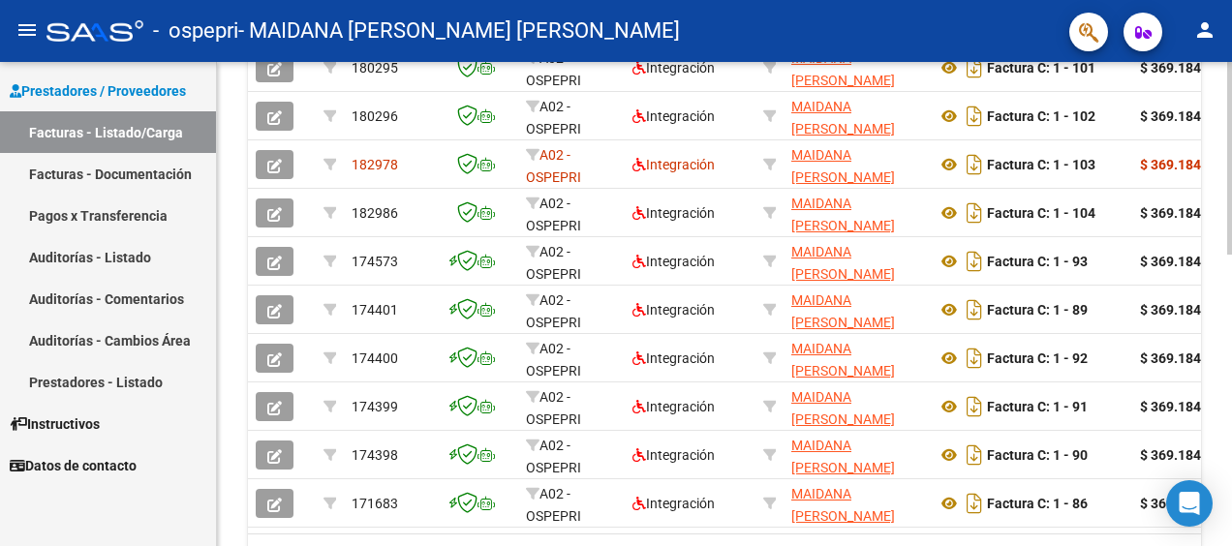
click at [1227, 353] on div at bounding box center [1229, 409] width 5 height 193
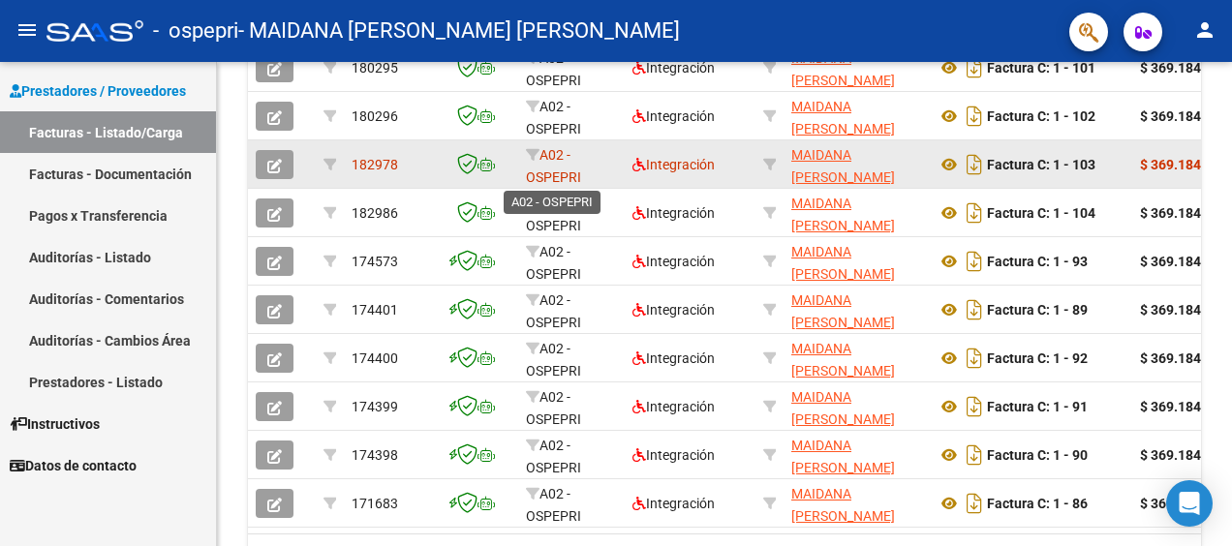
click at [540, 169] on span "A02 - OSPEPRI" at bounding box center [553, 166] width 55 height 38
drag, startPoint x: 540, startPoint y: 169, endPoint x: 429, endPoint y: 162, distance: 111.6
click at [429, 162] on div "182978" at bounding box center [392, 165] width 81 height 22
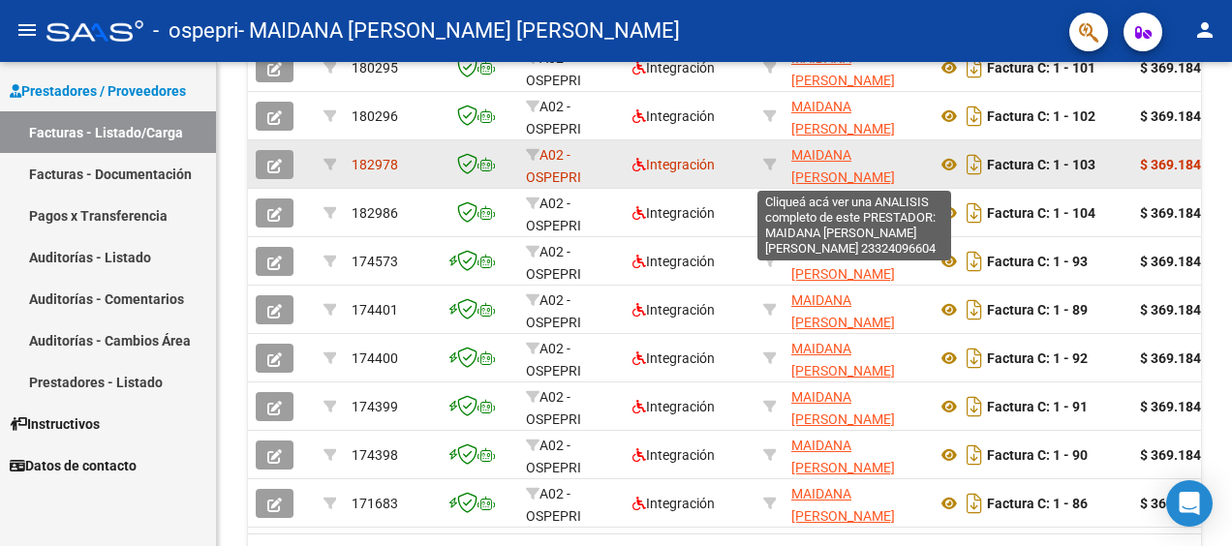
click at [825, 161] on span "MAIDANA [PERSON_NAME] [PERSON_NAME]" at bounding box center [843, 177] width 104 height 60
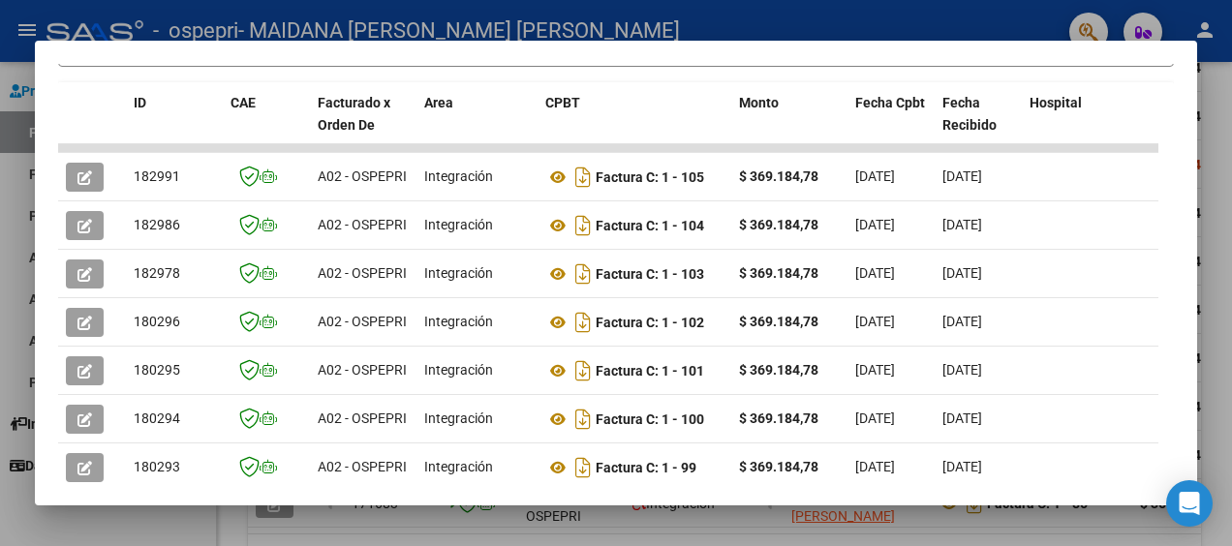
scroll to position [442, 0]
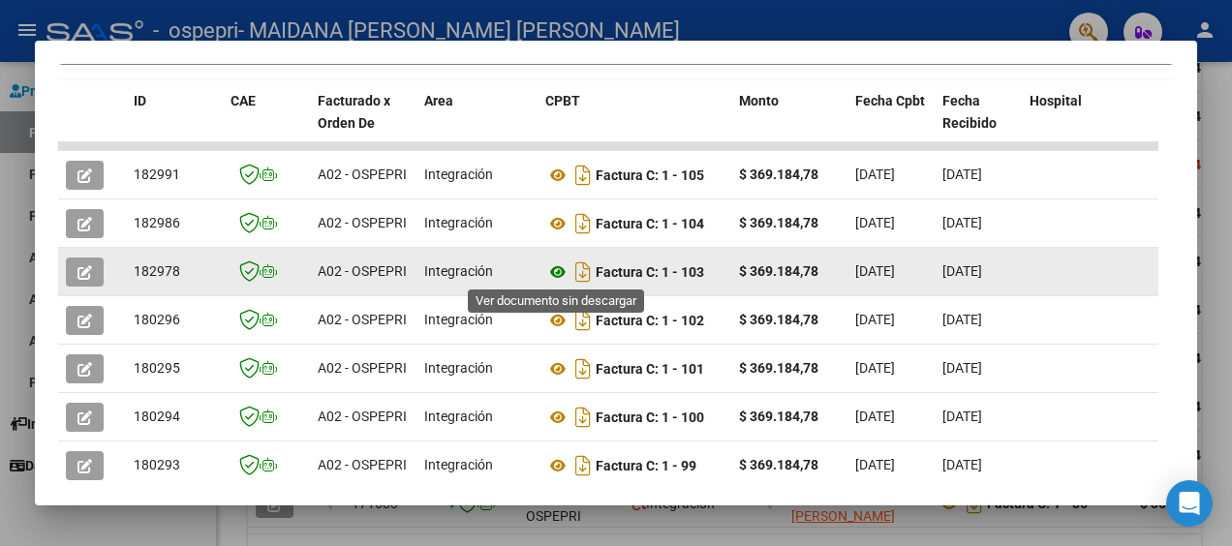
click at [559, 269] on icon at bounding box center [557, 272] width 25 height 23
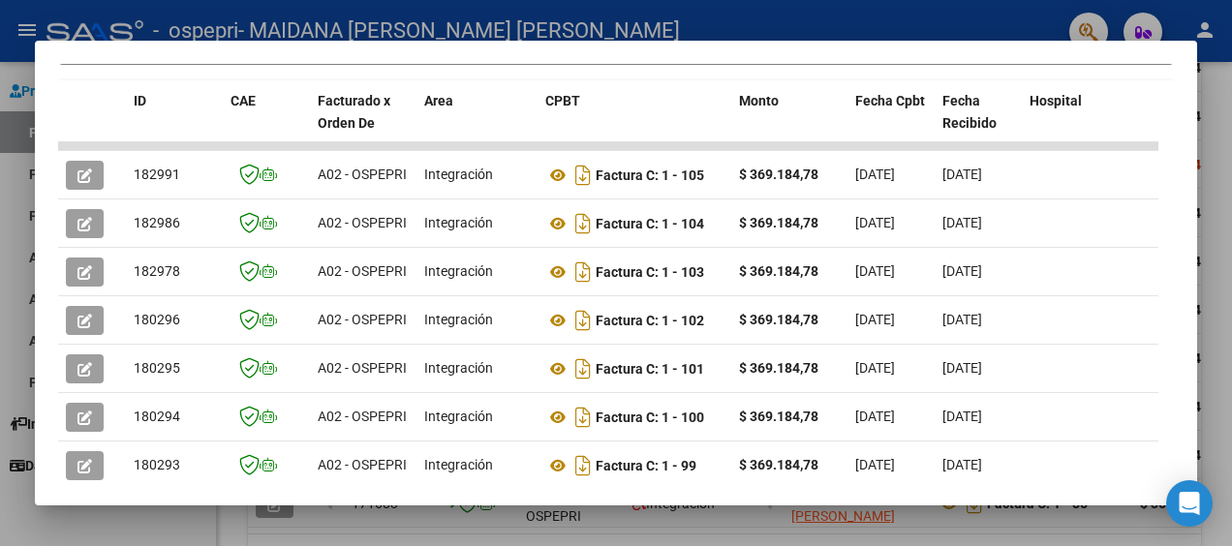
click at [1227, 138] on div at bounding box center [616, 273] width 1232 height 546
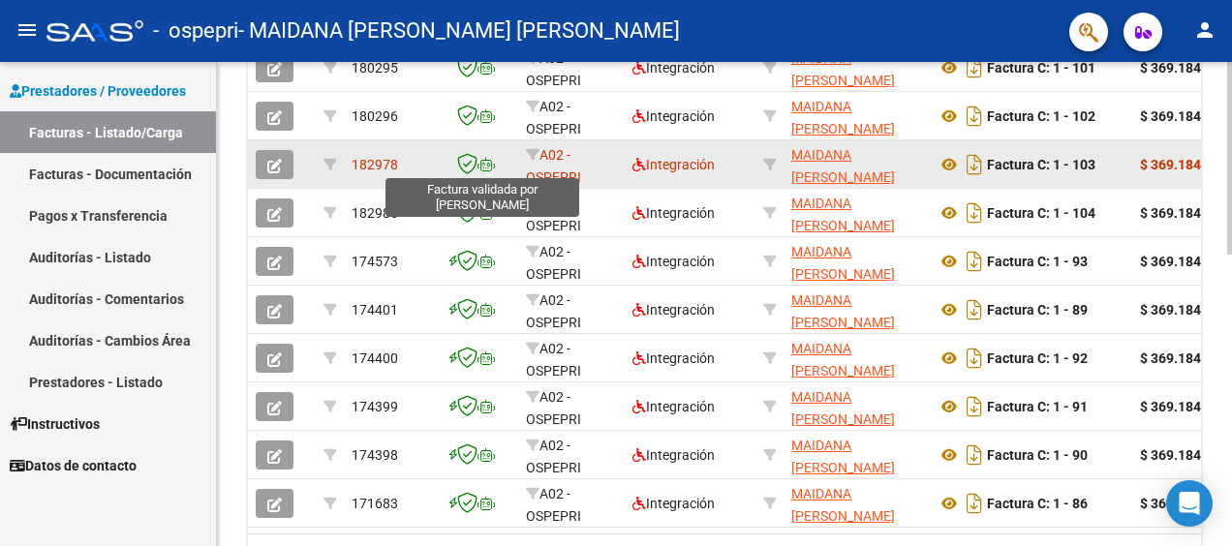
click at [467, 161] on icon at bounding box center [467, 163] width 20 height 21
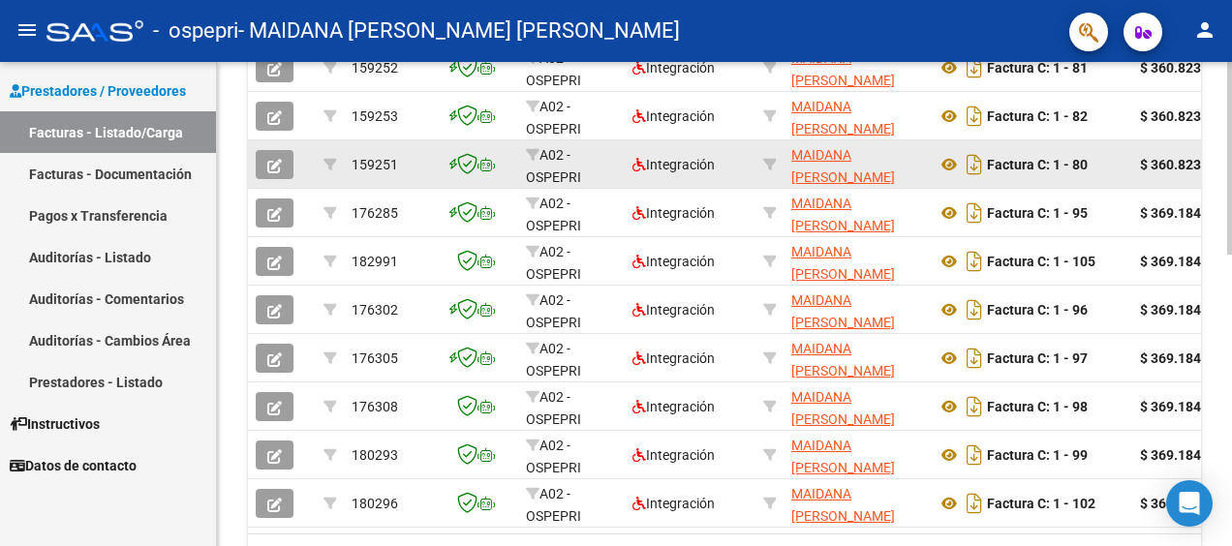
click at [467, 161] on icon at bounding box center [467, 163] width 20 height 21
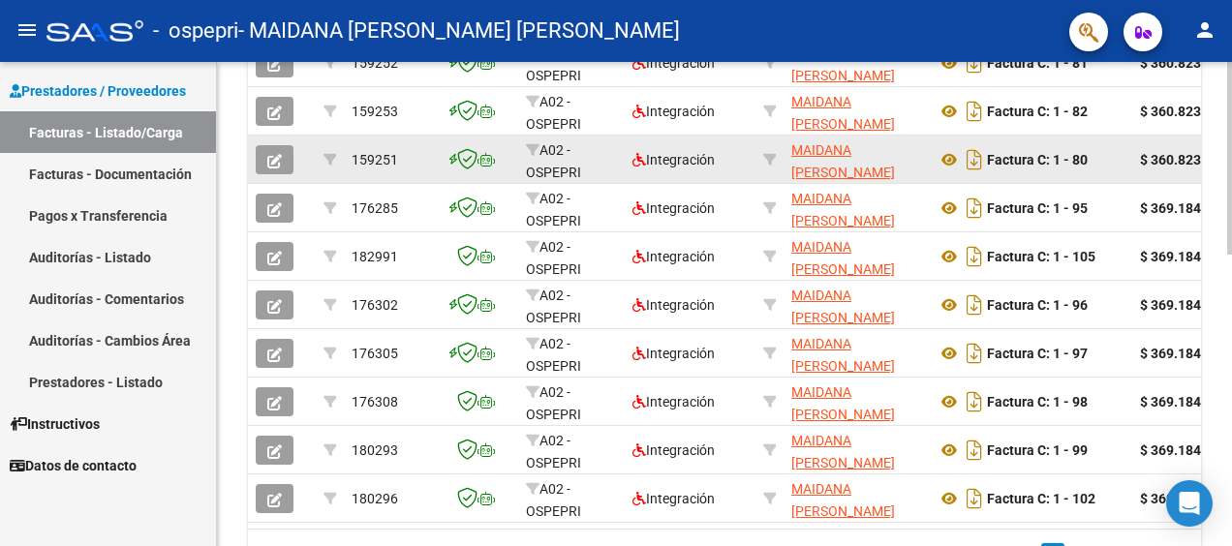
scroll to position [618, 0]
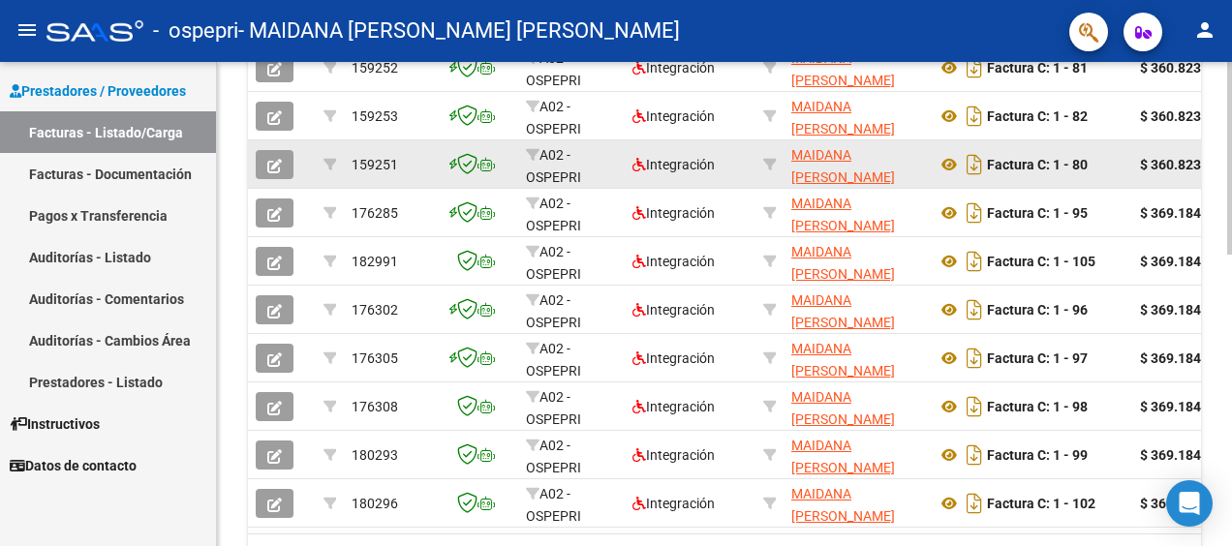
click at [467, 161] on icon at bounding box center [467, 163] width 20 height 21
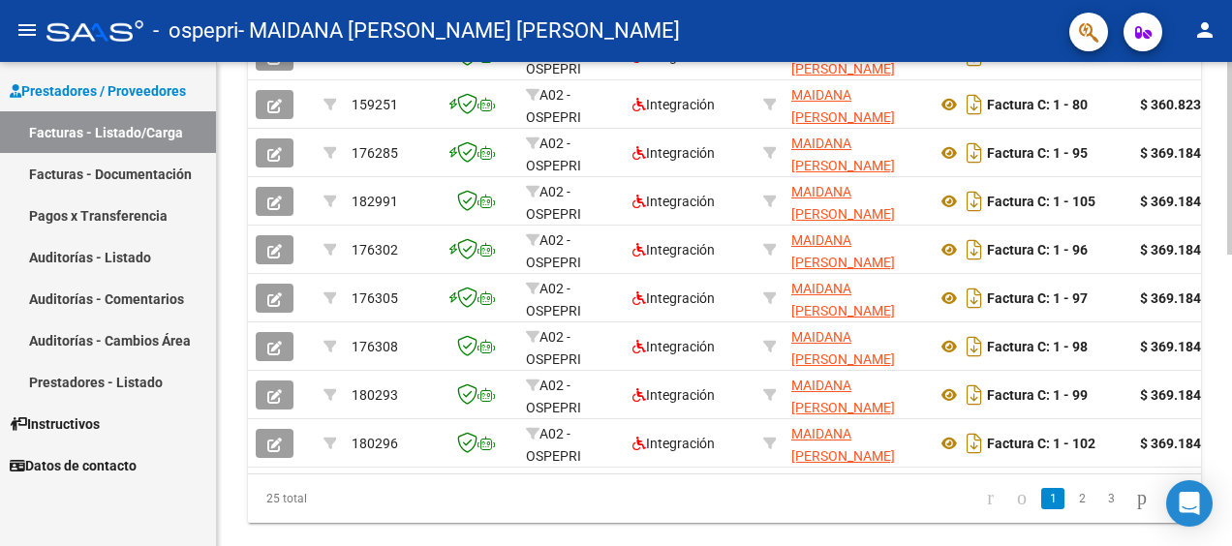
scroll to position [730, 0]
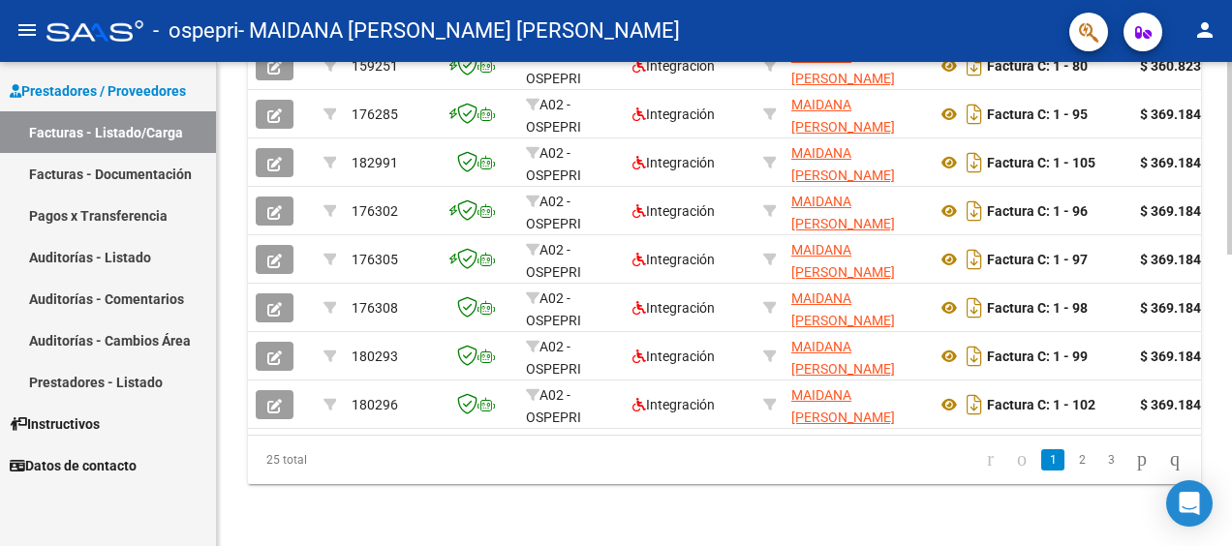
click at [1070, 457] on link "2" at bounding box center [1081, 459] width 23 height 21
click at [1099, 459] on link "3" at bounding box center [1110, 459] width 23 height 21
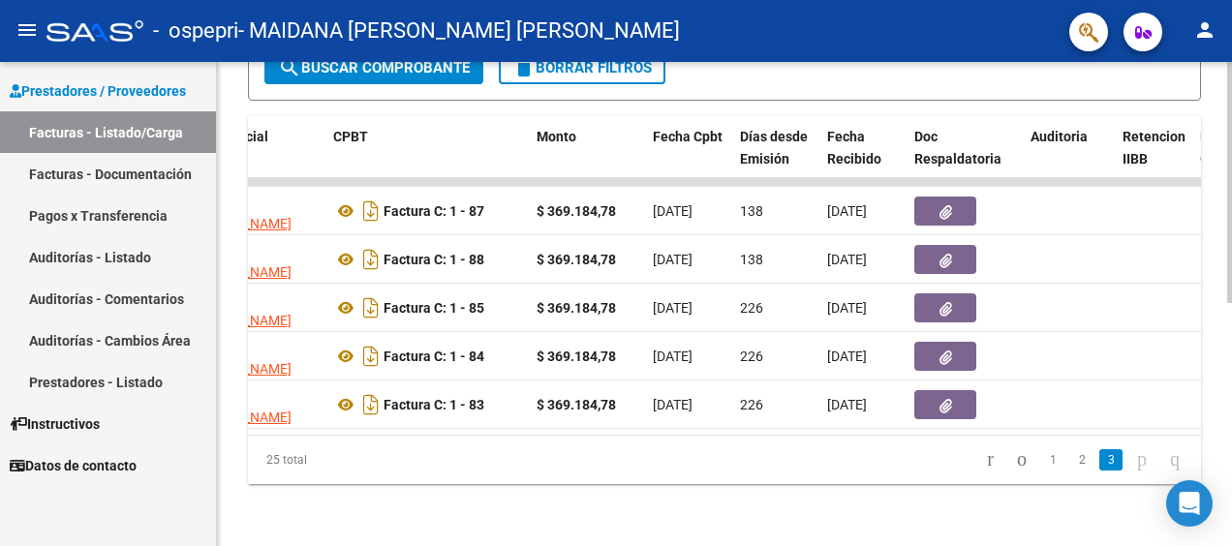
scroll to position [0, 0]
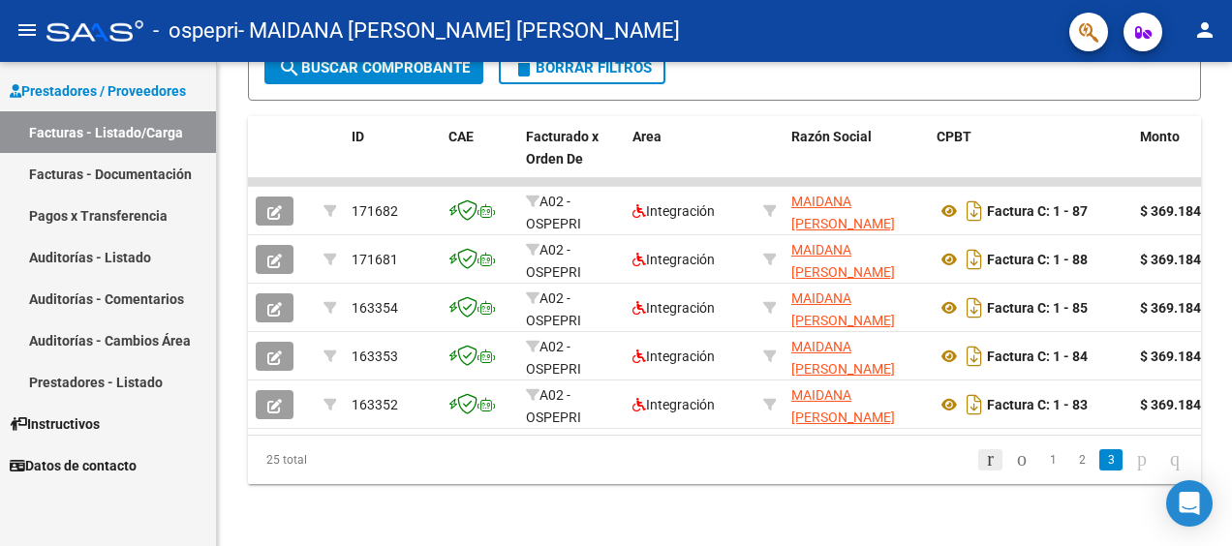
click at [984, 452] on icon "go to first page" at bounding box center [990, 458] width 13 height 23
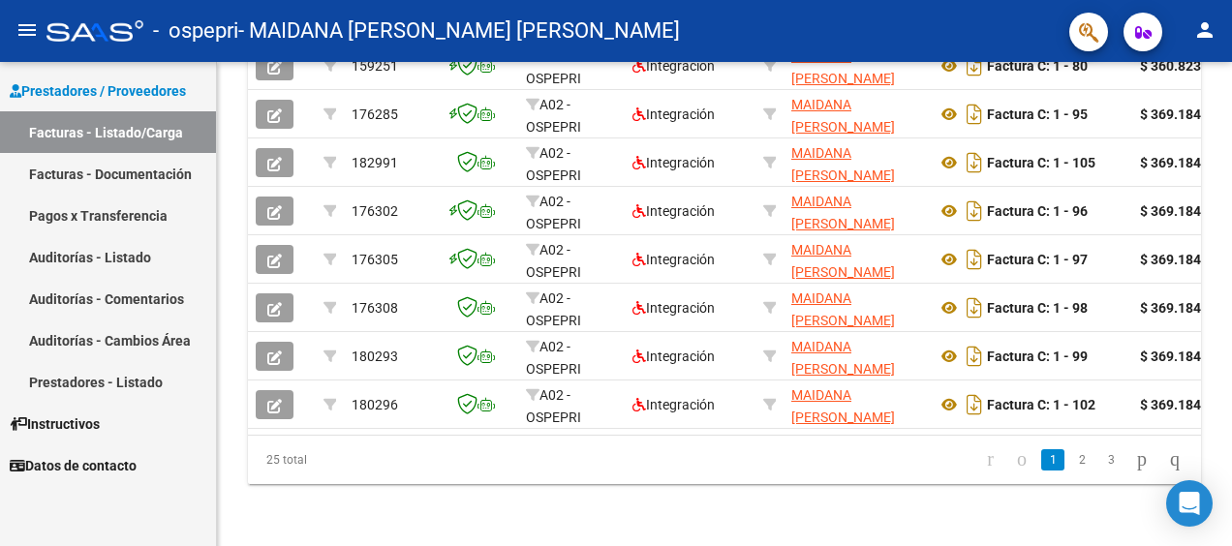
scroll to position [722, 0]
click at [1229, 509] on div at bounding box center [1229, 449] width 5 height 193
click at [1134, 464] on icon "go to next page" at bounding box center [1141, 458] width 15 height 23
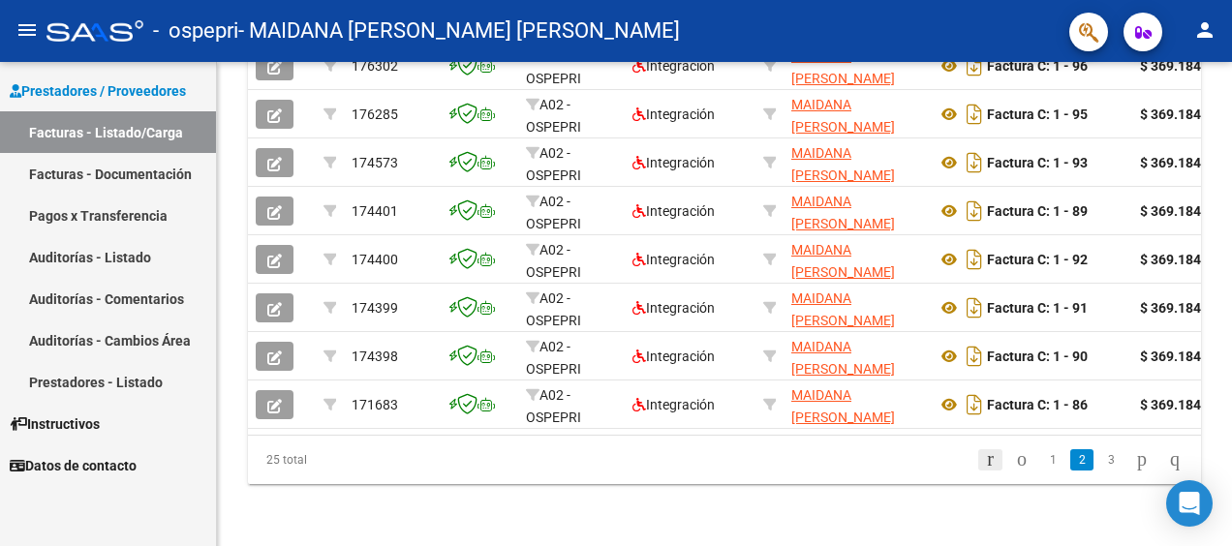
click at [984, 455] on icon "go to first page" at bounding box center [990, 458] width 13 height 23
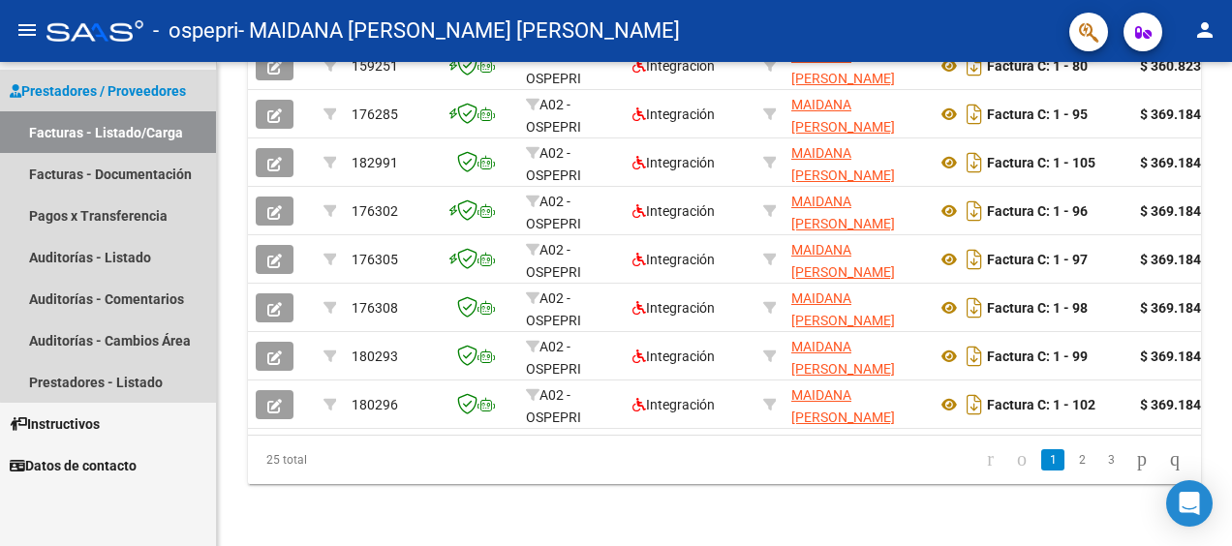
click at [151, 136] on link "Facturas - Listado/Carga" at bounding box center [108, 132] width 216 height 42
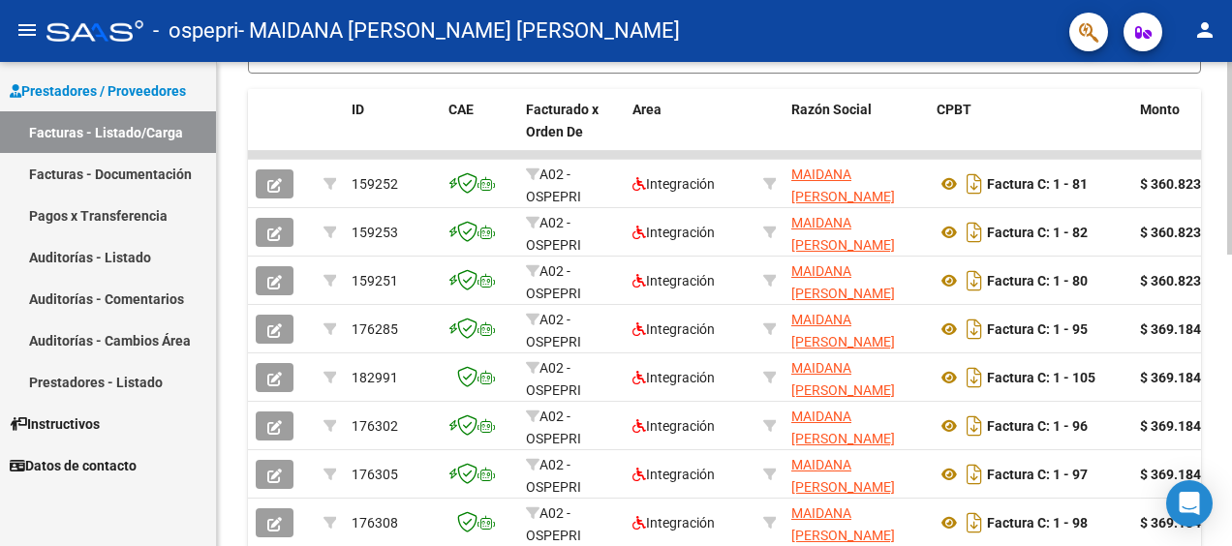
scroll to position [108, 0]
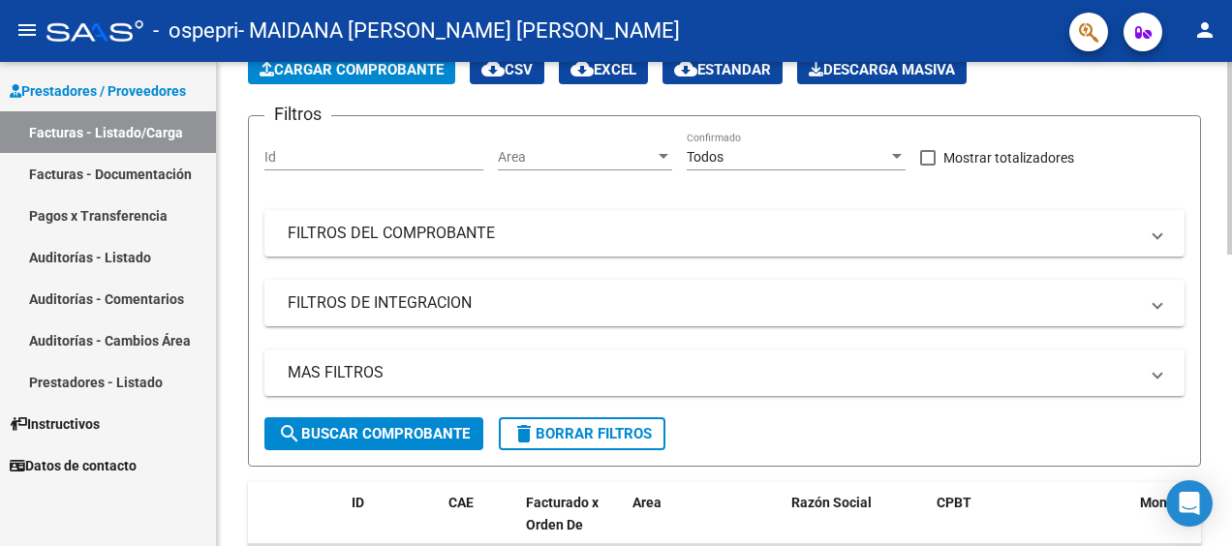
click at [1187, 152] on div "Video tutorial PRESTADORES -> Listado de CPBTs Emitidos por Prestadores / Prove…" at bounding box center [727, 554] width 1020 height 1201
click at [665, 155] on div at bounding box center [664, 156] width 10 height 5
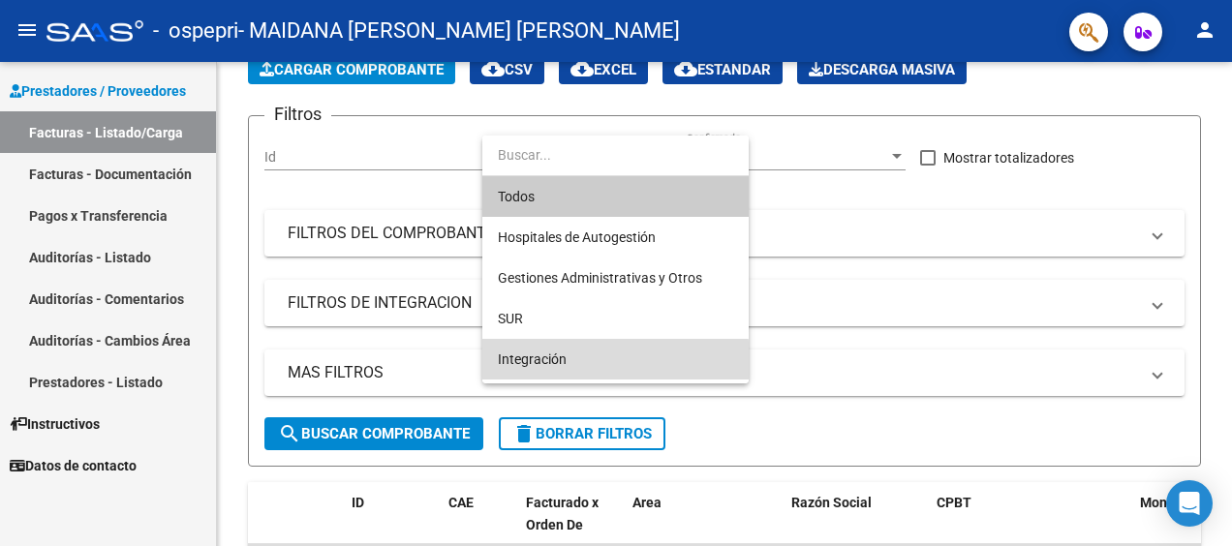
click at [567, 368] on span "Integración" at bounding box center [615, 359] width 235 height 41
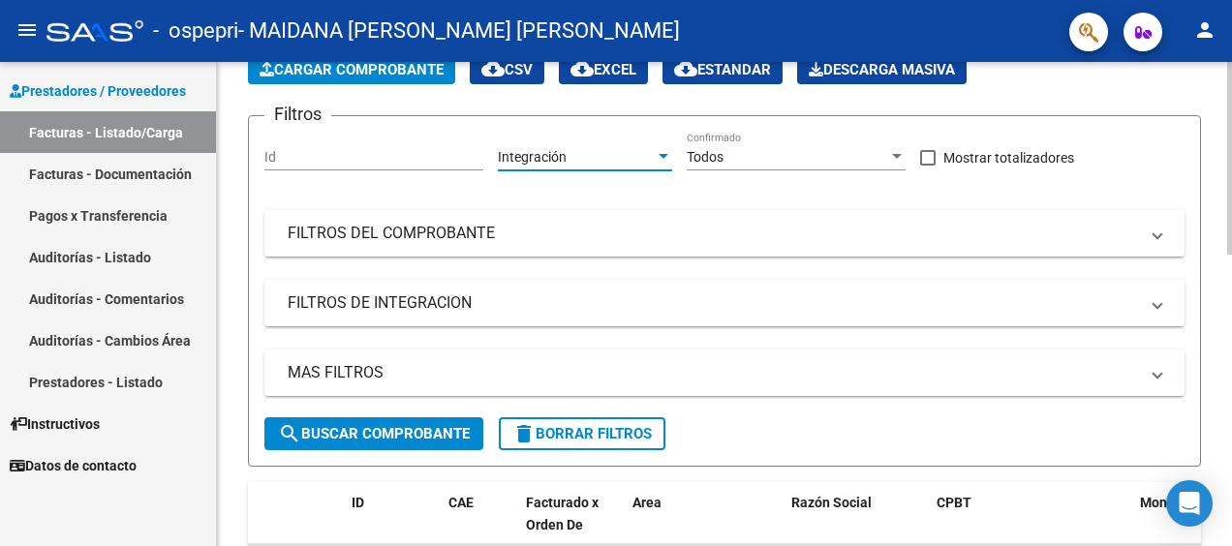
click at [664, 161] on div at bounding box center [663, 156] width 17 height 15
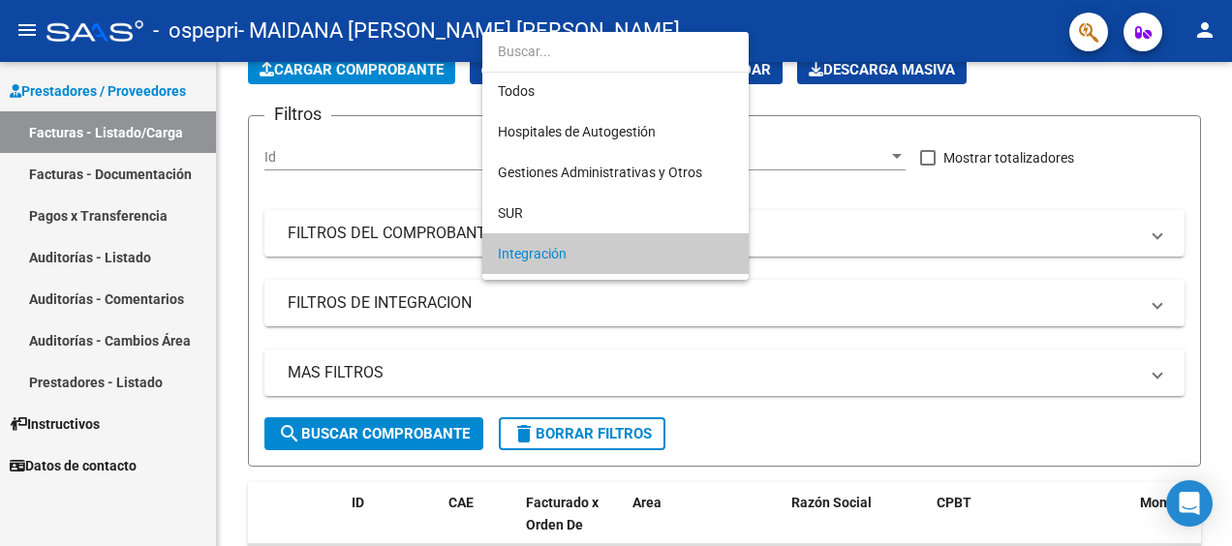
scroll to position [0, 0]
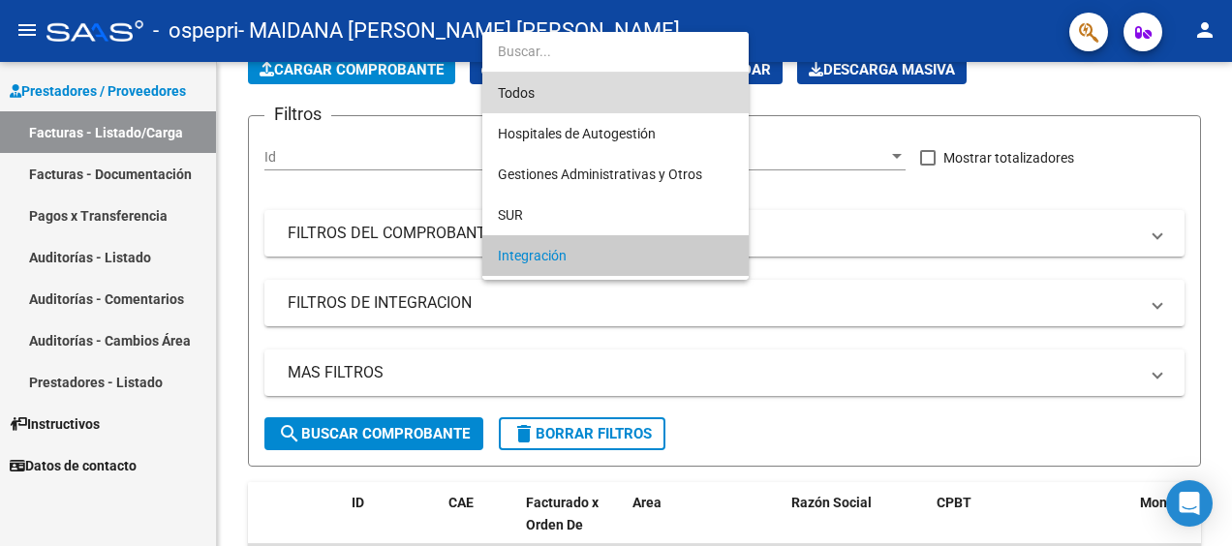
click at [624, 94] on span "Todos" at bounding box center [615, 93] width 235 height 41
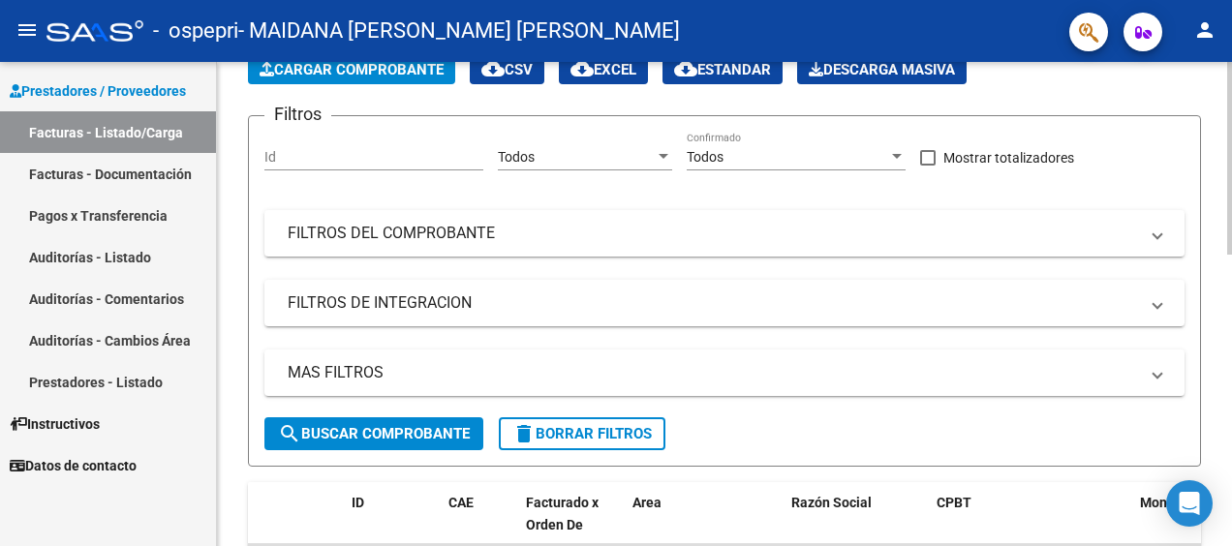
click at [414, 165] on div "Id" at bounding box center [373, 151] width 219 height 39
click at [908, 155] on app-bool-drop-down "Todos Confirmado" at bounding box center [803, 156] width 233 height 15
click at [900, 155] on div at bounding box center [897, 156] width 10 height 5
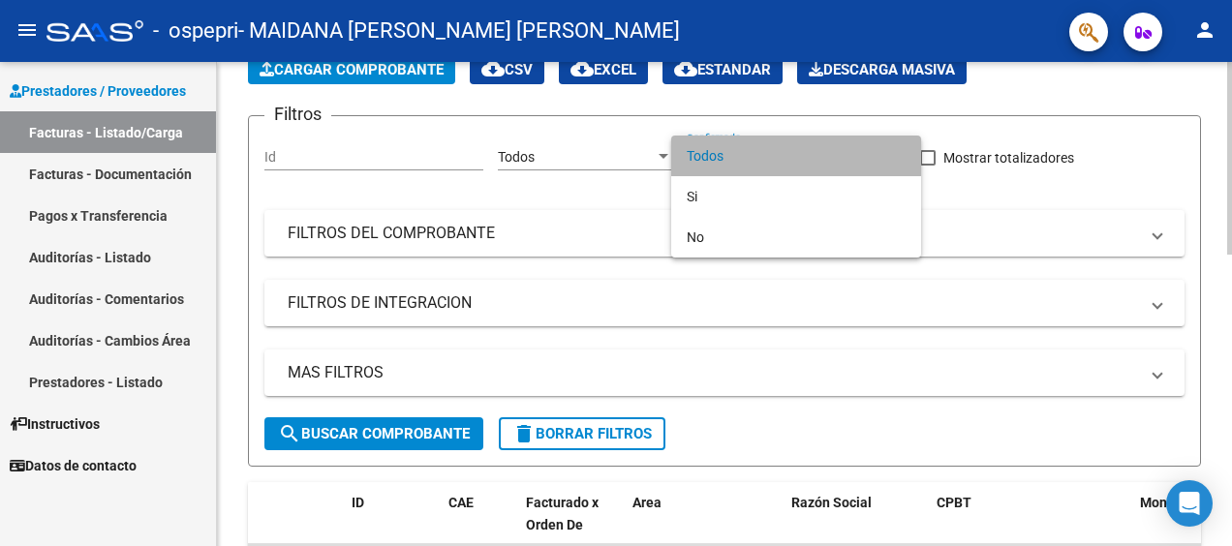
click at [900, 155] on span "Todos" at bounding box center [796, 156] width 219 height 41
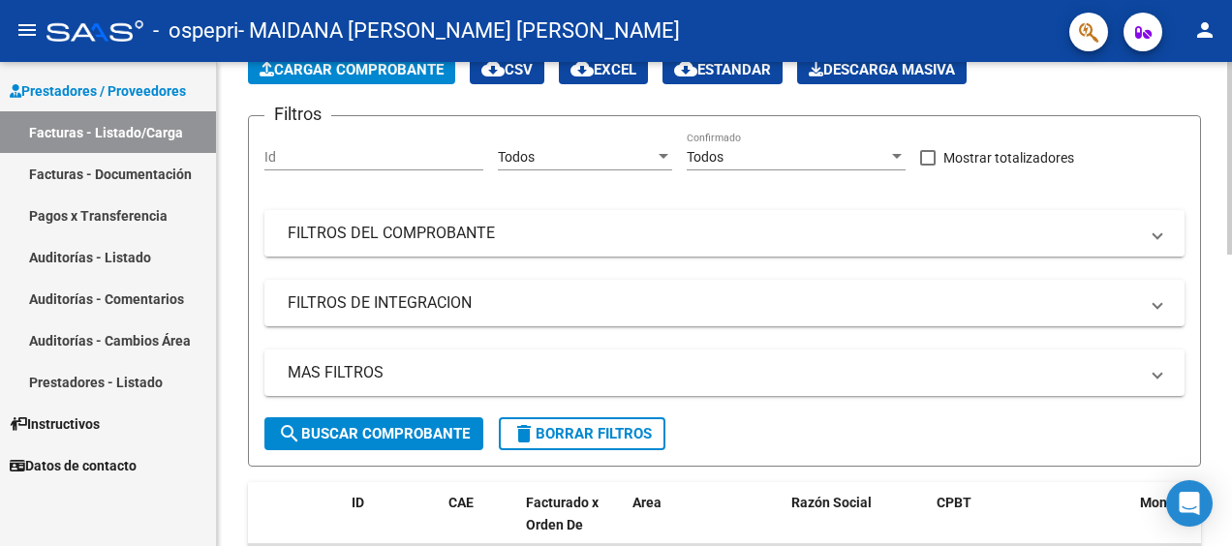
click at [1154, 234] on span at bounding box center [1157, 233] width 8 height 21
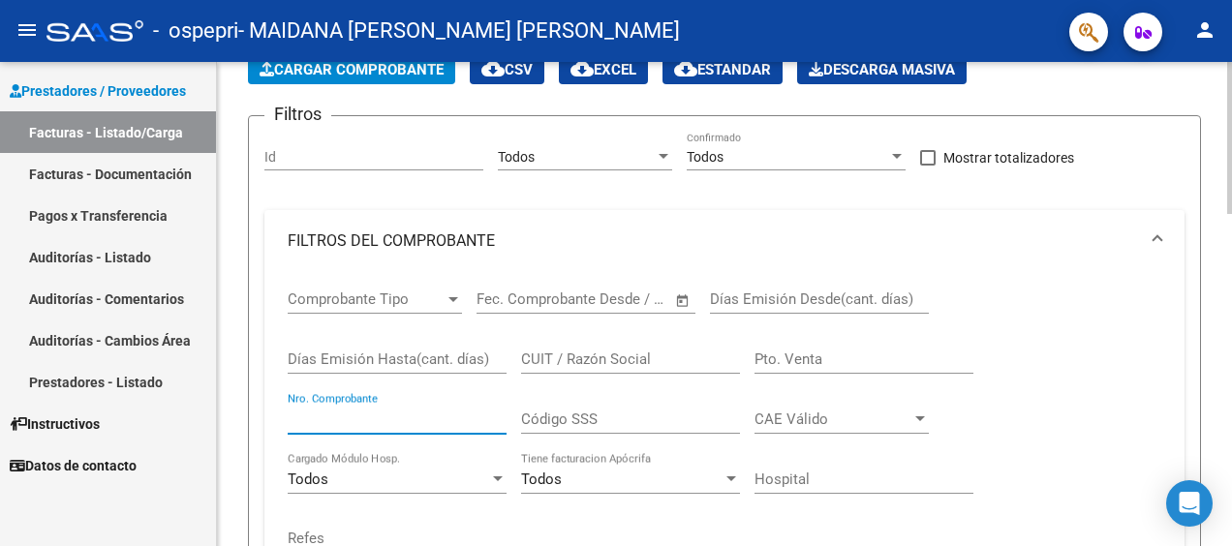
click at [436, 424] on input "Nro. Comprobante" at bounding box center [397, 419] width 219 height 17
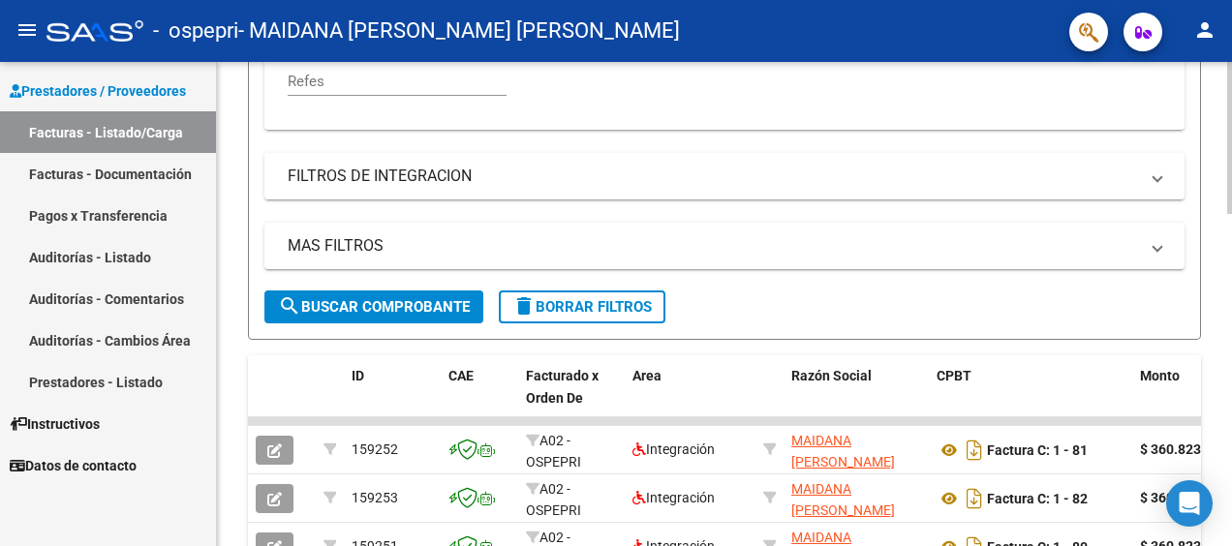
scroll to position [567, 0]
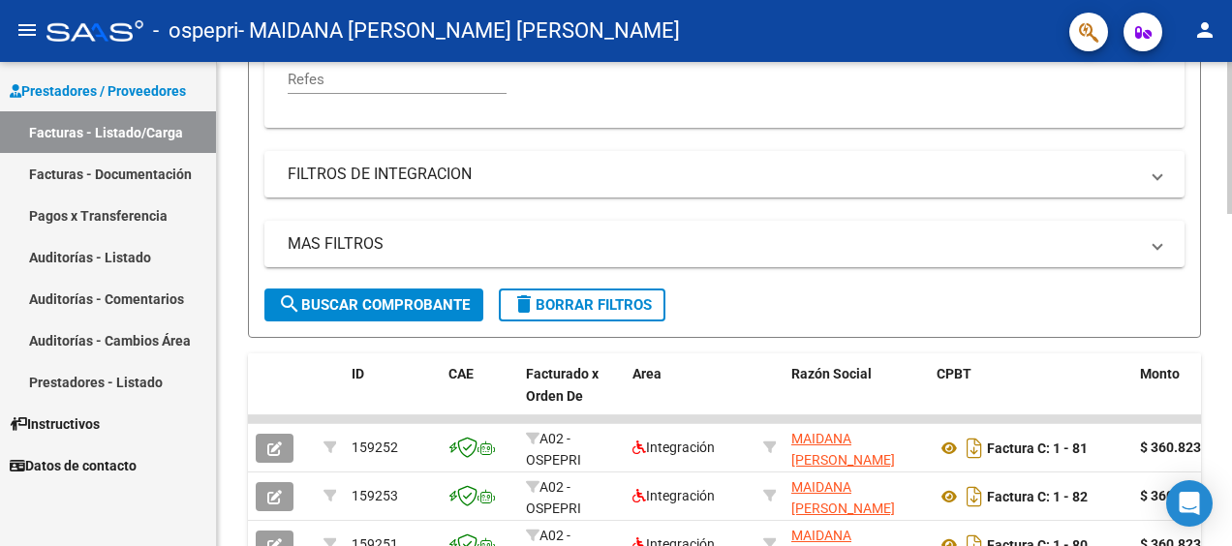
click at [1207, 327] on div "Video tutorial PRESTADORES -> Listado de CPBTs Emitidos por Prestadores / Prove…" at bounding box center [727, 259] width 1020 height 1531
type input "103"
click at [393, 310] on span "search Buscar Comprobante" at bounding box center [374, 304] width 192 height 17
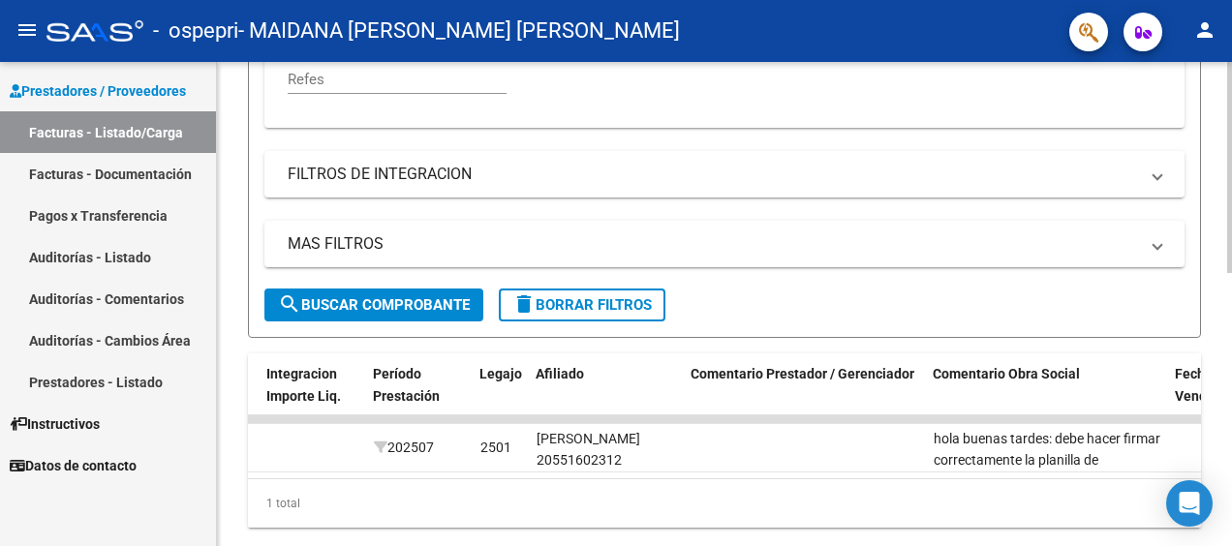
scroll to position [0, 2404]
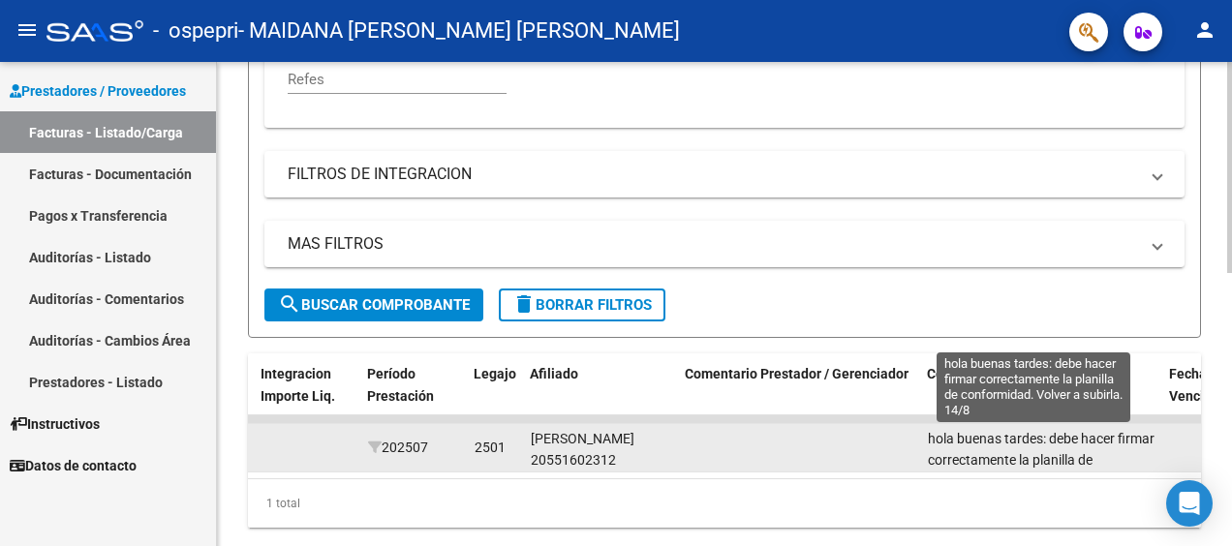
click at [989, 453] on span "hola buenas tardes: debe hacer firmar correctamente la planilla de conformidad.…" at bounding box center [1041, 461] width 227 height 60
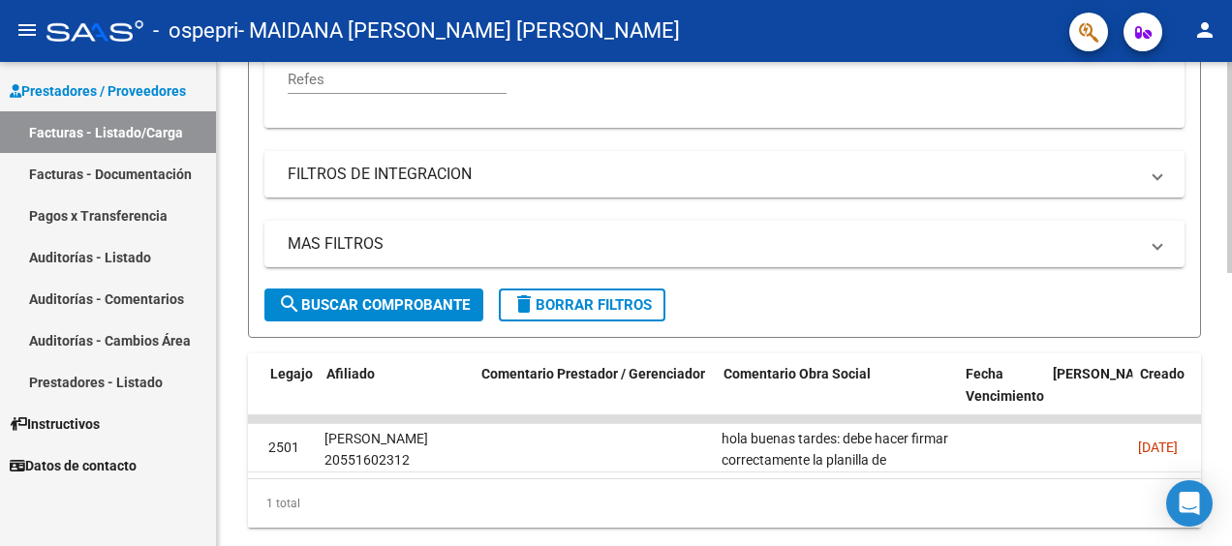
scroll to position [0, 2613]
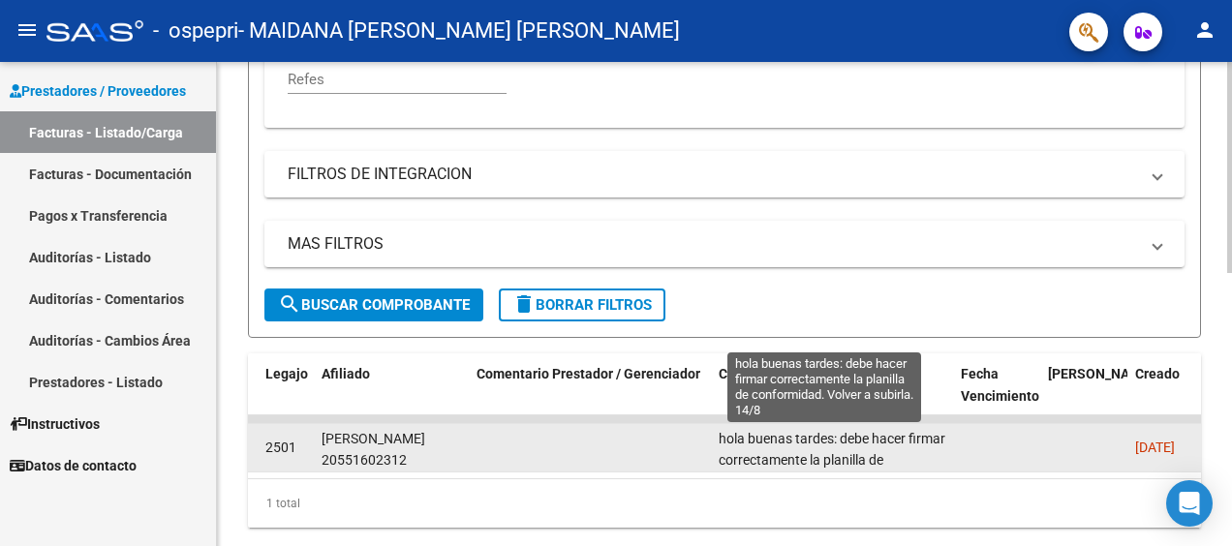
click at [905, 463] on span "hola buenas tardes: debe hacer firmar correctamente la planilla de conformidad.…" at bounding box center [832, 461] width 227 height 60
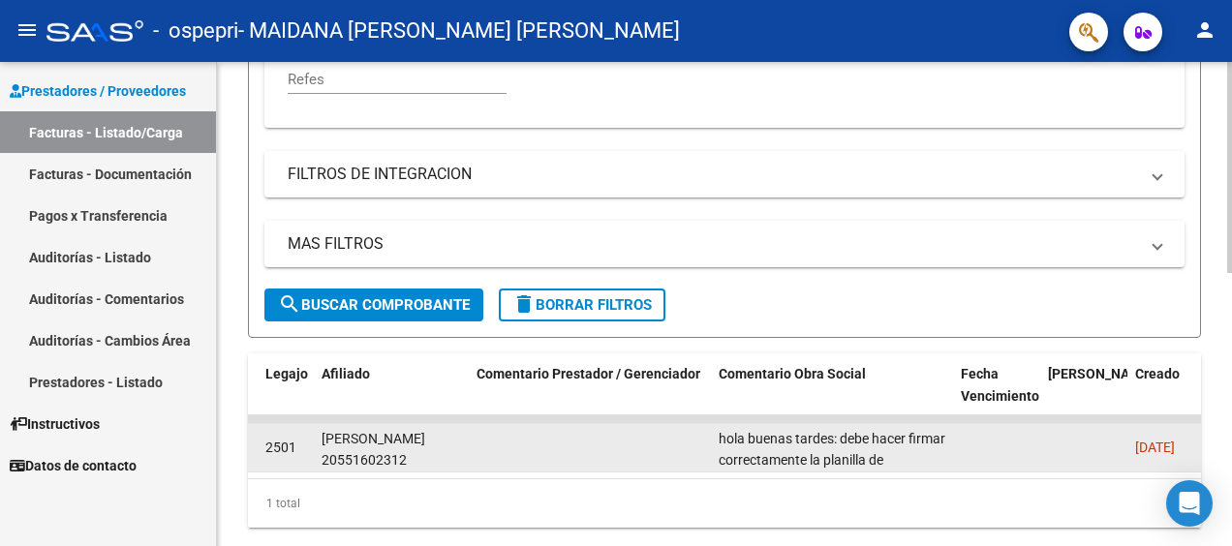
click at [905, 463] on span "hola buenas tardes: debe hacer firmar correctamente la planilla de conformidad.…" at bounding box center [832, 461] width 227 height 60
